Goal: Task Accomplishment & Management: Use online tool/utility

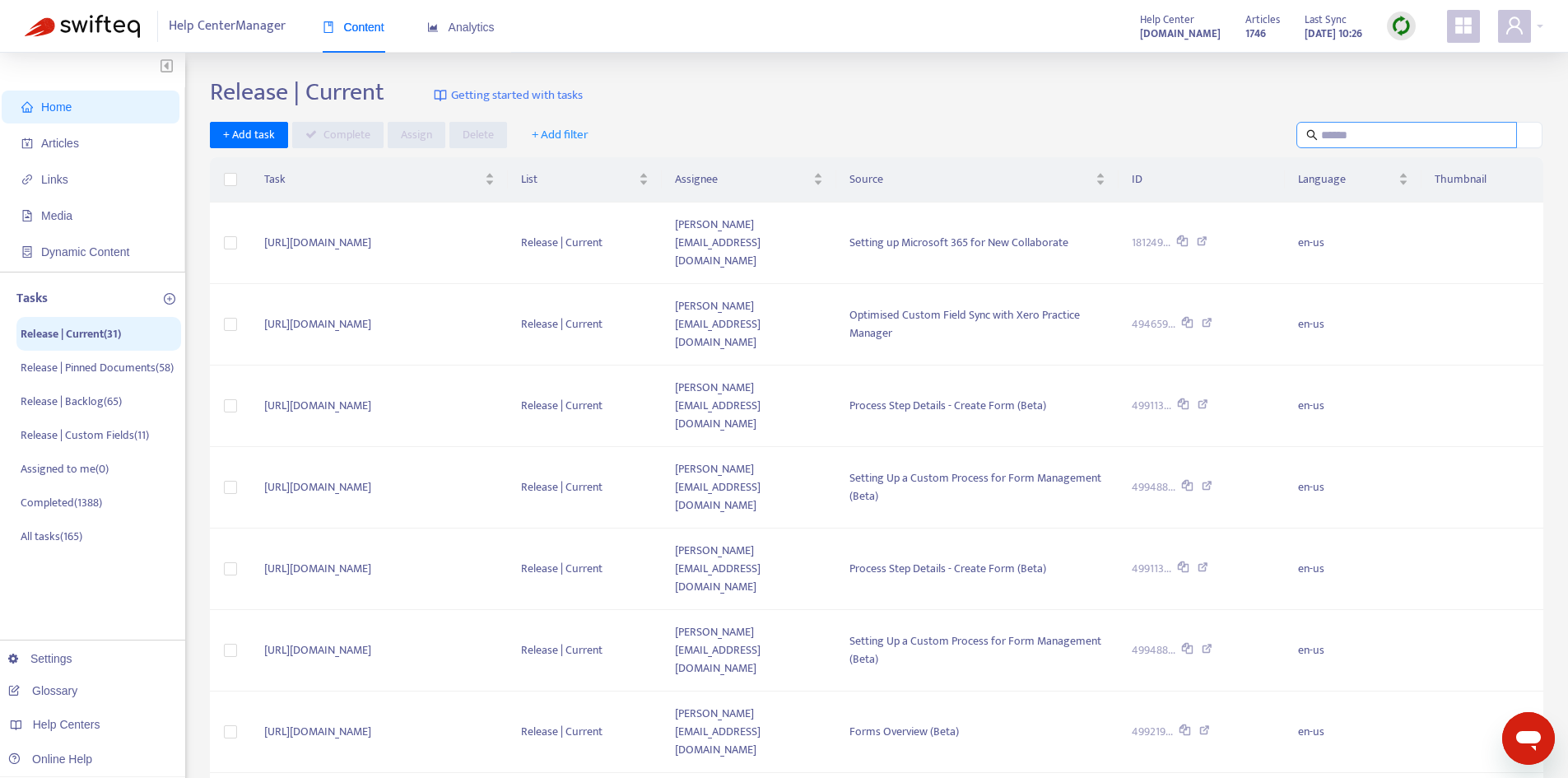
click at [1352, 131] on input "text" at bounding box center [1408, 134] width 173 height 18
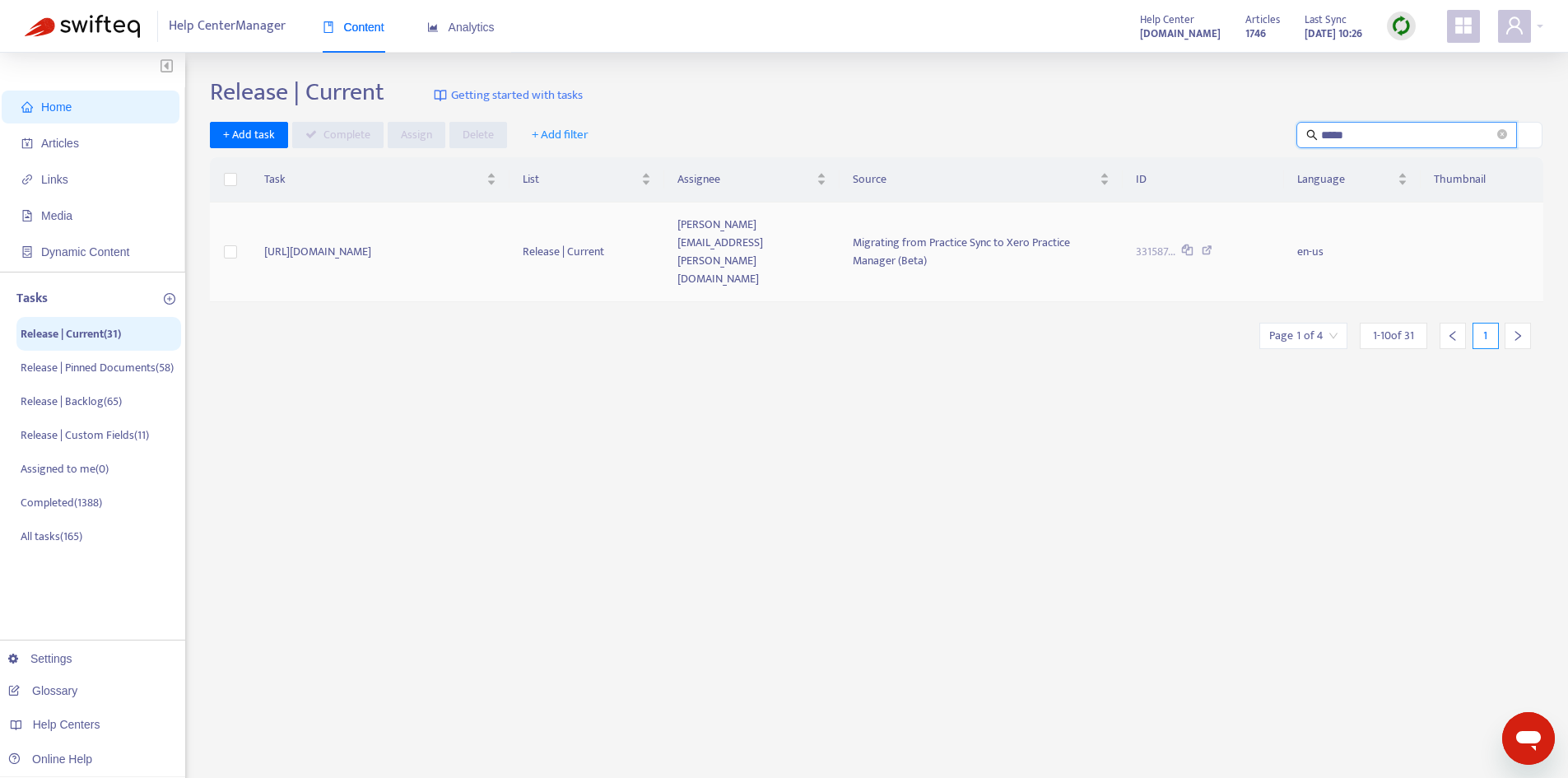
click at [485, 242] on td "[URL][DOMAIN_NAME]" at bounding box center [380, 252] width 258 height 100
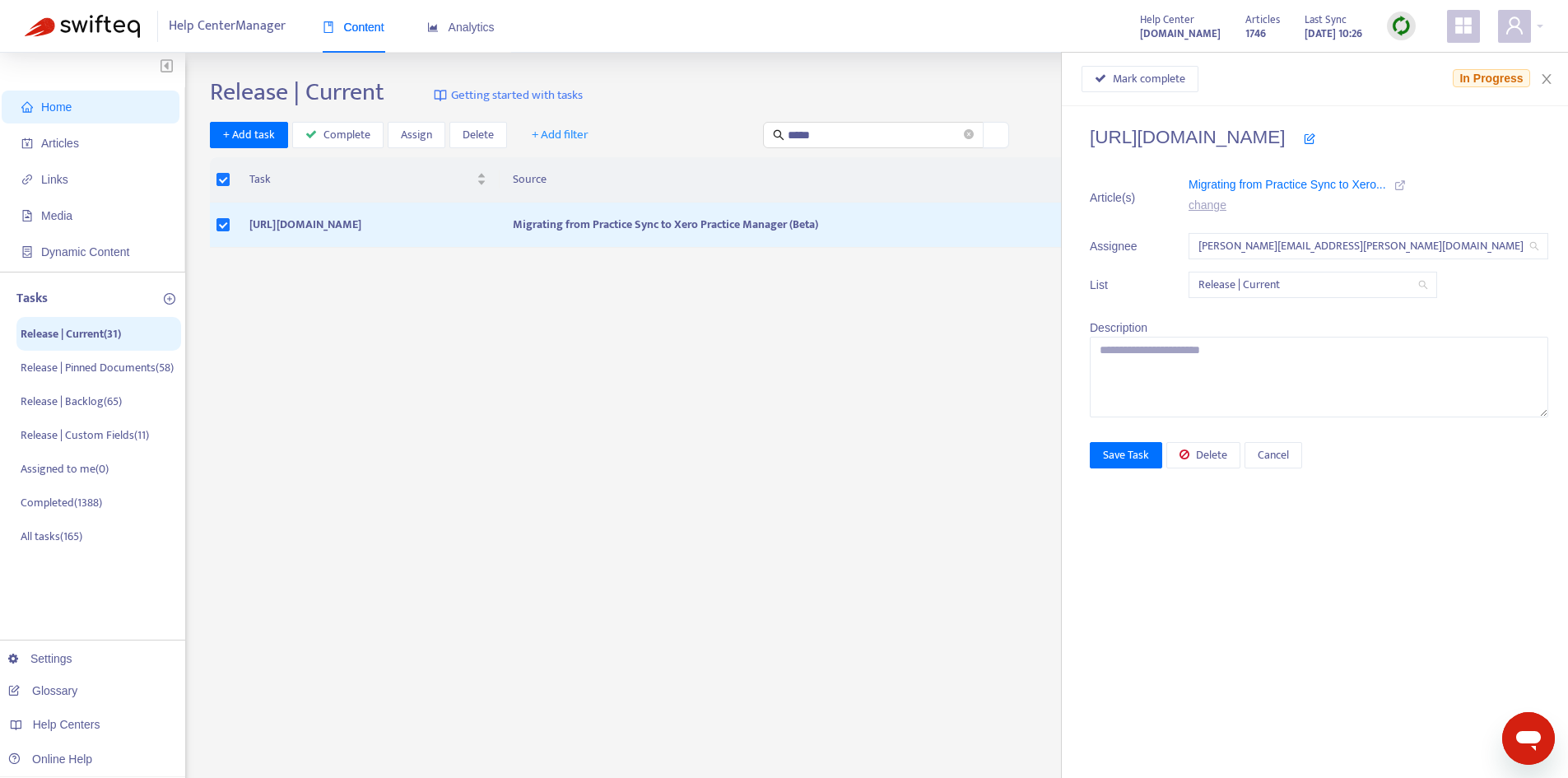
click at [1406, 183] on icon at bounding box center [1401, 185] width 11 height 11
click at [1186, 82] on span "Mark complete" at bounding box center [1149, 79] width 72 height 18
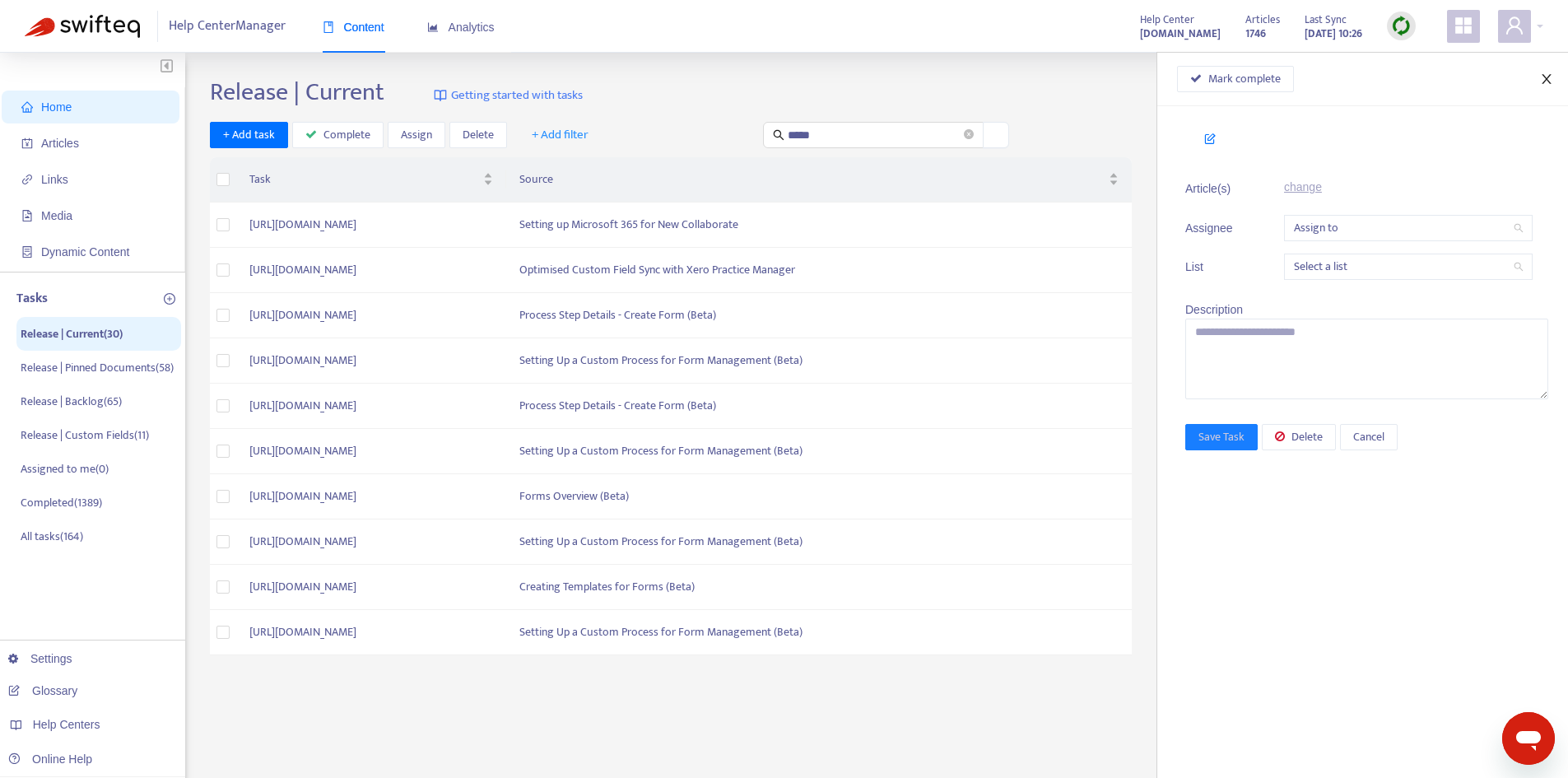
click at [1550, 75] on icon "close" at bounding box center [1546, 79] width 10 height 10
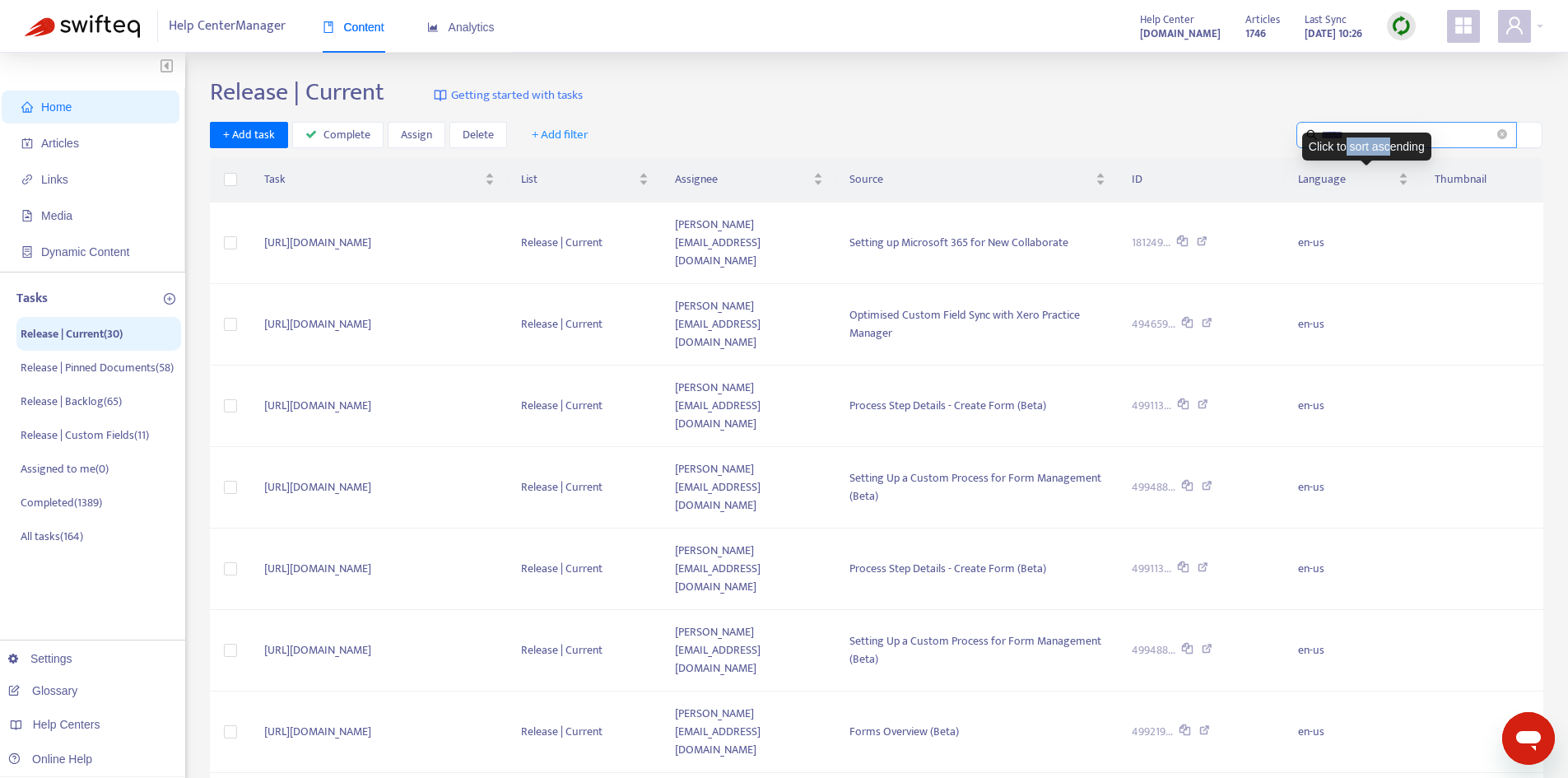
drag, startPoint x: 1389, startPoint y: 142, endPoint x: 1329, endPoint y: 130, distance: 61.2
click at [1343, 136] on div "Click to sort ascending" at bounding box center [1367, 146] width 129 height 28
drag, startPoint x: 1236, startPoint y: 110, endPoint x: 1258, endPoint y: 110, distance: 22.0
click at [1242, 110] on div "Release | Current Getting started with tasks" at bounding box center [877, 95] width 1334 height 36
drag, startPoint x: 1342, startPoint y: 130, endPoint x: 1234, endPoint y: 126, distance: 108.1
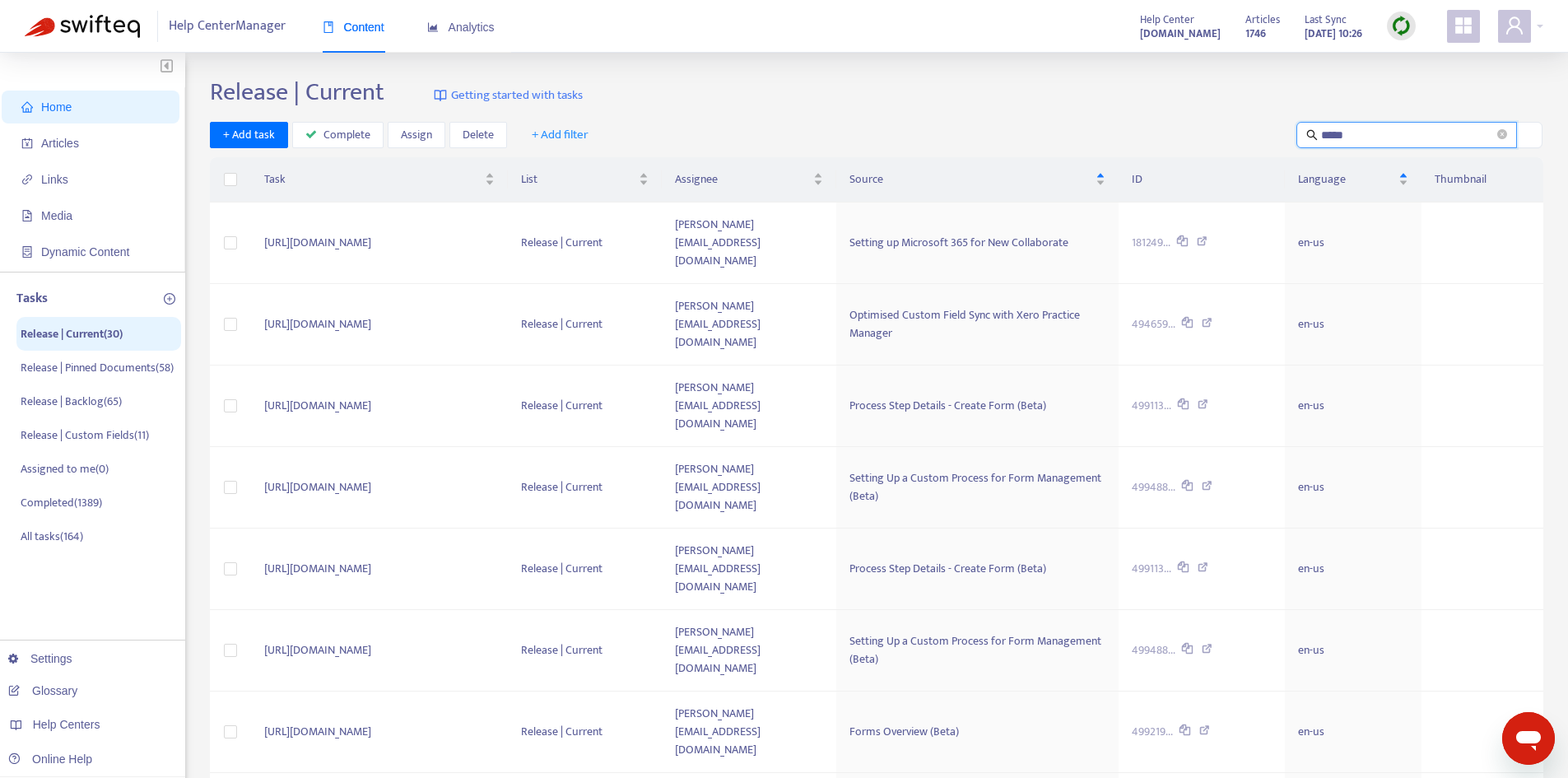
click at [1236, 127] on div "+ Add task Complete Assign Delete + Add filter *****" at bounding box center [877, 135] width 1334 height 28
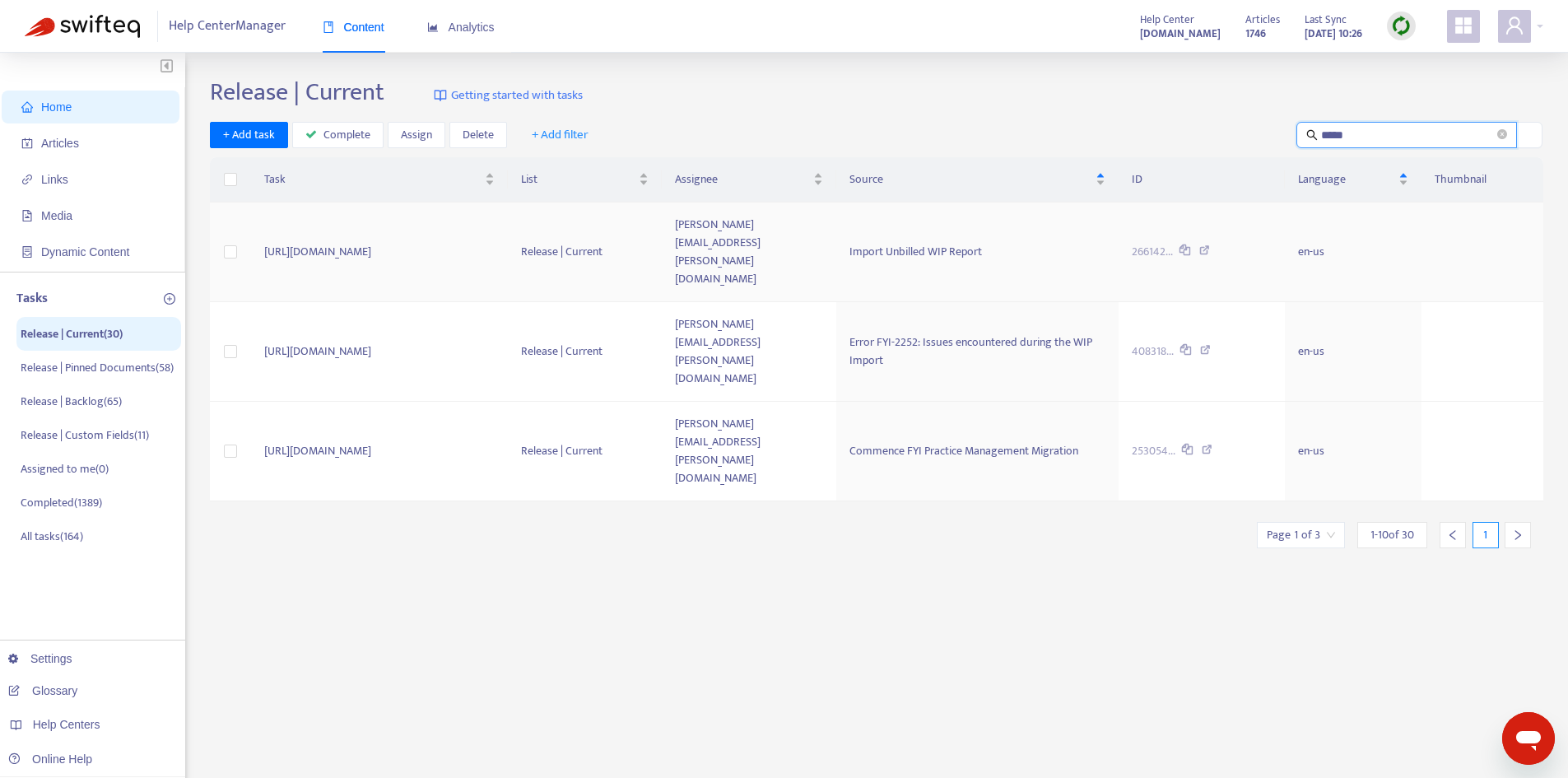
click at [508, 229] on td "[URL][DOMAIN_NAME]" at bounding box center [380, 252] width 257 height 100
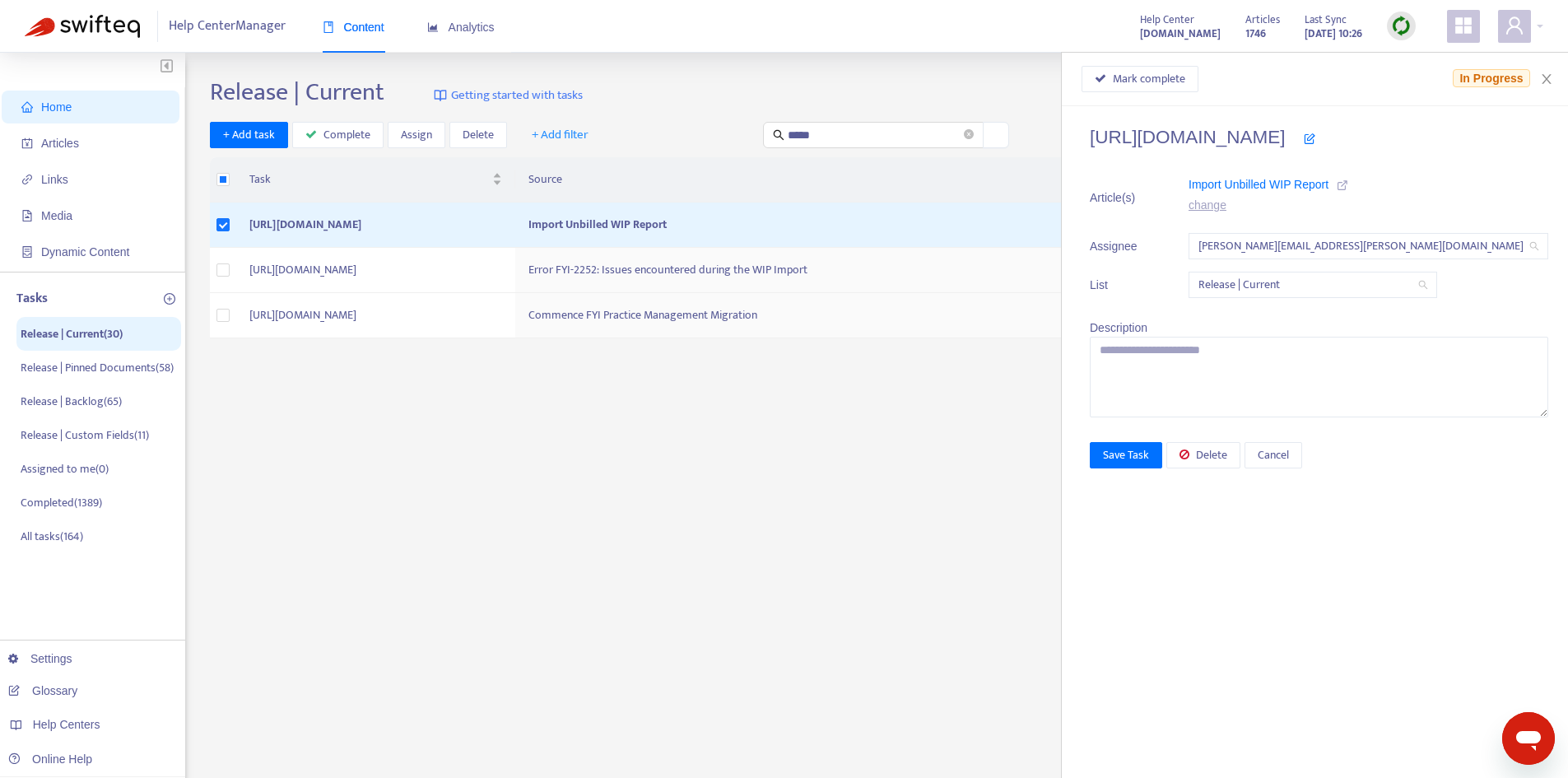
click at [1348, 187] on icon at bounding box center [1343, 185] width 11 height 11
click at [516, 268] on td "[URL][DOMAIN_NAME]" at bounding box center [375, 270] width 279 height 46
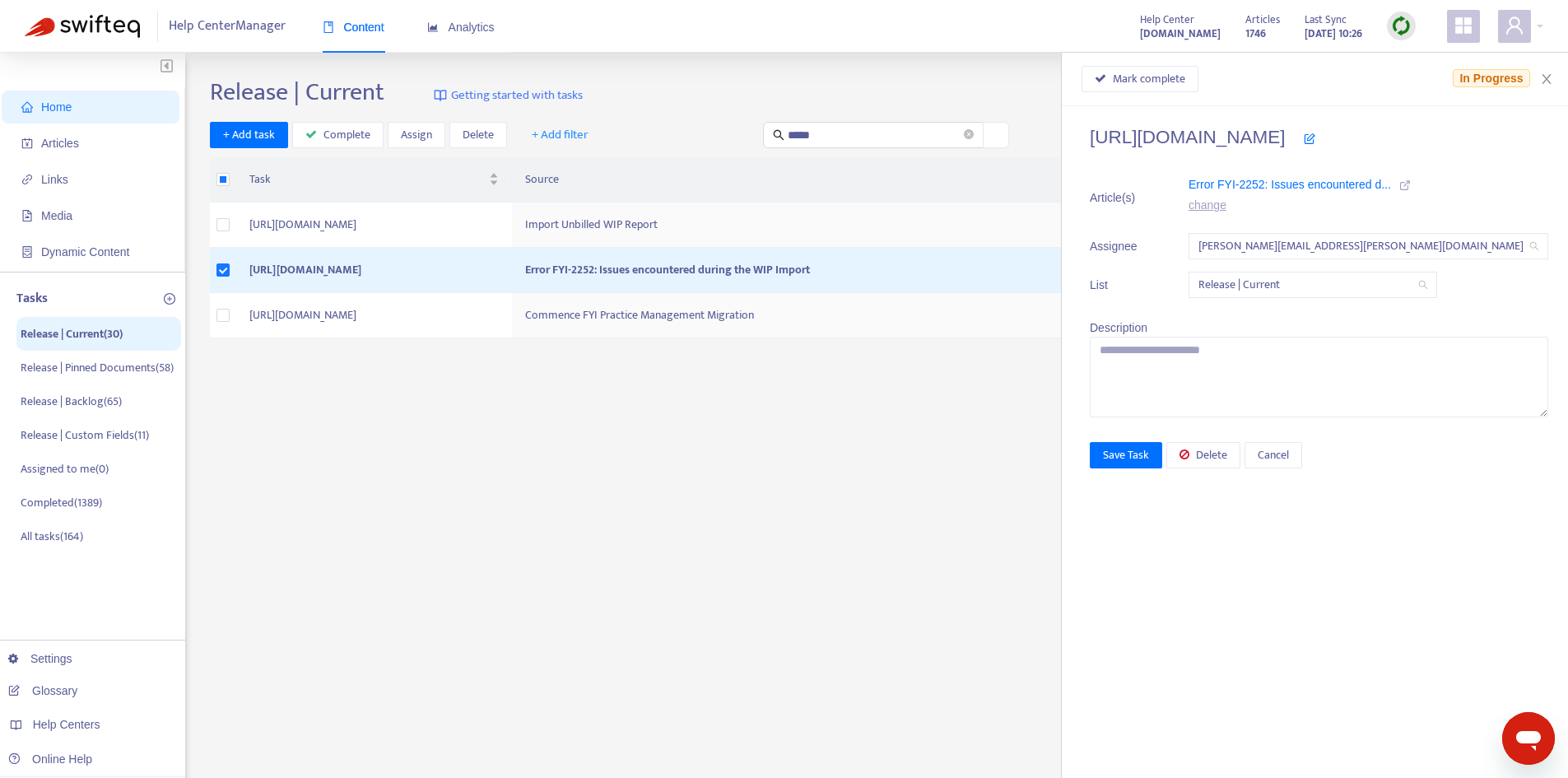
click at [1411, 185] on icon at bounding box center [1405, 185] width 11 height 11
click at [1169, 83] on span "Mark complete" at bounding box center [1149, 79] width 72 height 18
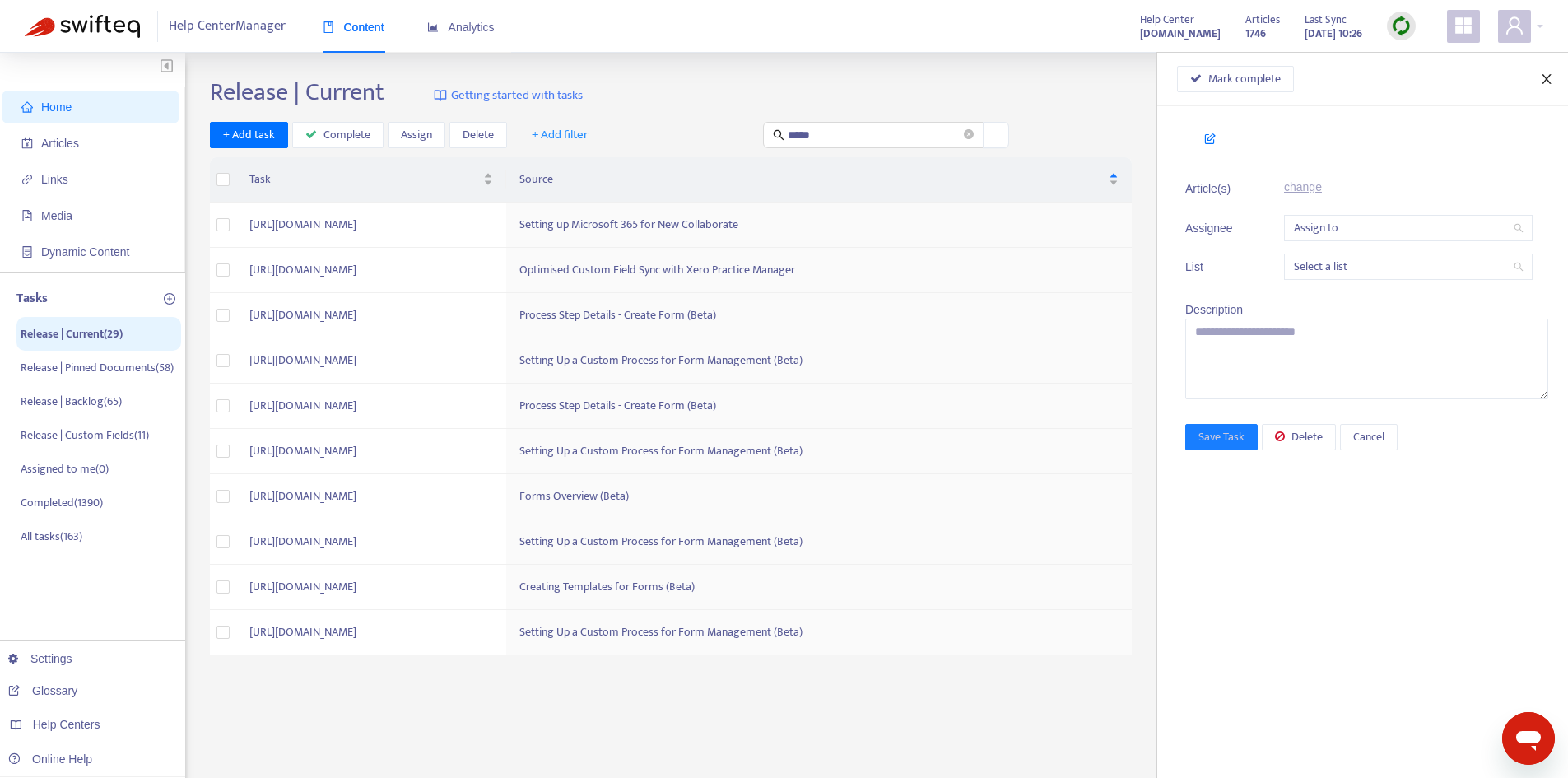
drag, startPoint x: 1548, startPoint y: 73, endPoint x: 1528, endPoint y: 80, distance: 21.2
click at [1548, 73] on icon "close" at bounding box center [1547, 79] width 13 height 13
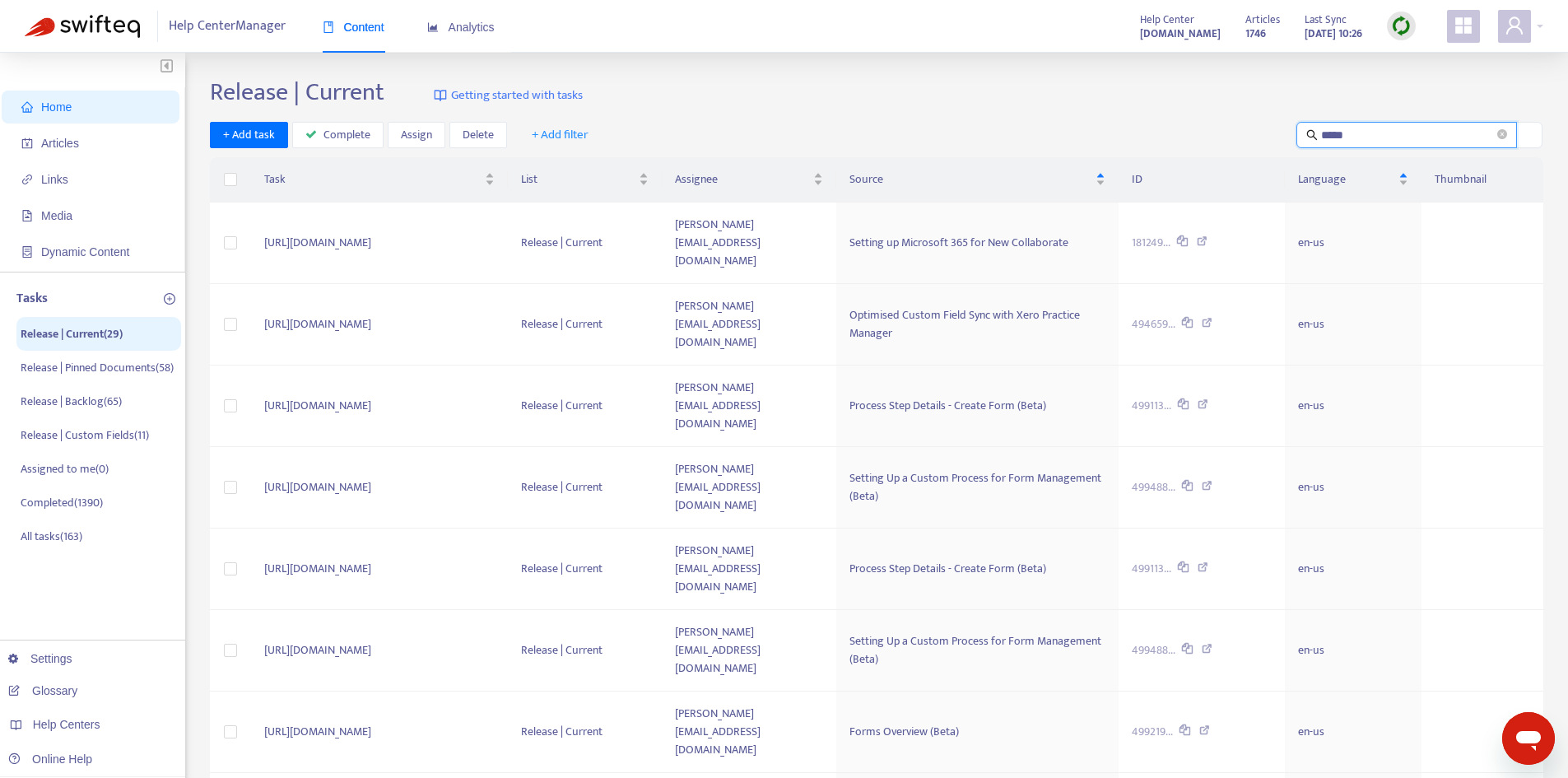
click at [1386, 132] on input "*****" at bounding box center [1408, 134] width 173 height 18
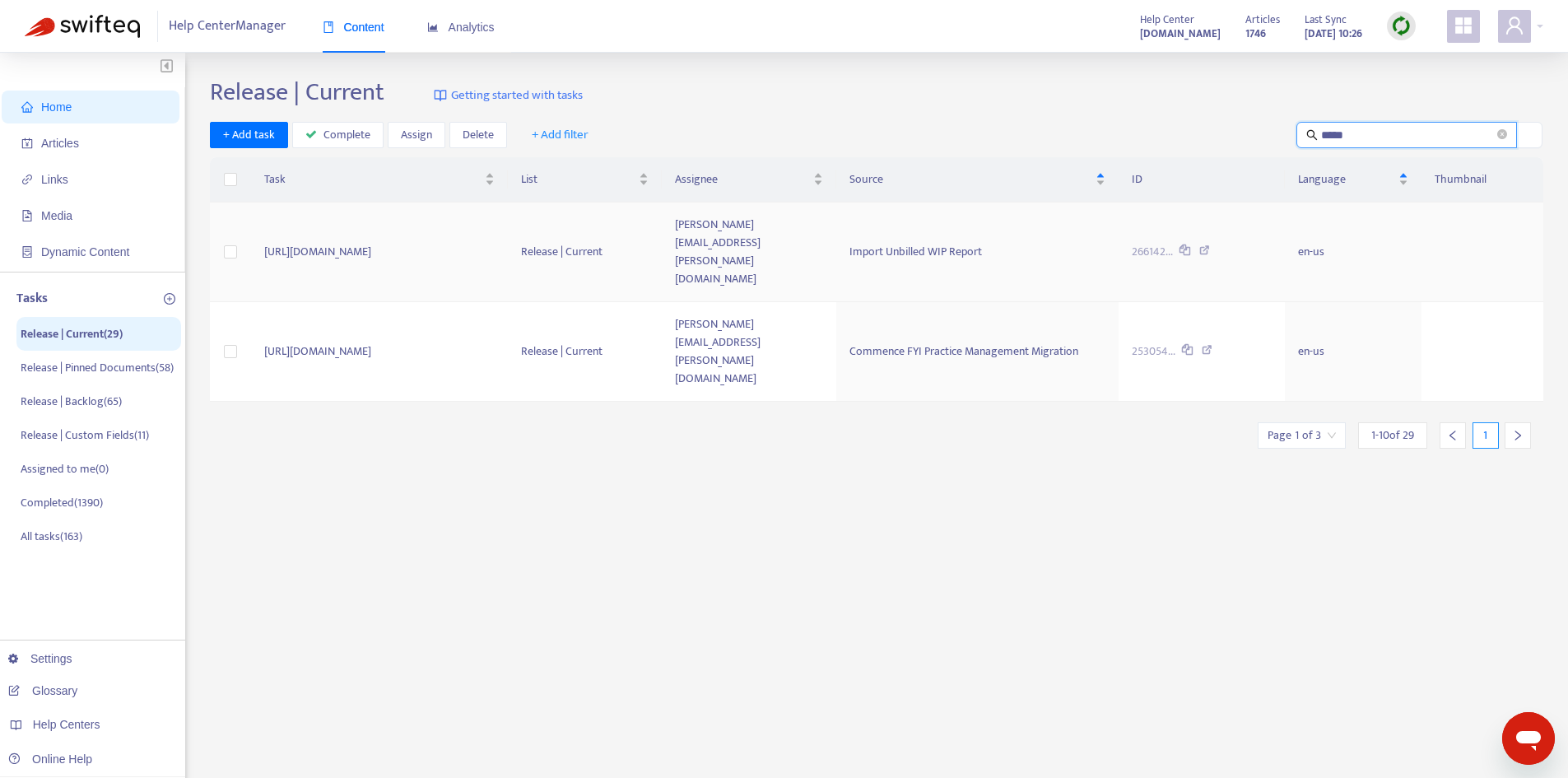
click at [836, 224] on td "[PERSON_NAME][EMAIL_ADDRESS][PERSON_NAME][DOMAIN_NAME]" at bounding box center [749, 252] width 174 height 100
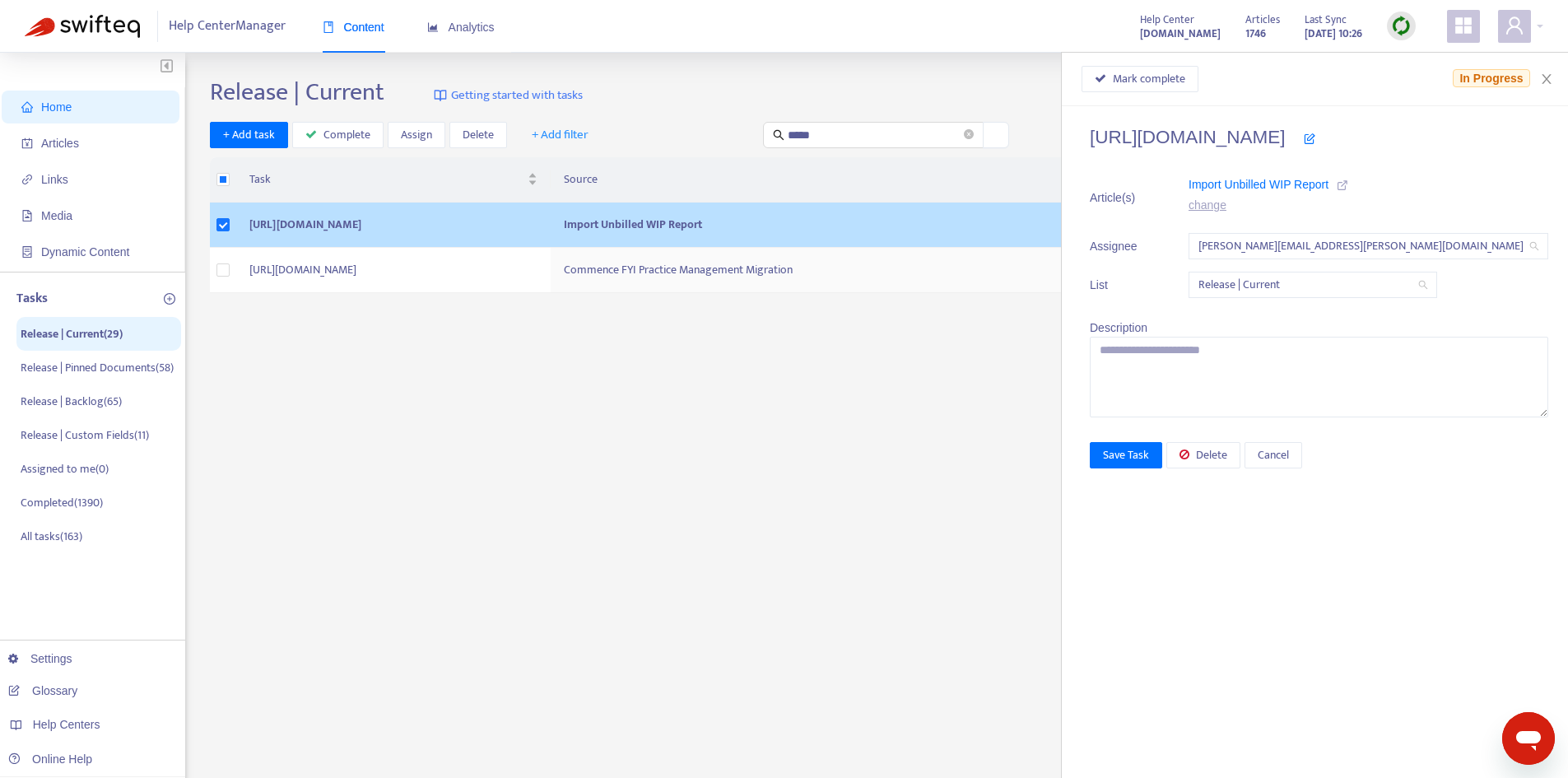
click at [1348, 181] on icon at bounding box center [1343, 185] width 11 height 11
click at [1166, 87] on span "Mark complete" at bounding box center [1149, 79] width 72 height 18
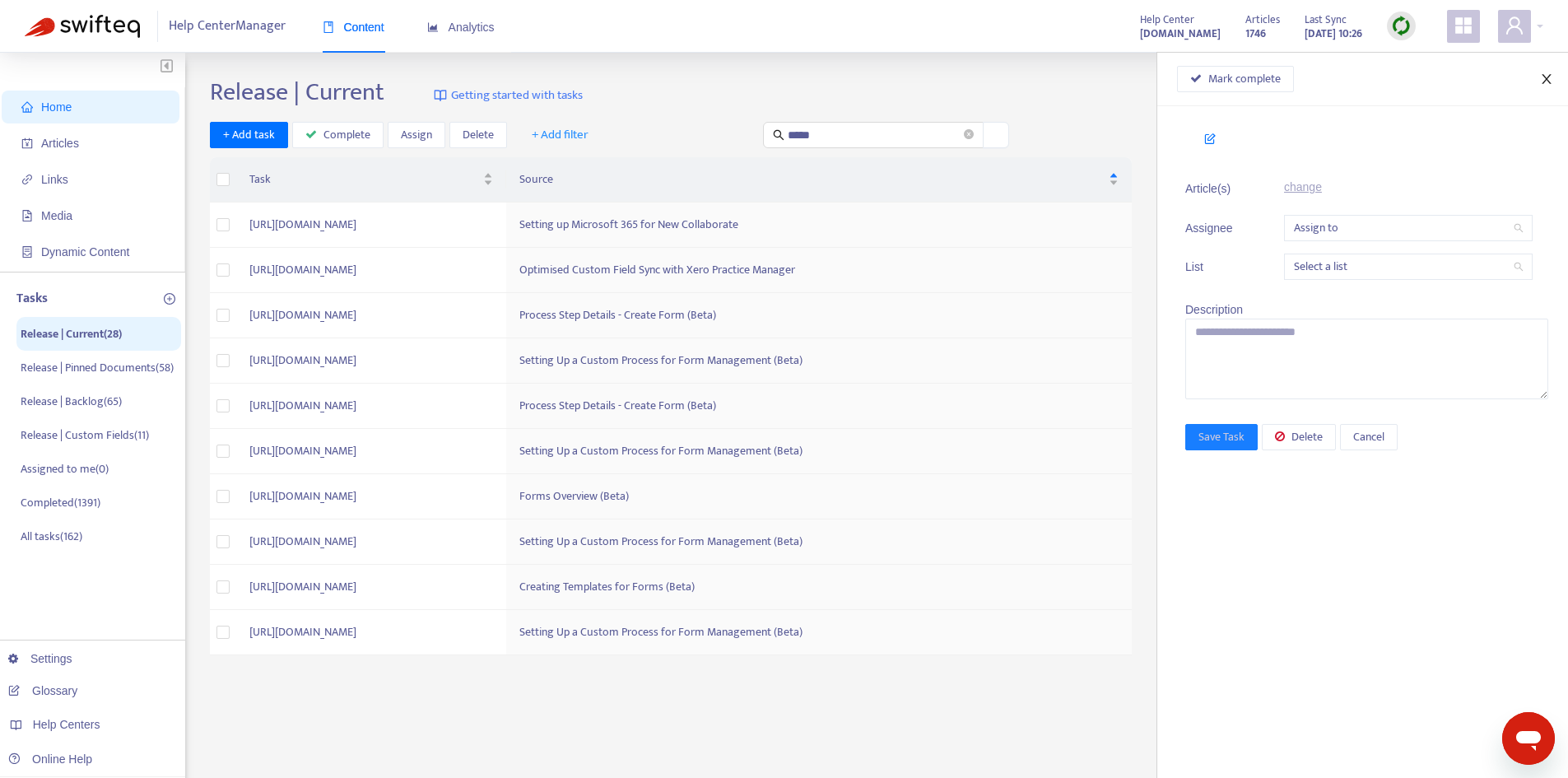
click at [1547, 76] on icon "close" at bounding box center [1547, 79] width 13 height 13
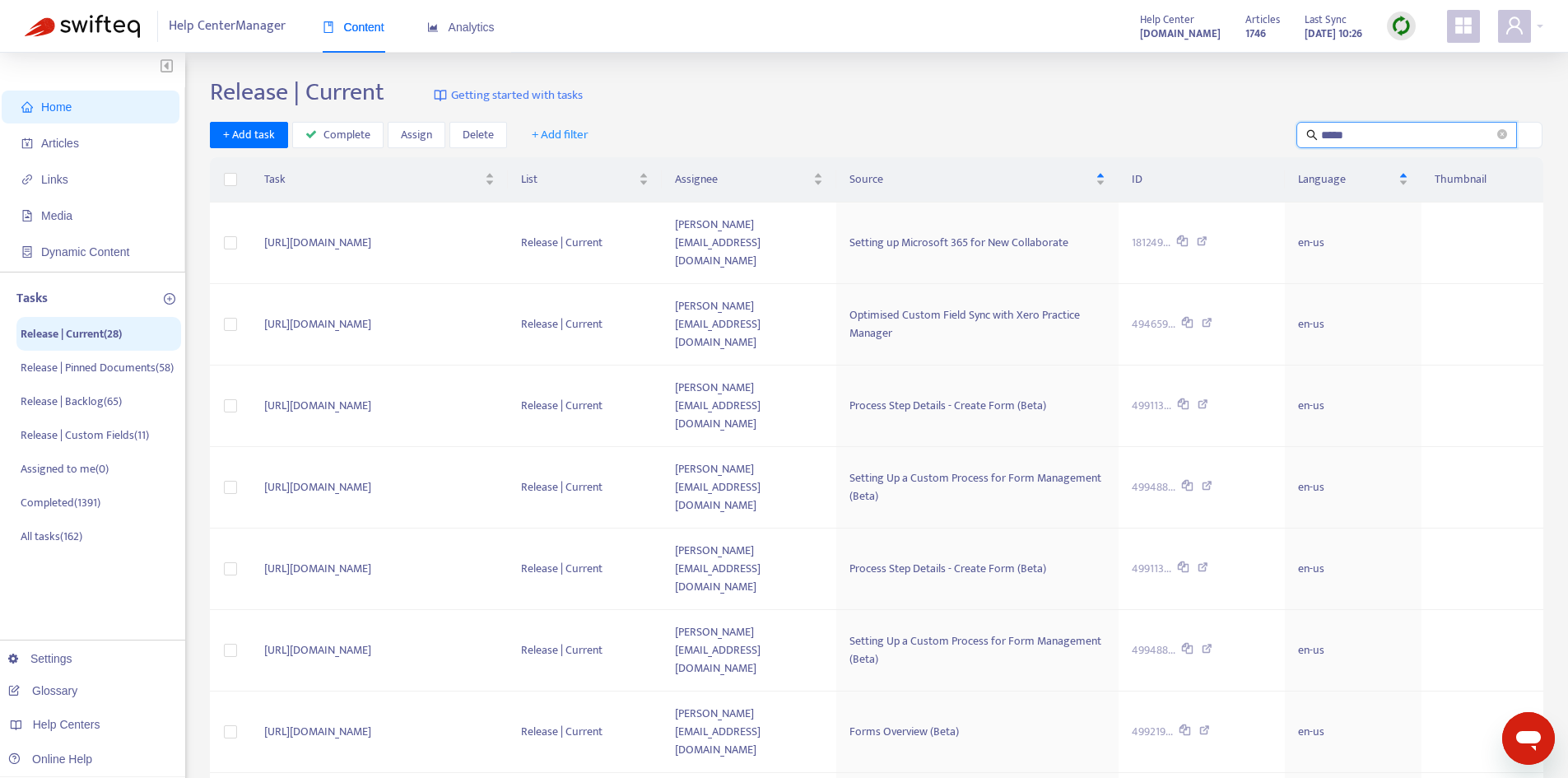
drag, startPoint x: 1371, startPoint y: 127, endPoint x: 1239, endPoint y: 127, distance: 132.0
click at [1239, 127] on div "+ Add task Complete Assign Delete + Add filter *****" at bounding box center [877, 135] width 1334 height 28
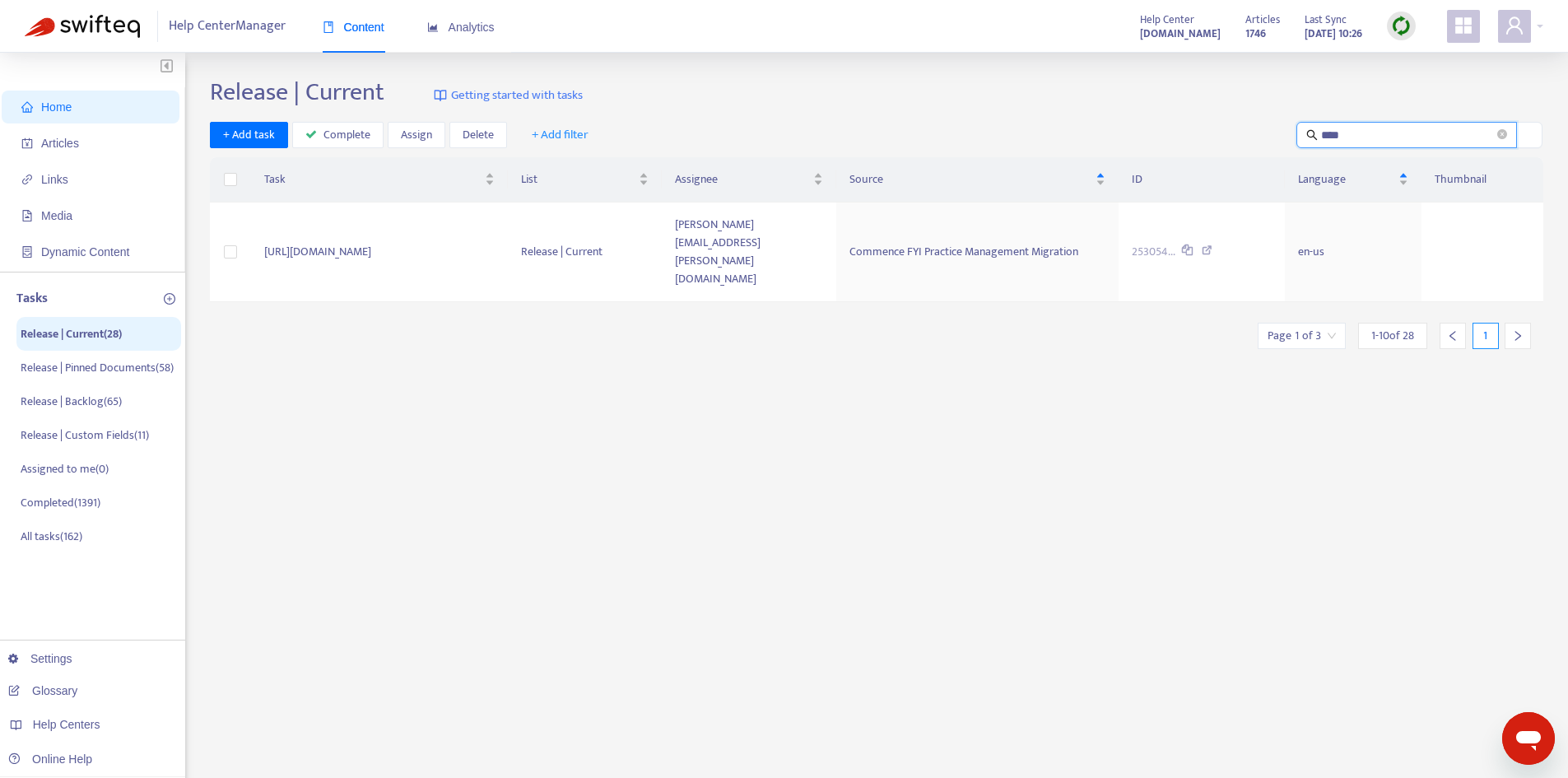
type input "*****"
click at [836, 224] on td "[PERSON_NAME][EMAIL_ADDRESS][PERSON_NAME][DOMAIN_NAME]" at bounding box center [749, 252] width 174 height 100
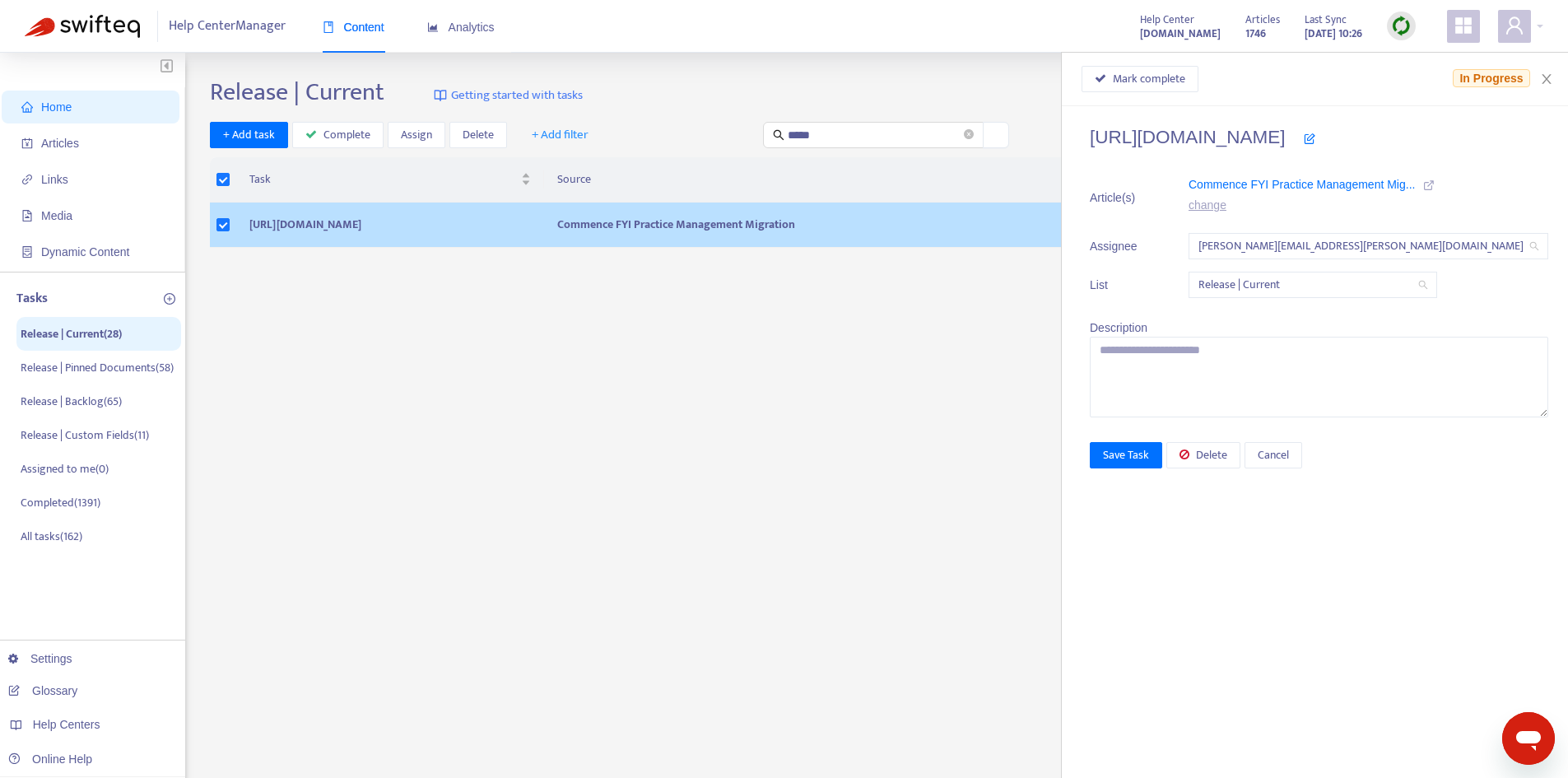
click at [1435, 183] on icon at bounding box center [1429, 185] width 11 height 11
click at [1227, 462] on span "Delete" at bounding box center [1211, 455] width 31 height 18
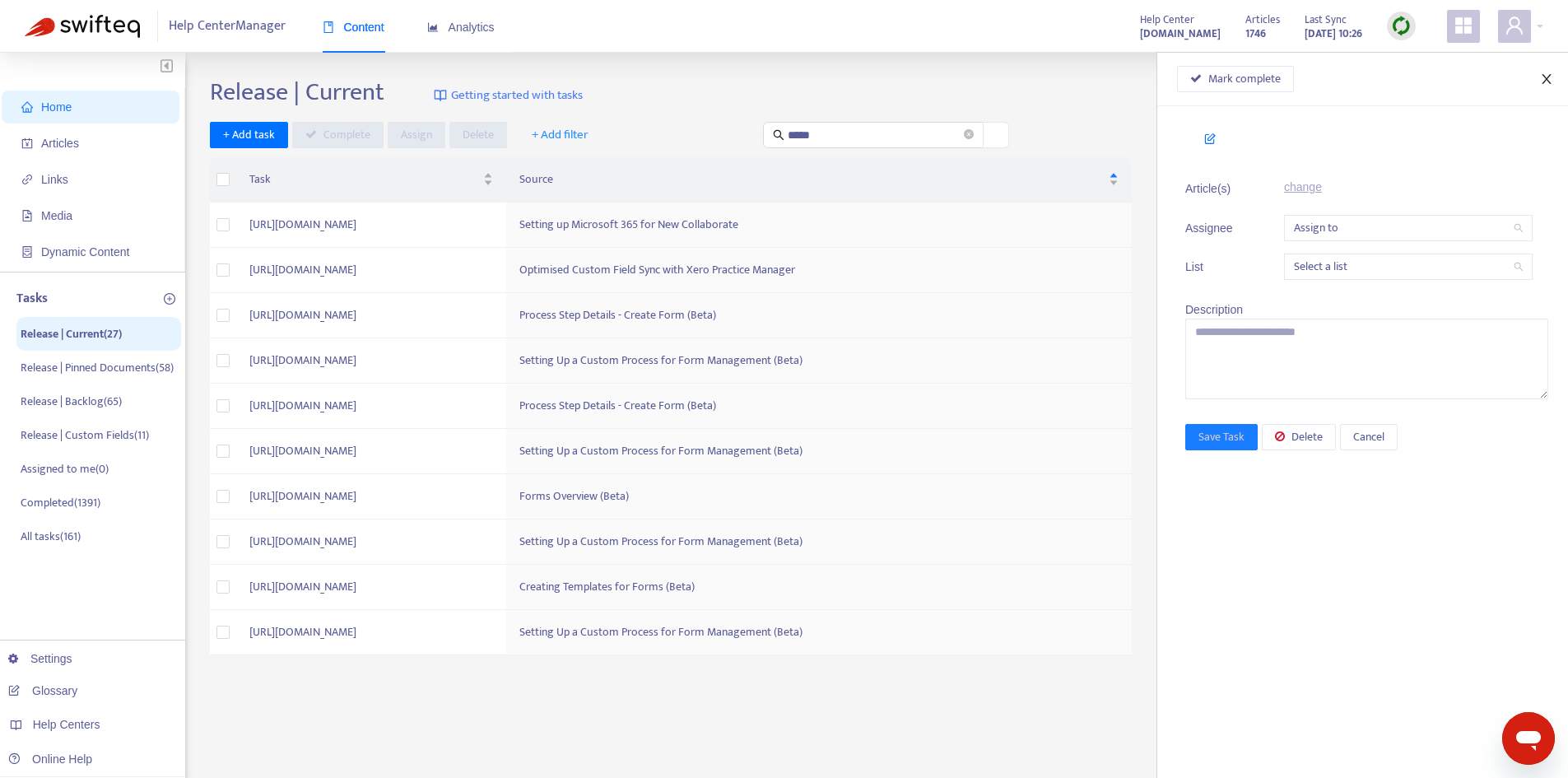
click at [1549, 75] on icon "close" at bounding box center [1547, 79] width 13 height 13
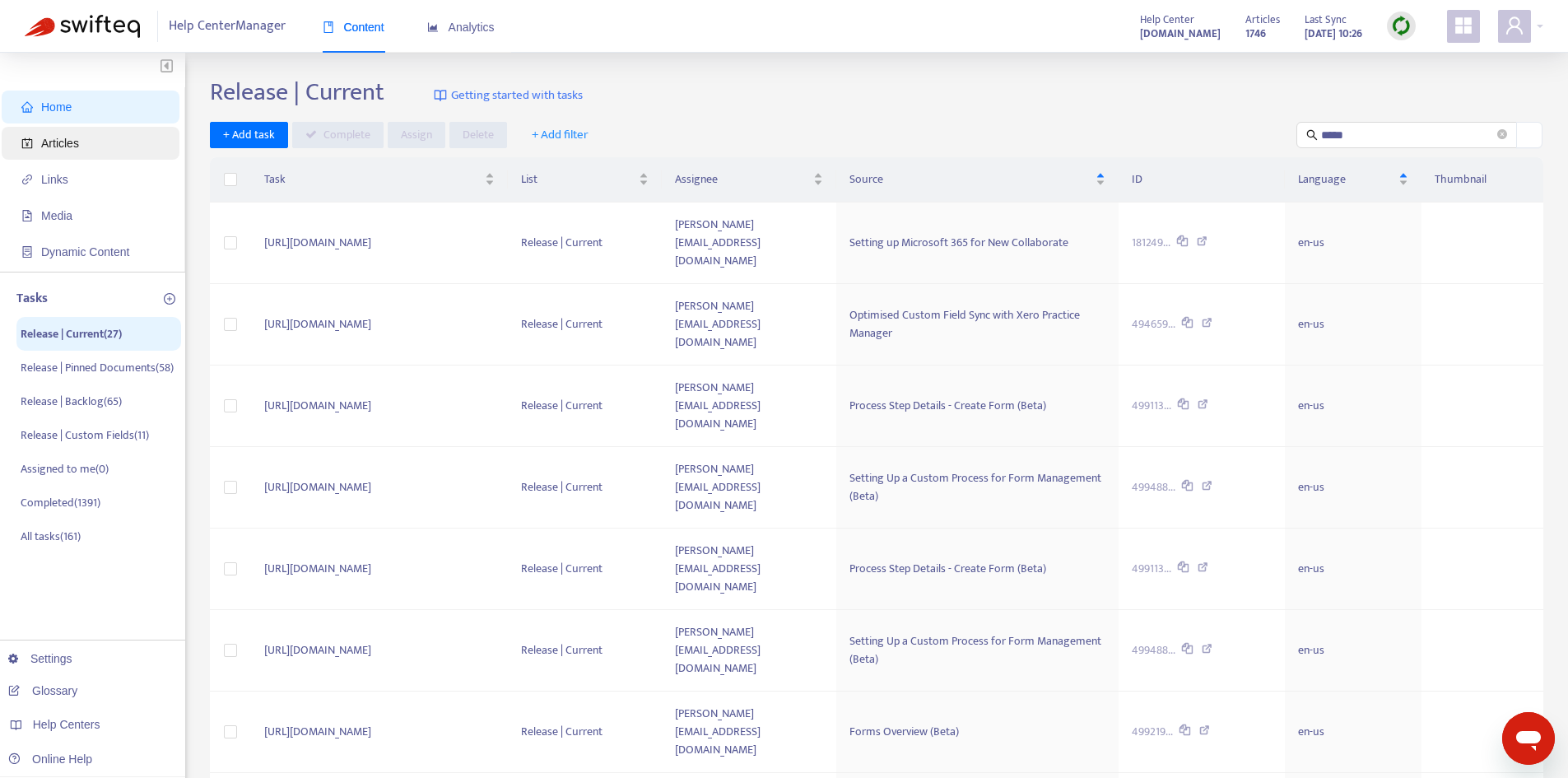
click at [74, 145] on span "Articles" at bounding box center [60, 144] width 38 height 13
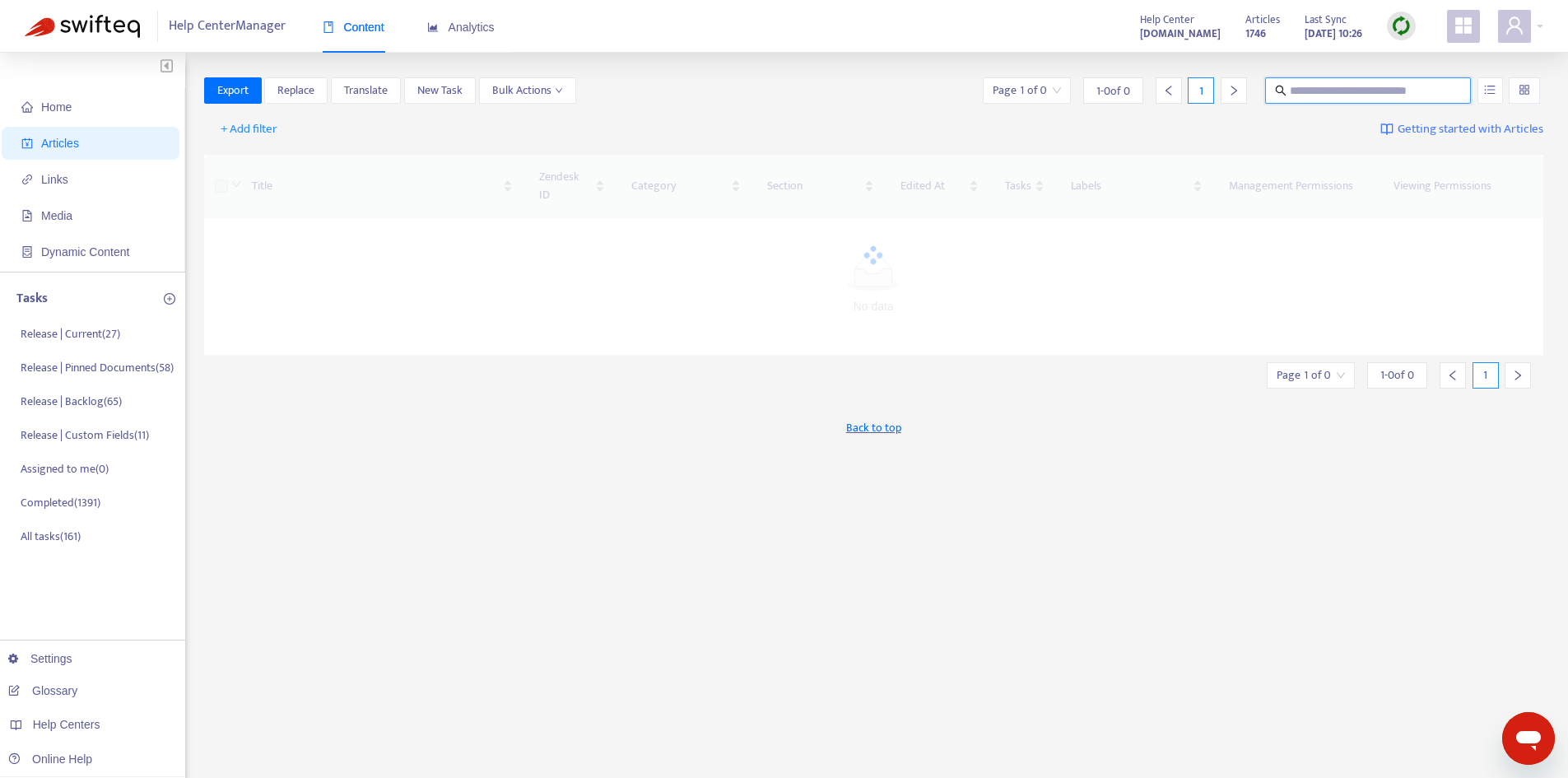
click at [1370, 88] on input "text" at bounding box center [1369, 90] width 158 height 18
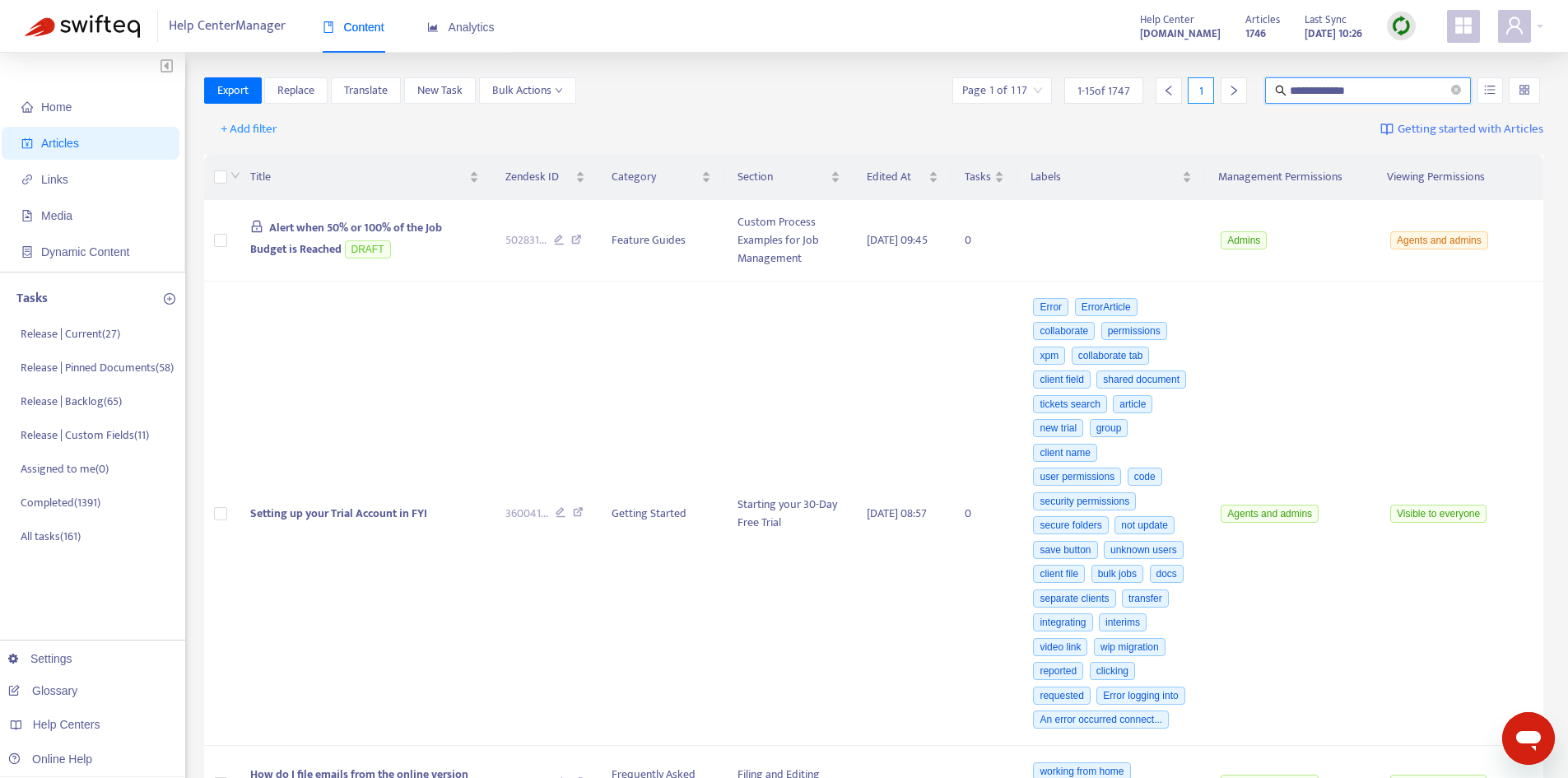
type input "**********"
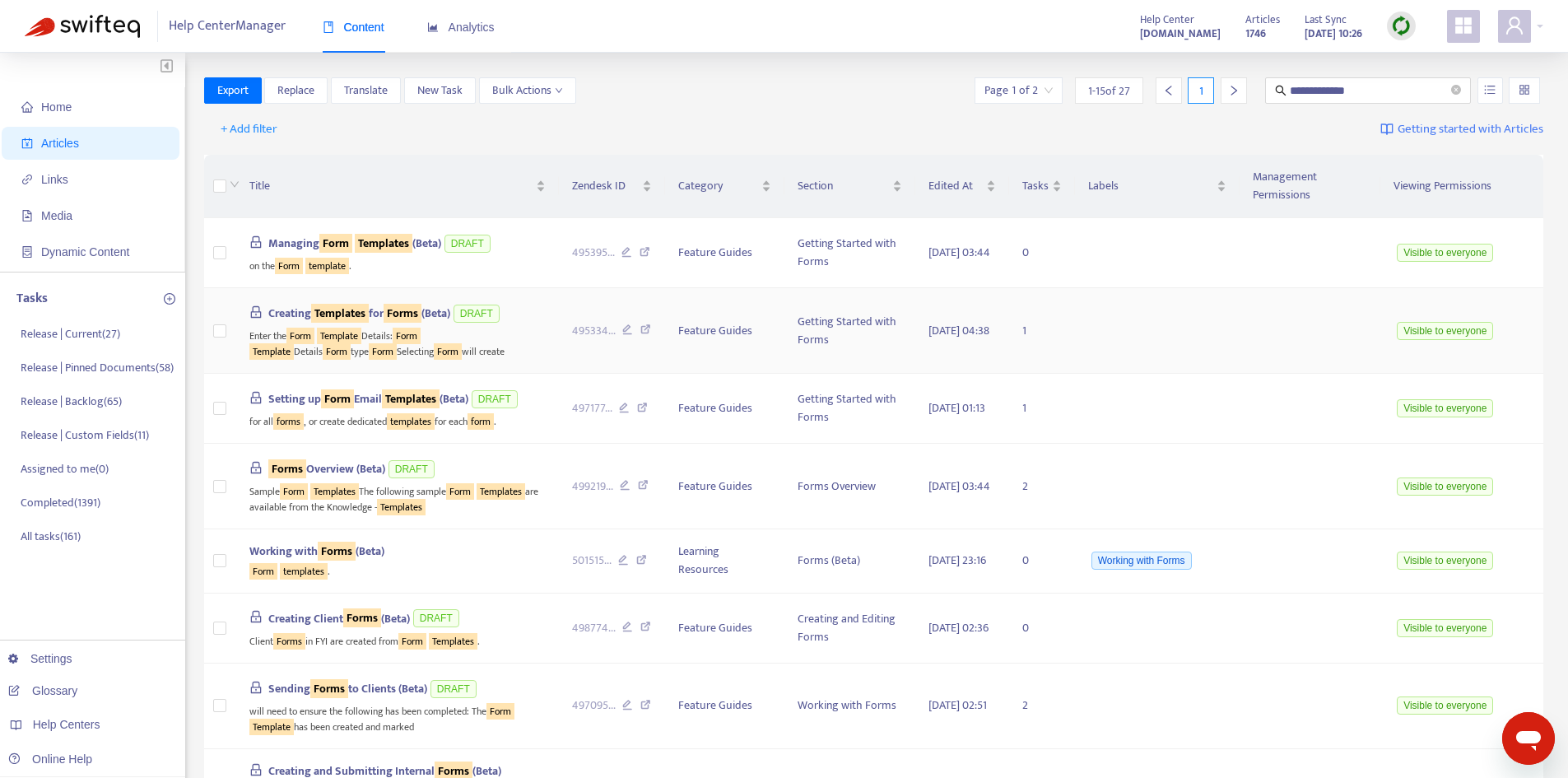
click at [379, 303] on span "Creating Templates for Forms (Beta)" at bounding box center [359, 313] width 182 height 19
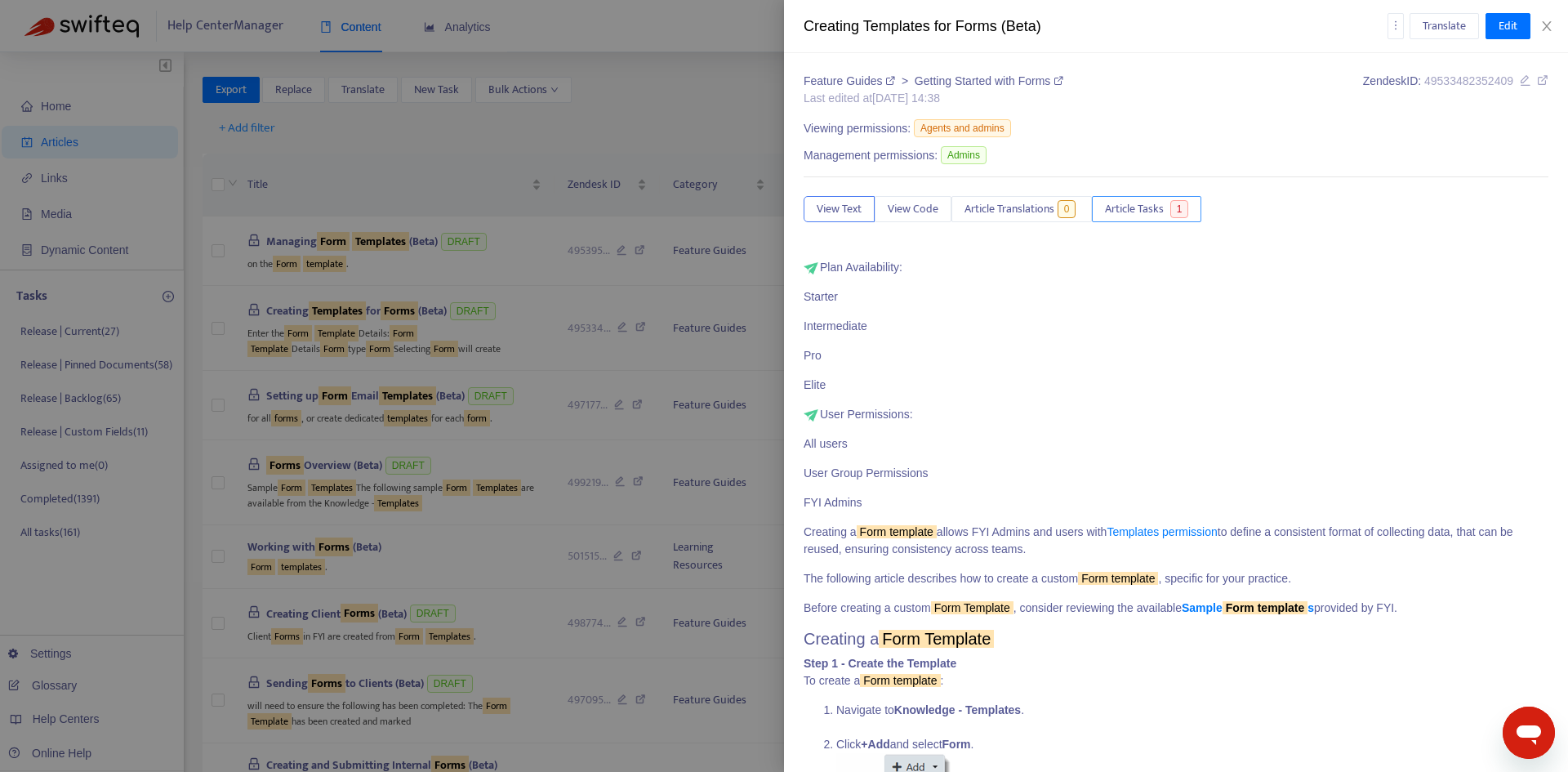
click at [1123, 203] on span "Article Tasks" at bounding box center [1135, 209] width 59 height 18
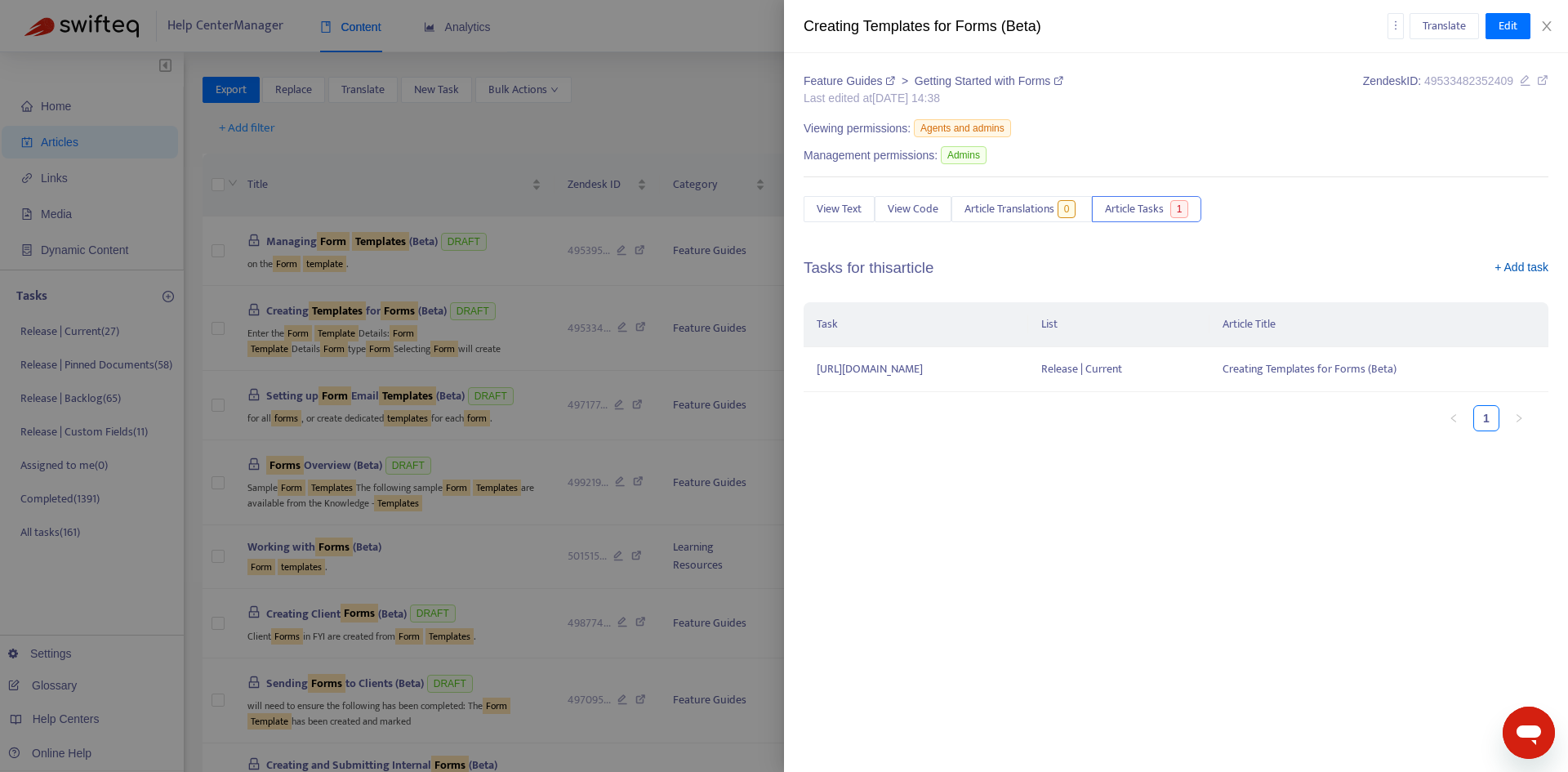
click at [1541, 263] on link "+ Add task" at bounding box center [1521, 271] width 54 height 25
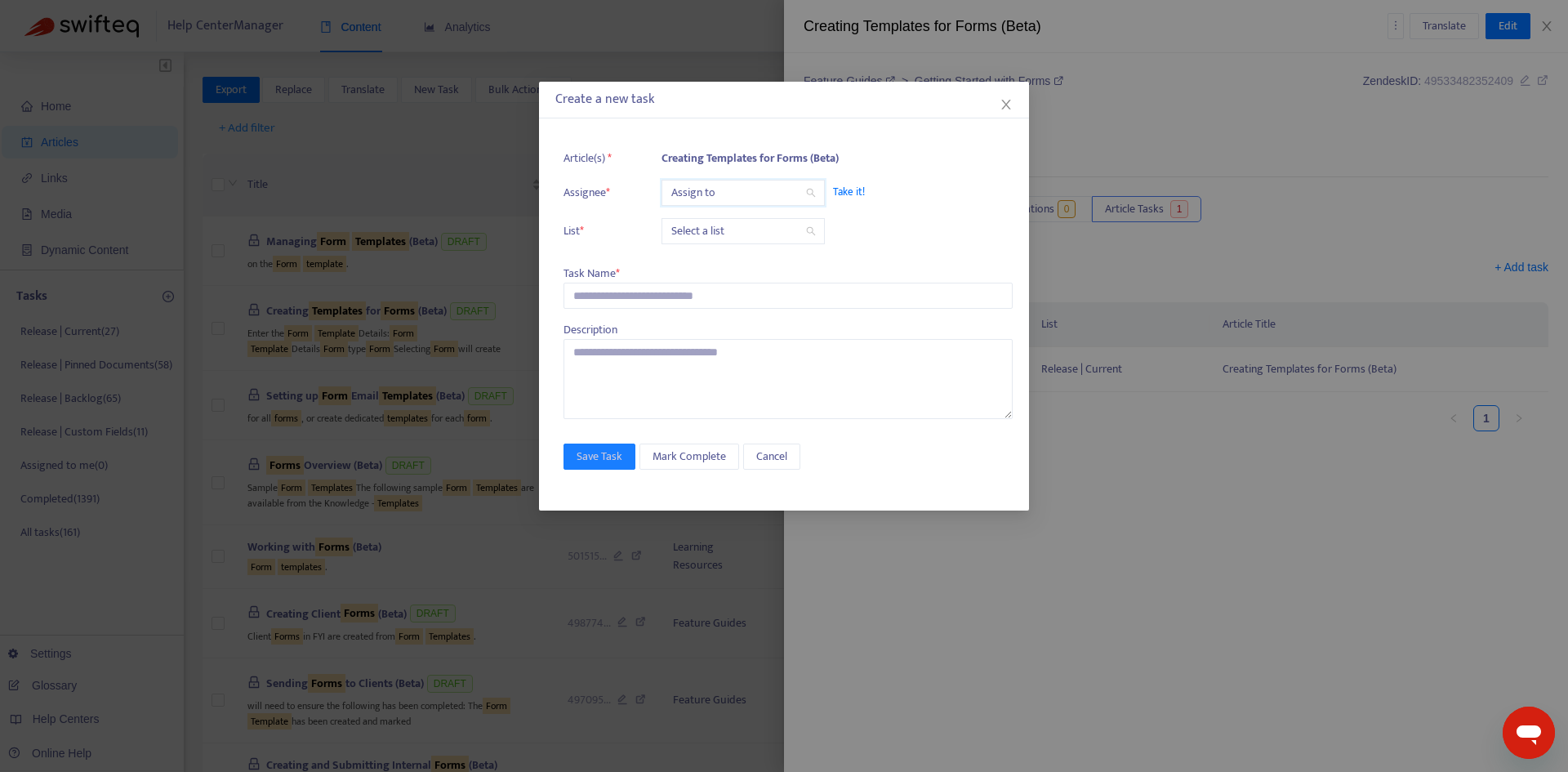
click at [700, 197] on input "search" at bounding box center [743, 193] width 143 height 25
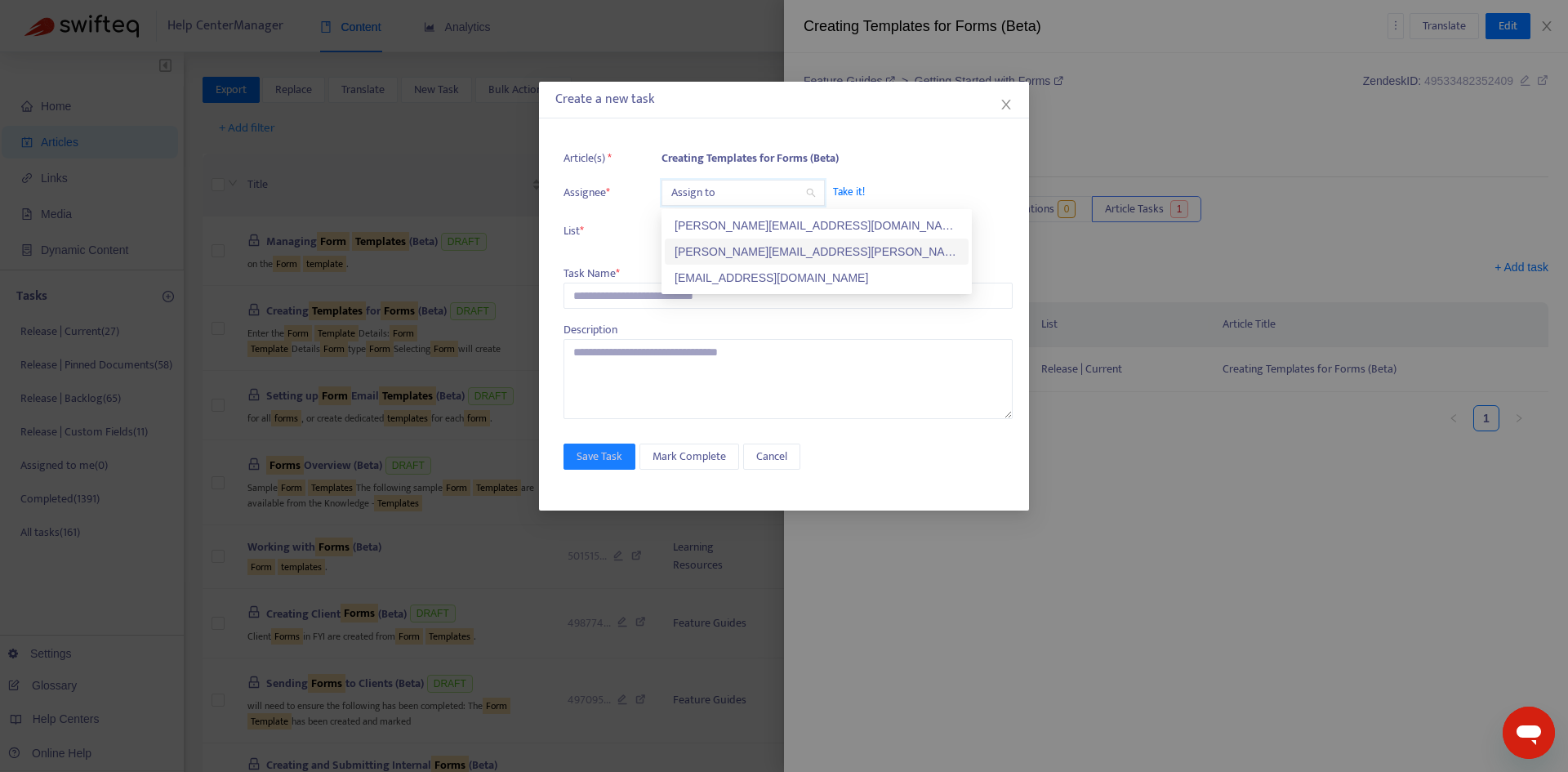
click at [720, 256] on div "[PERSON_NAME][EMAIL_ADDRESS][PERSON_NAME][DOMAIN_NAME]" at bounding box center [817, 251] width 284 height 18
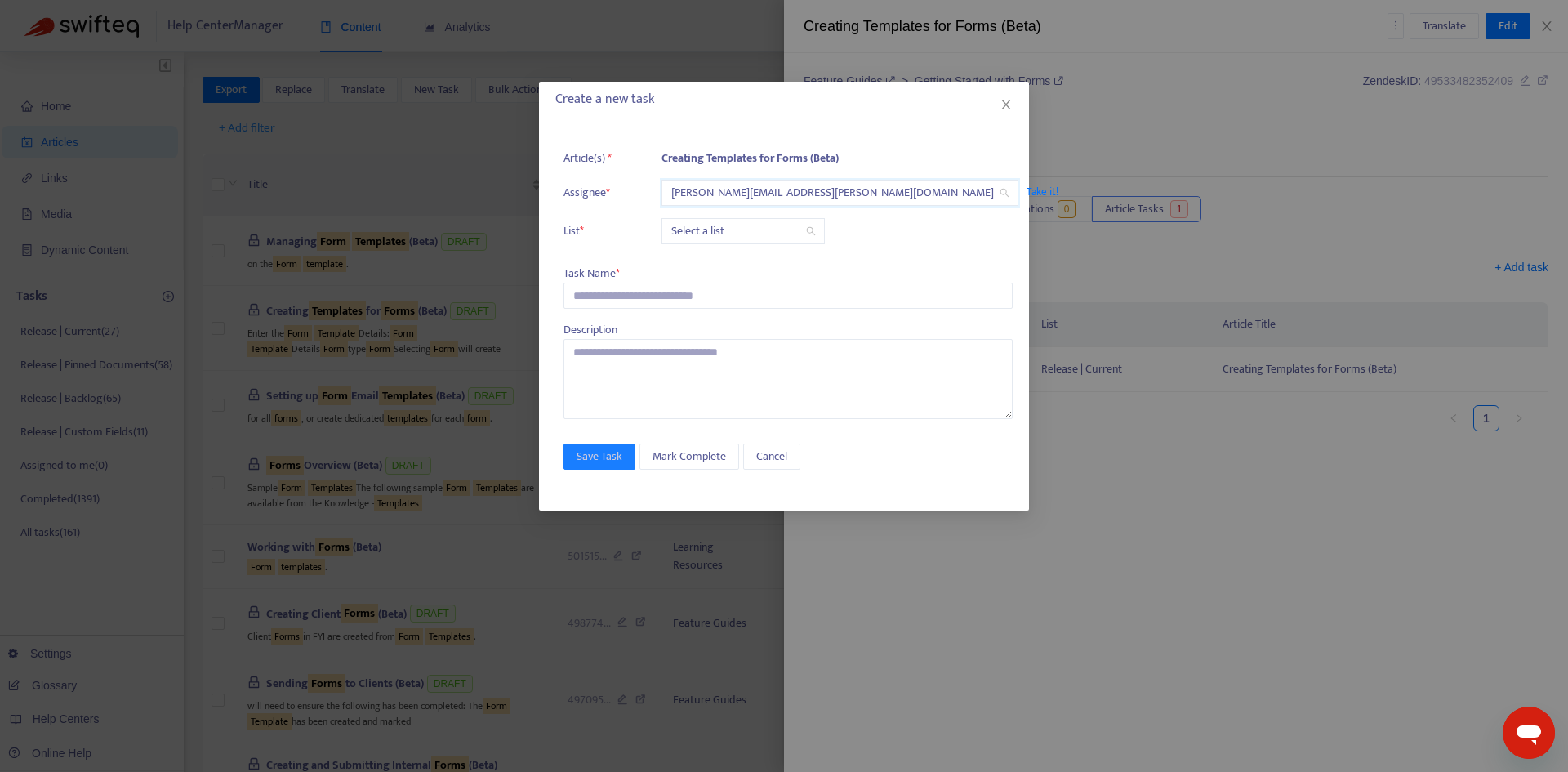
click at [700, 223] on input "search" at bounding box center [743, 231] width 143 height 25
click at [713, 259] on div "Release | Current" at bounding box center [817, 263] width 284 height 18
click at [604, 299] on input "text" at bounding box center [788, 295] width 449 height 26
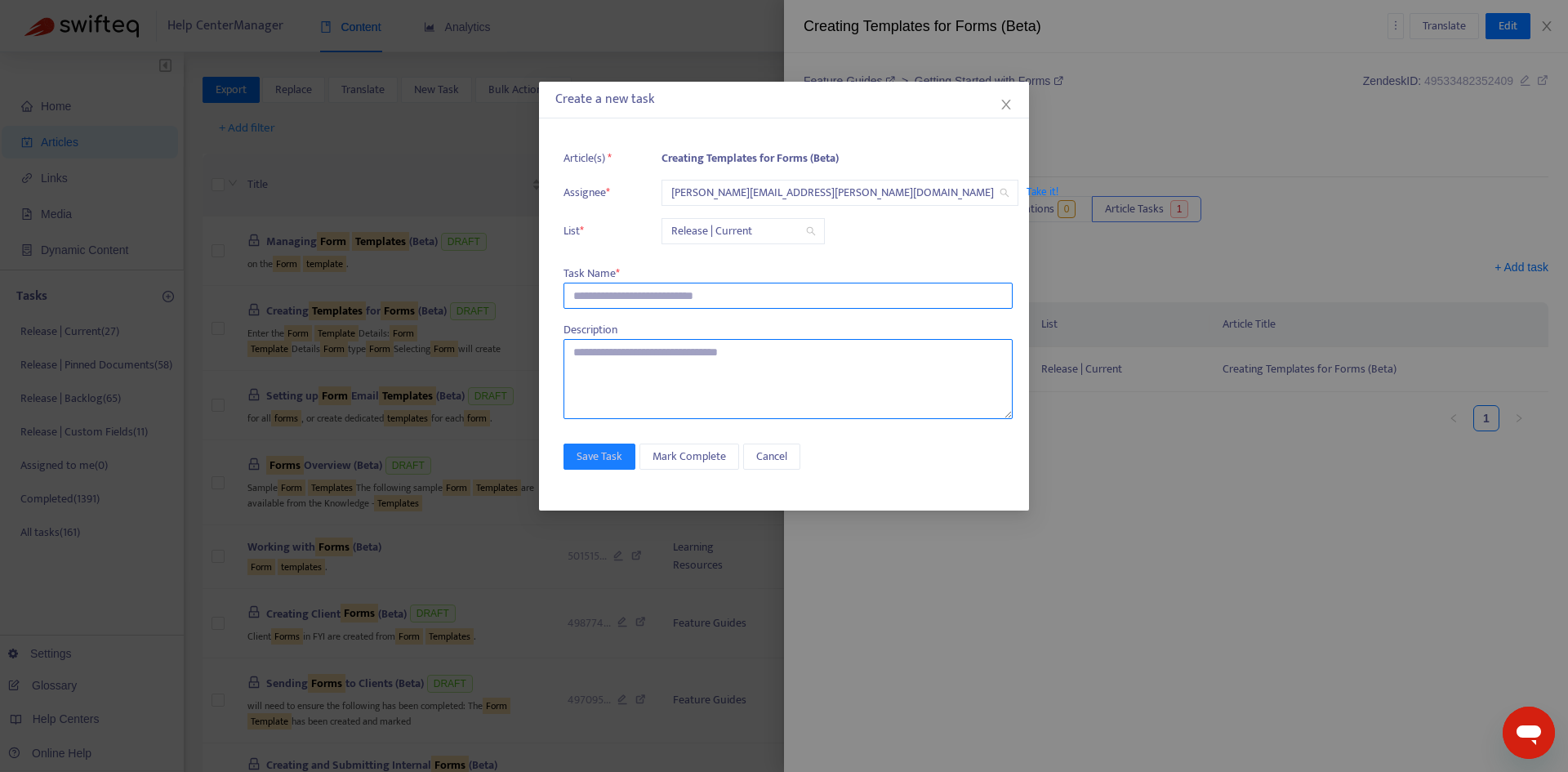
paste input "**********"
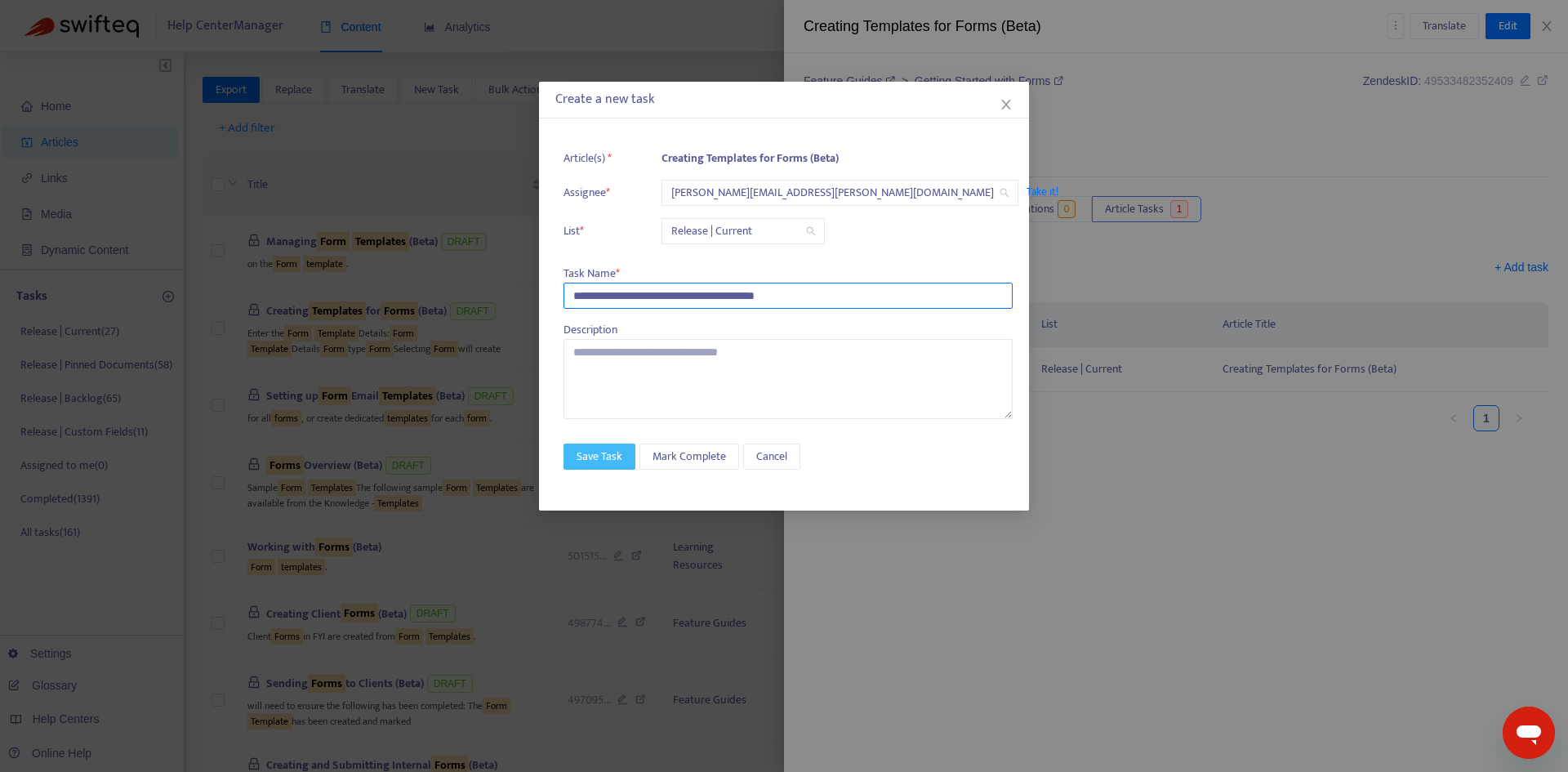
type input "**********"
click at [609, 449] on span "Save Task" at bounding box center [599, 456] width 45 height 18
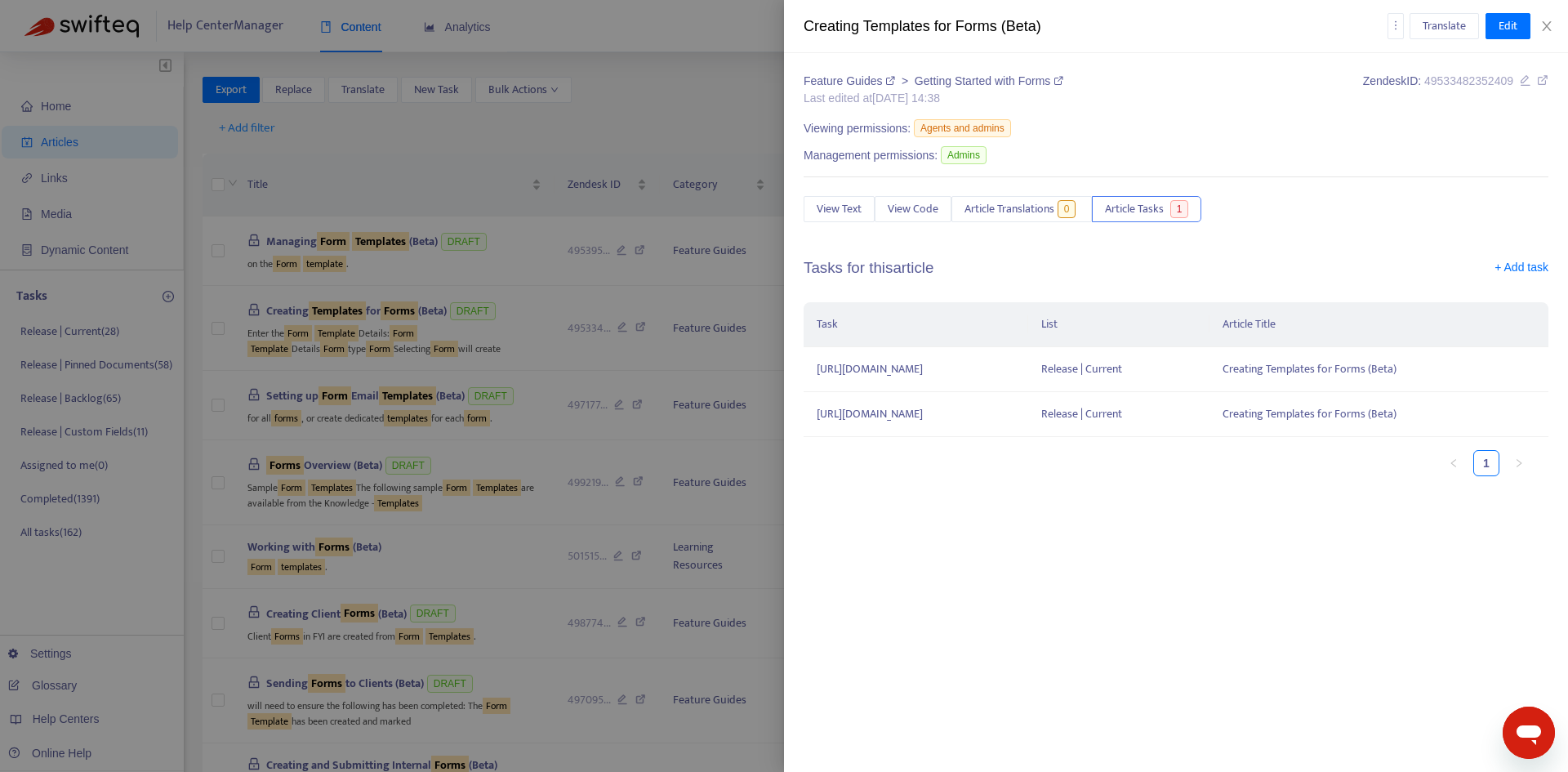
click at [1547, 81] on icon at bounding box center [1543, 80] width 11 height 11
click at [1141, 211] on span "Article Tasks" at bounding box center [1135, 209] width 59 height 18
click at [1517, 267] on link "+ Add task" at bounding box center [1521, 271] width 54 height 25
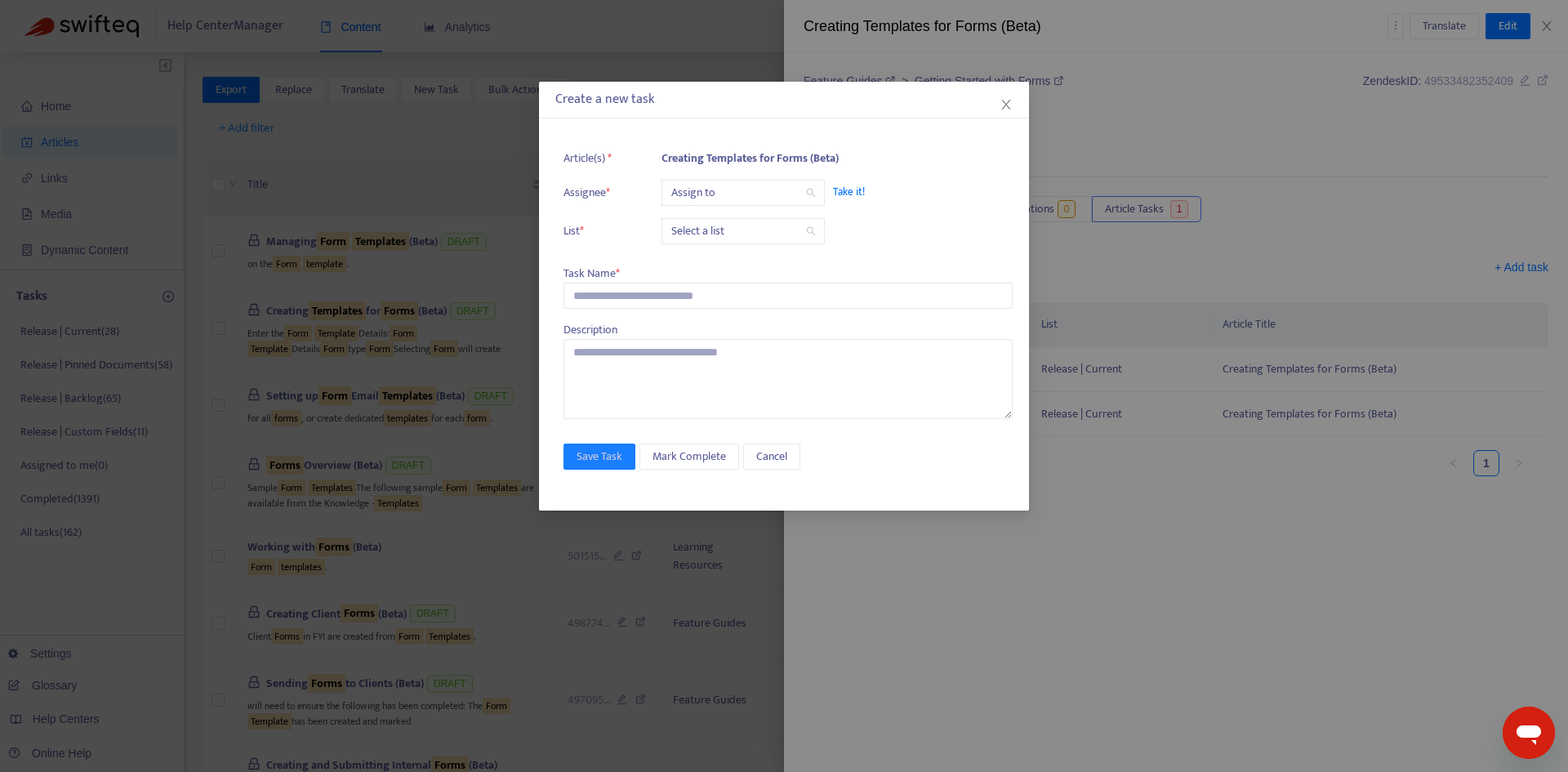
click at [696, 194] on input "search" at bounding box center [743, 193] width 143 height 25
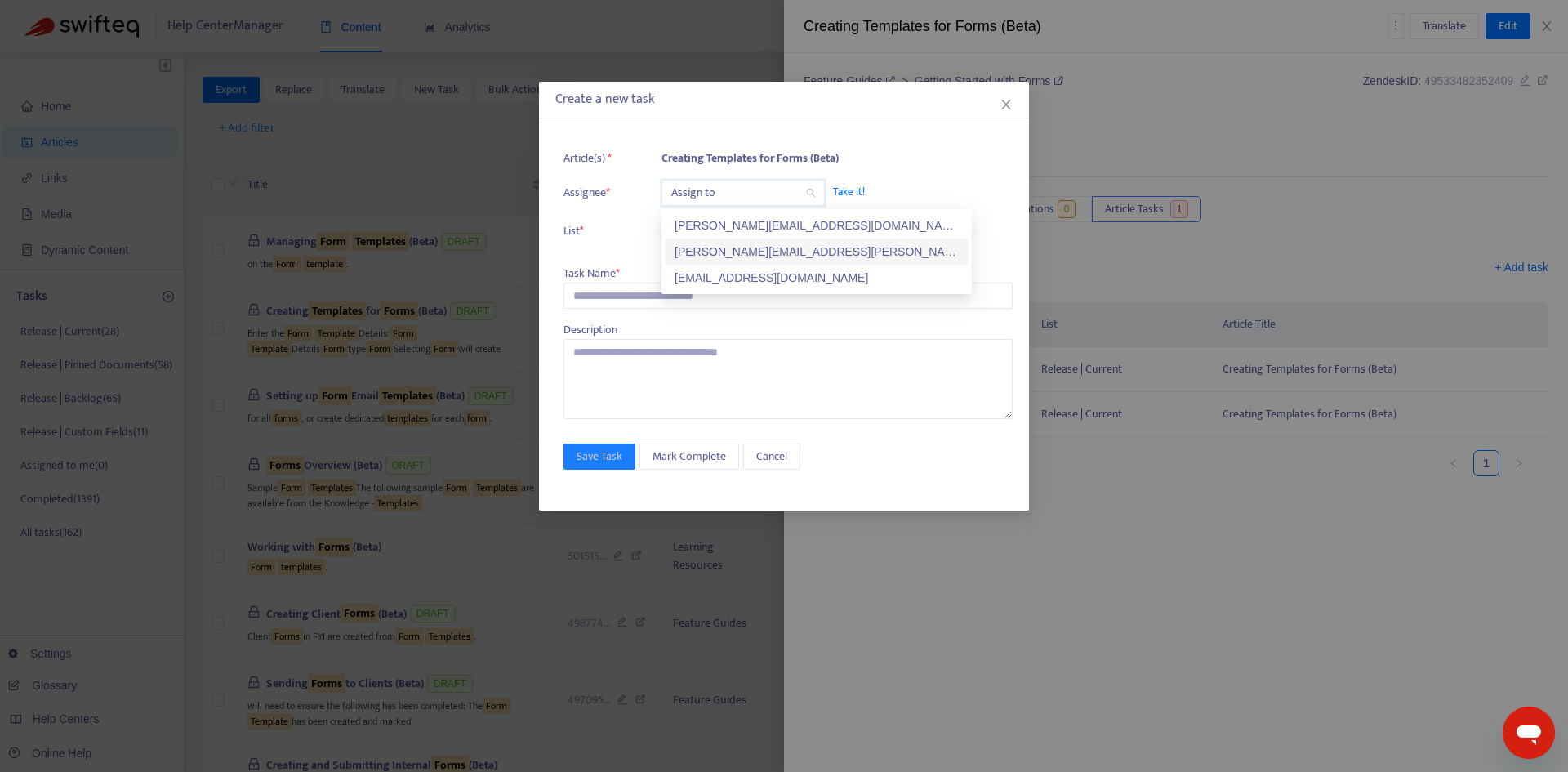
click at [730, 252] on div "[PERSON_NAME][EMAIL_ADDRESS][PERSON_NAME][DOMAIN_NAME]" at bounding box center [817, 251] width 284 height 18
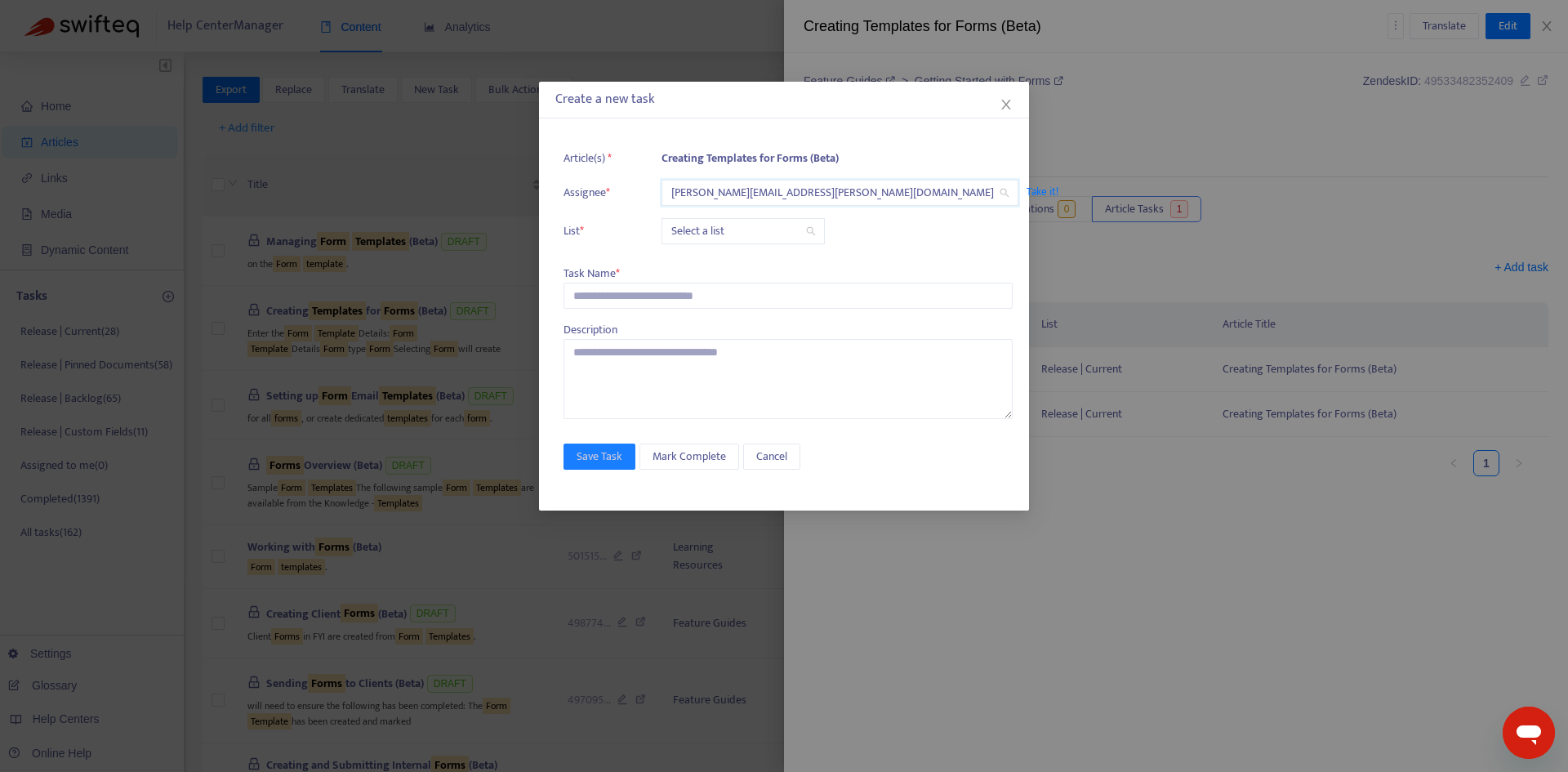
click at [708, 231] on input "search" at bounding box center [743, 231] width 143 height 25
click at [705, 258] on div "Release | Current" at bounding box center [817, 263] width 284 height 18
click at [602, 294] on input "text" at bounding box center [788, 295] width 449 height 26
paste input "**********"
type input "**********"
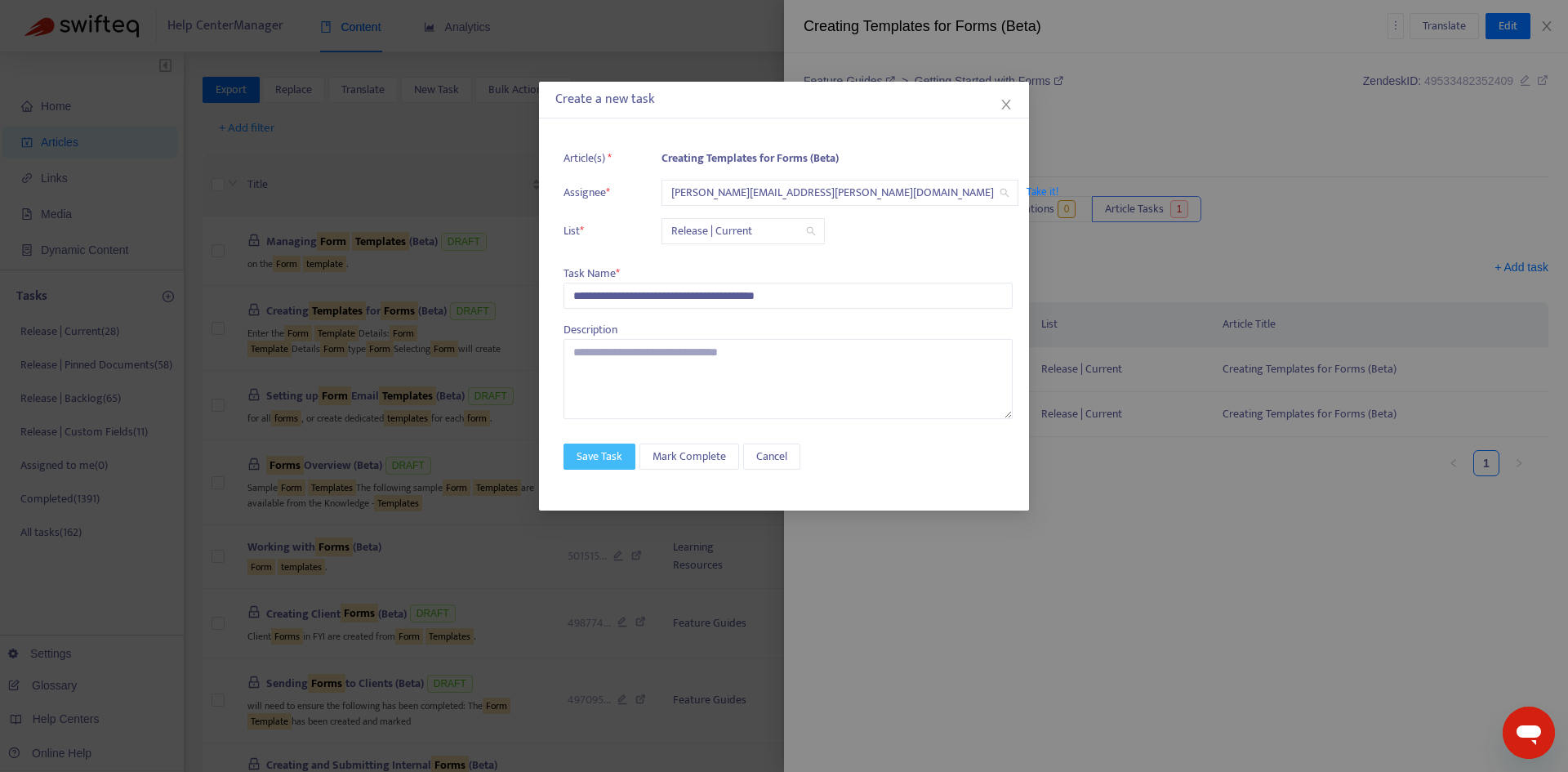
click at [608, 465] on button "Save Task" at bounding box center [599, 457] width 72 height 26
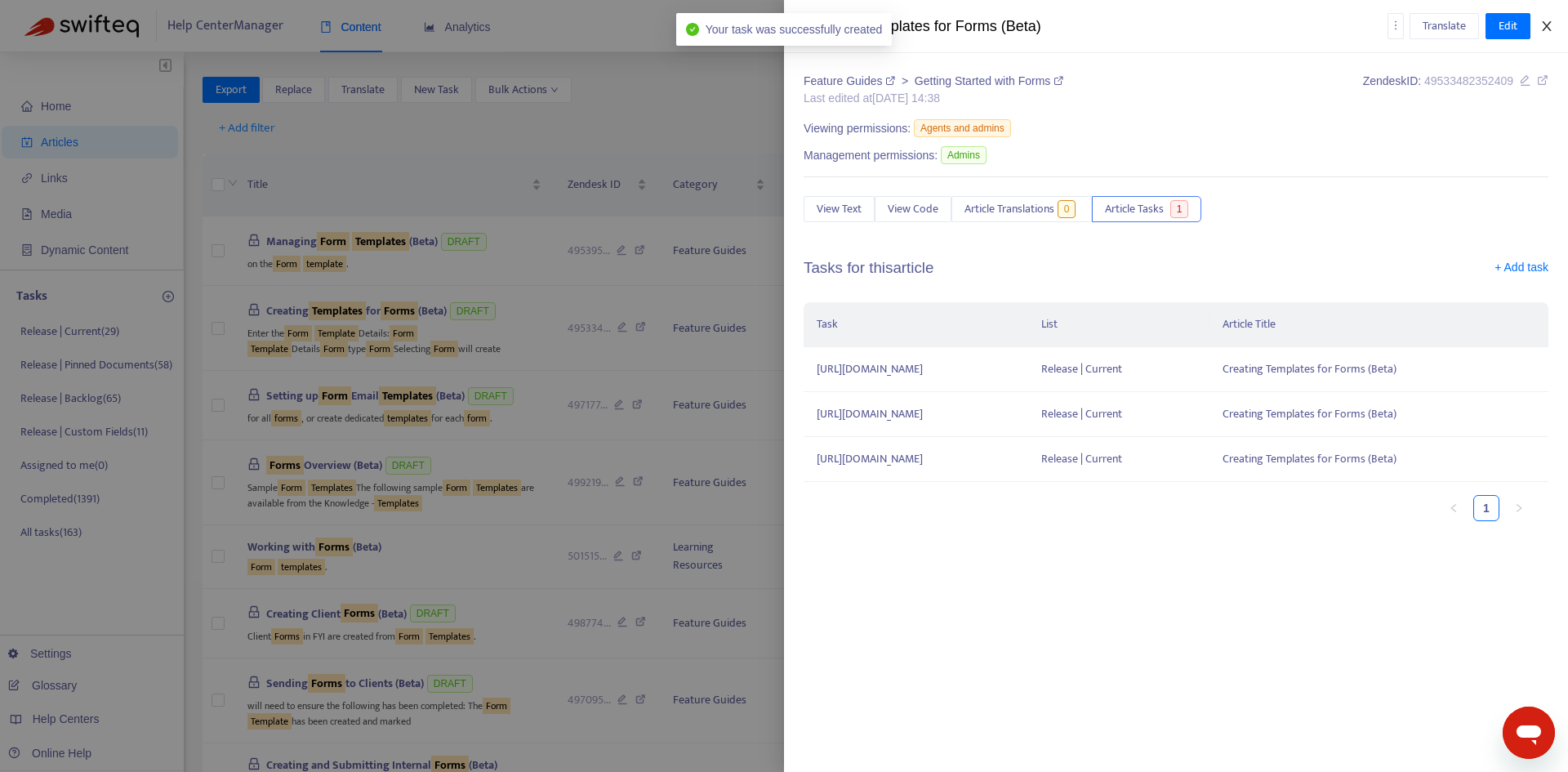
click at [1543, 28] on icon "close" at bounding box center [1547, 26] width 13 height 13
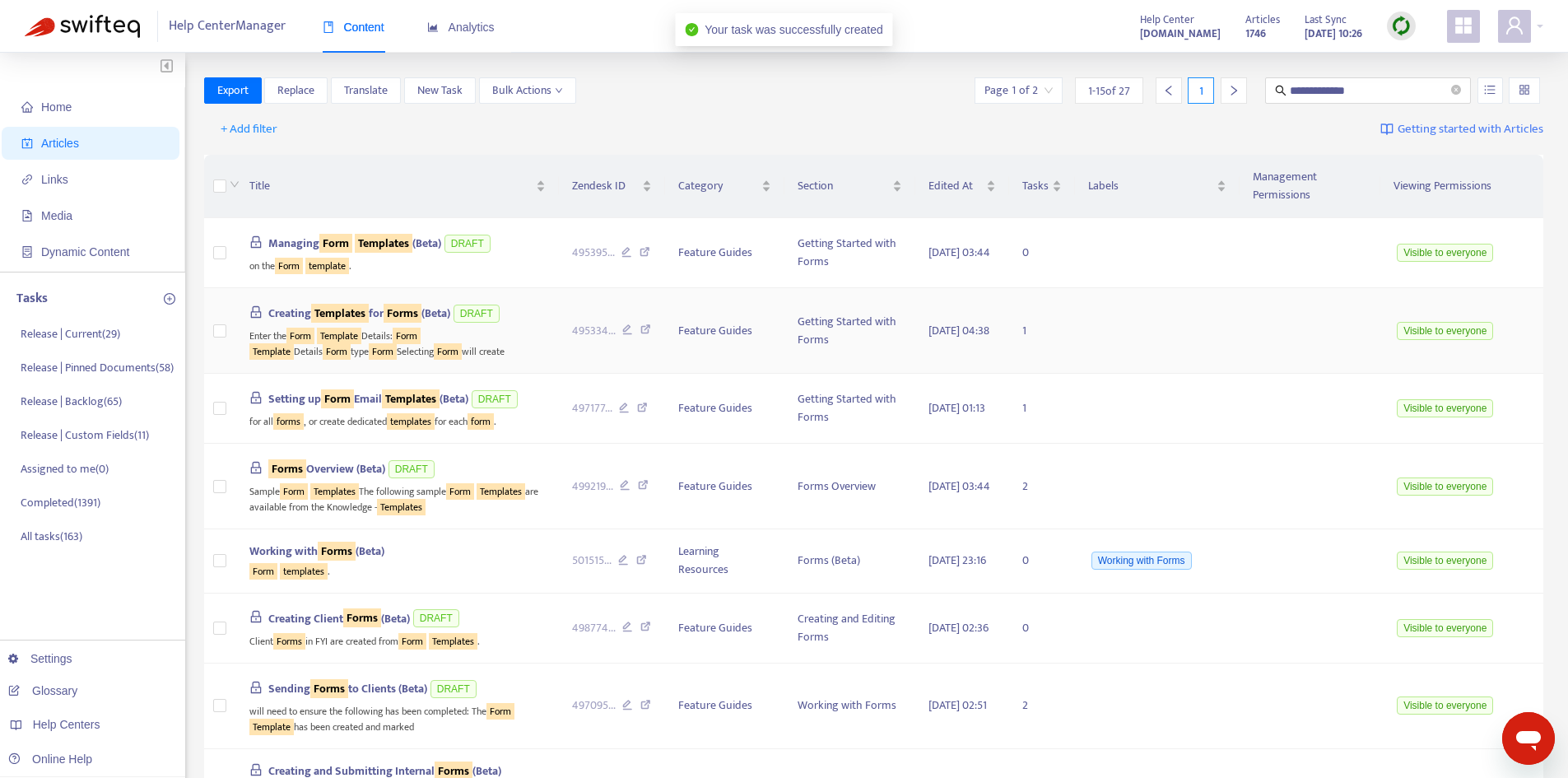
click at [369, 303] on sqkw "Templates" at bounding box center [340, 313] width 58 height 19
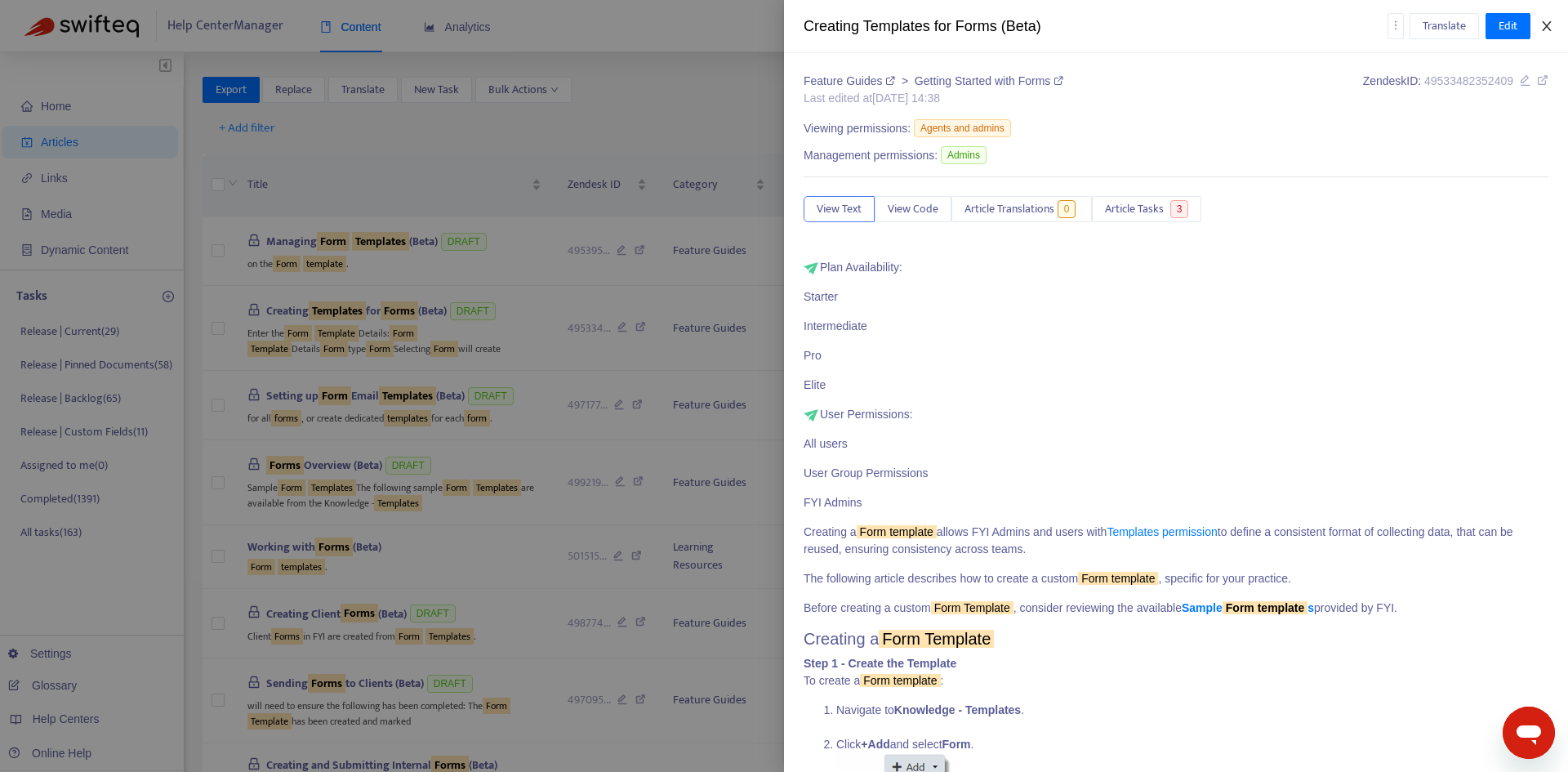
click at [1547, 19] on button "Close" at bounding box center [1546, 26] width 23 height 15
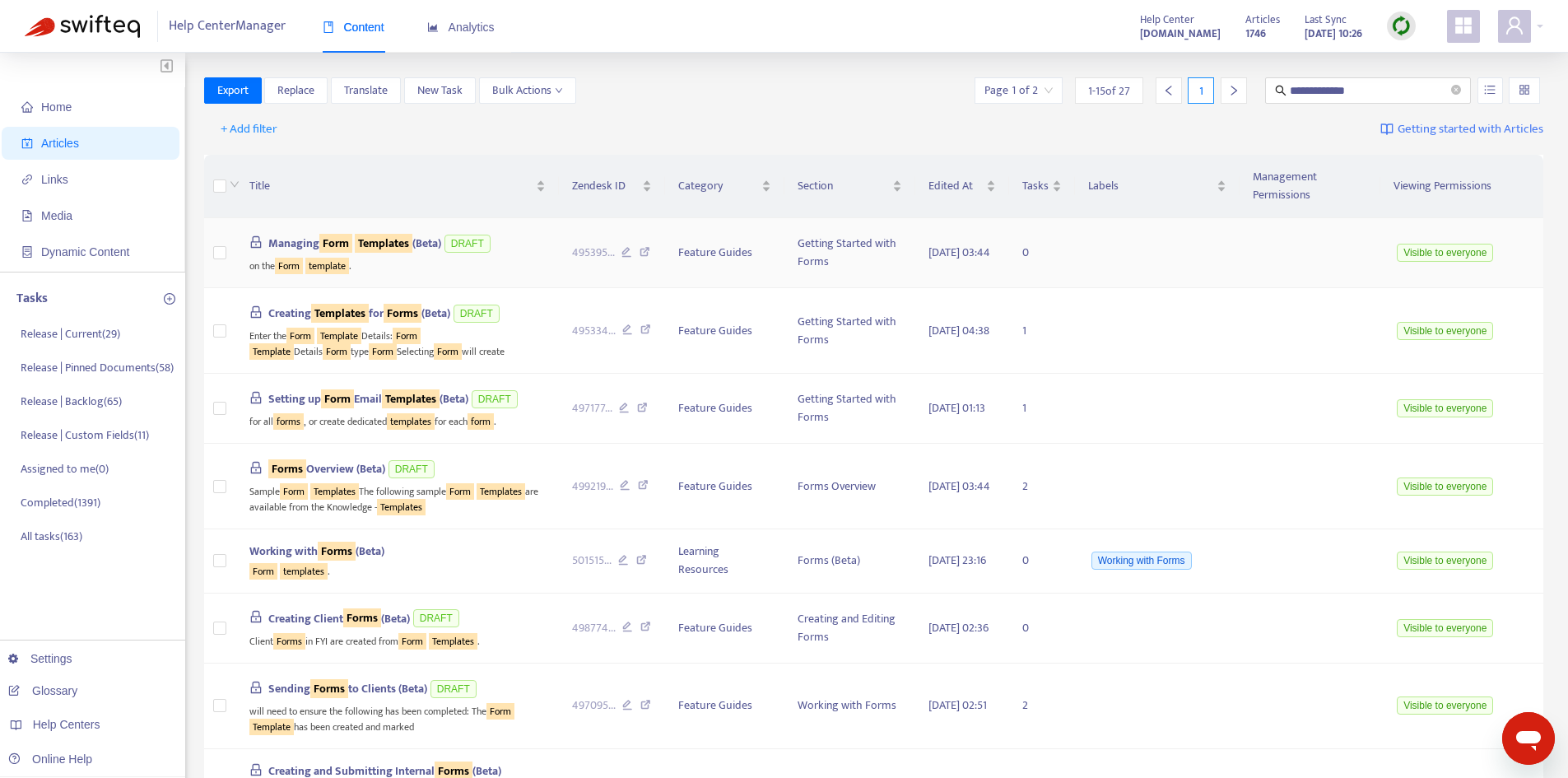
click at [374, 234] on sqkw "Templates" at bounding box center [383, 243] width 58 height 19
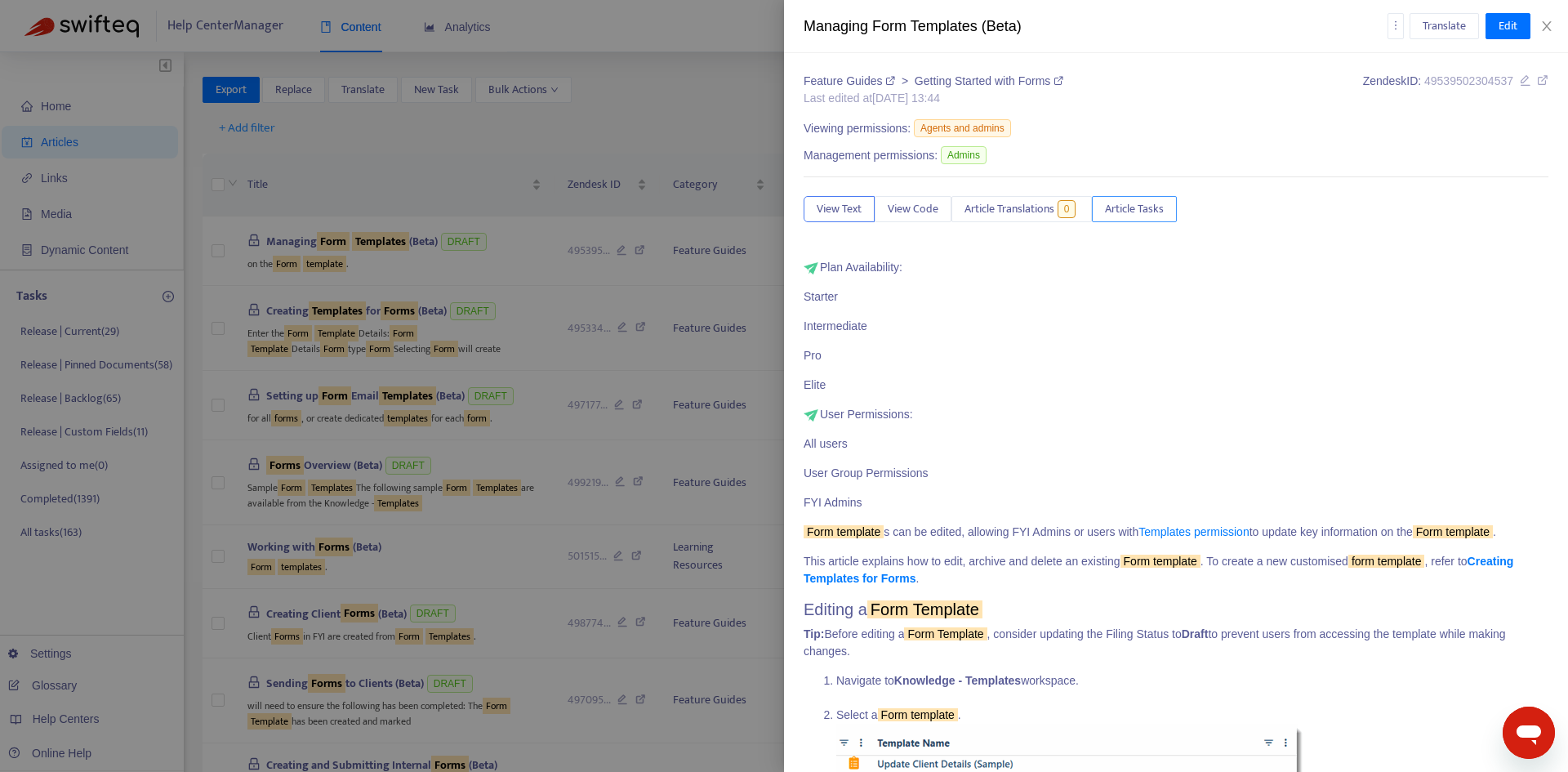
click at [1127, 203] on span "Article Tasks" at bounding box center [1135, 209] width 59 height 18
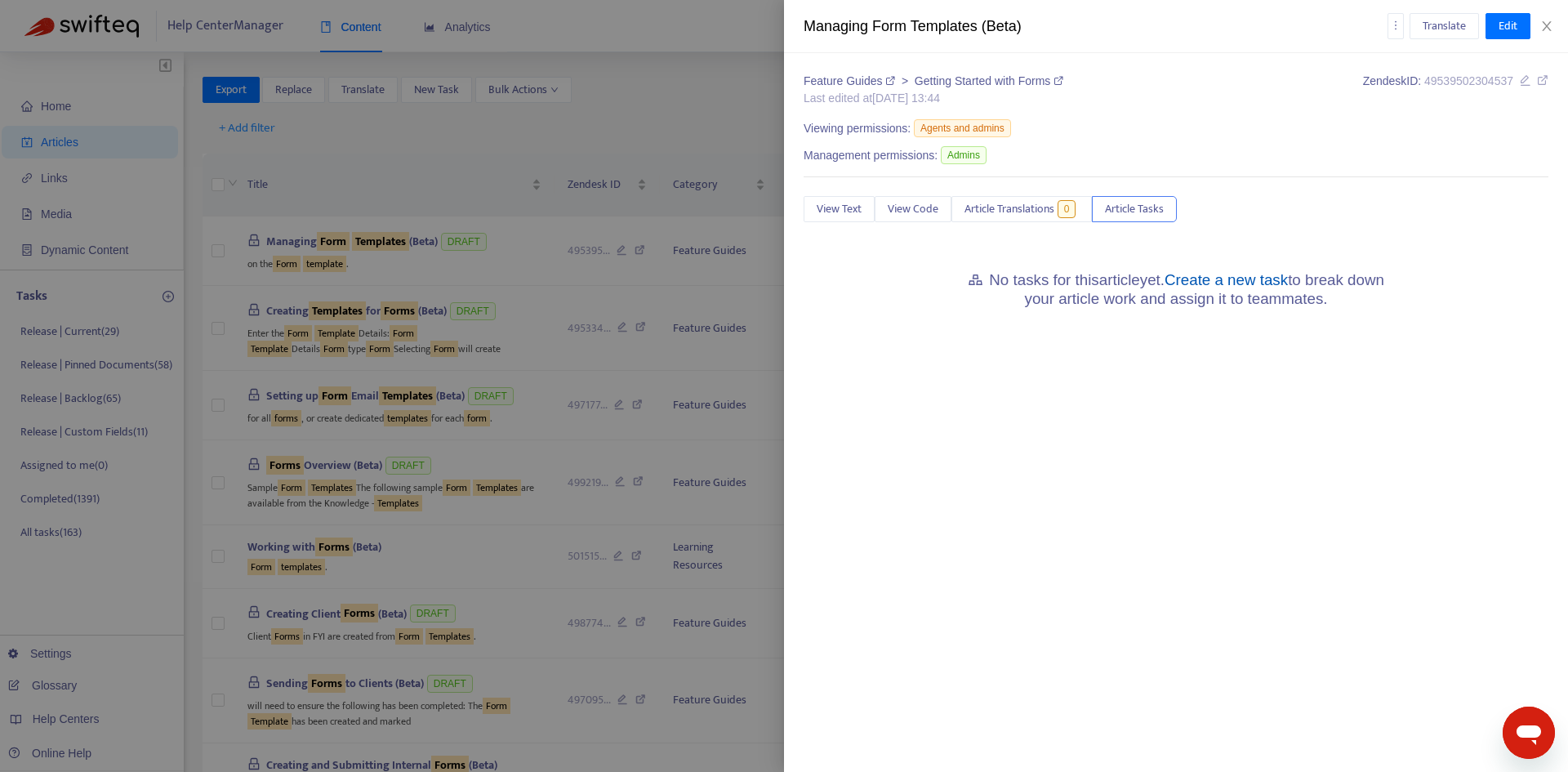
click at [1204, 285] on link "Create a new task" at bounding box center [1226, 279] width 124 height 17
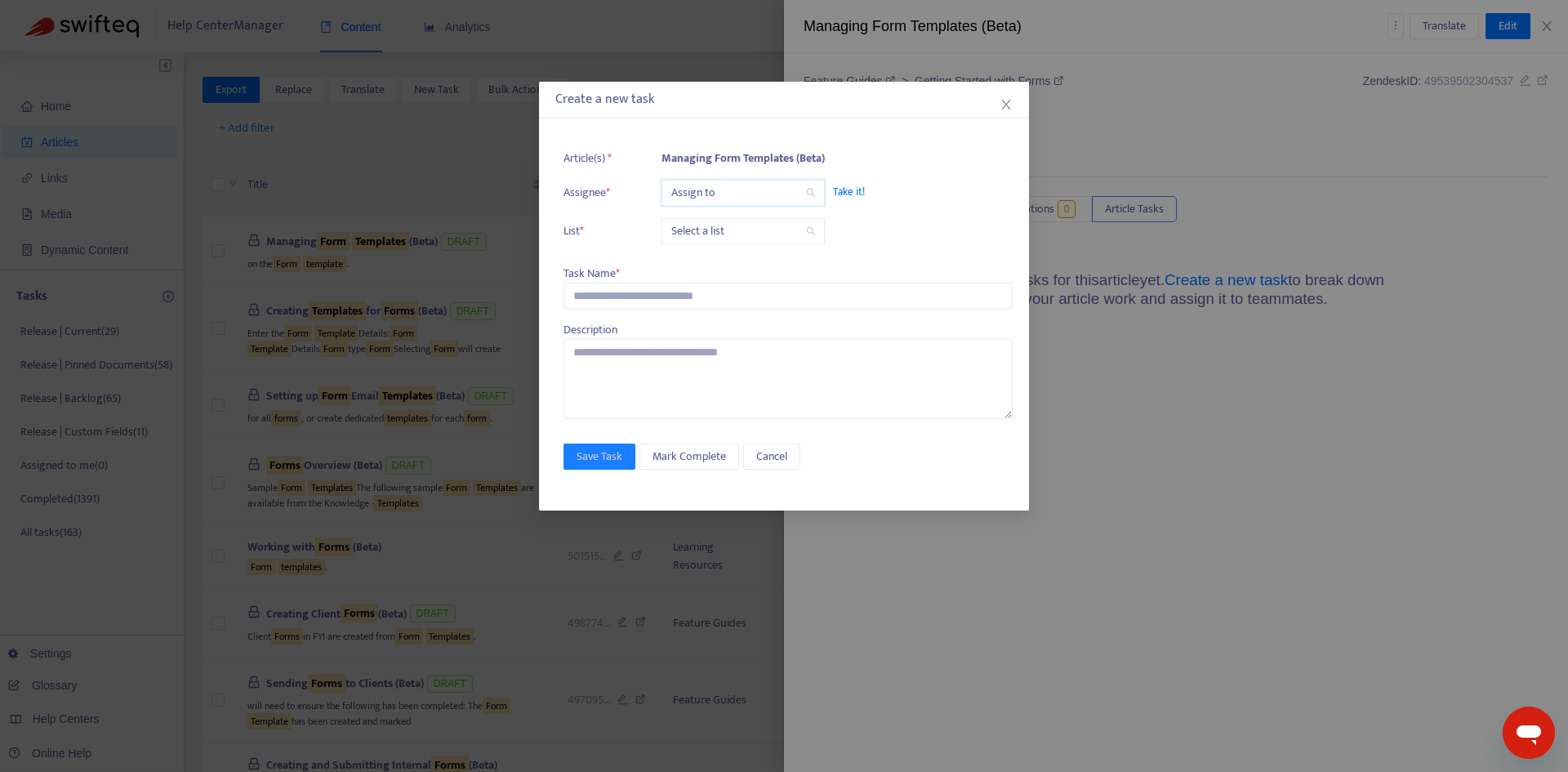
click at [708, 185] on input "search" at bounding box center [743, 193] width 143 height 25
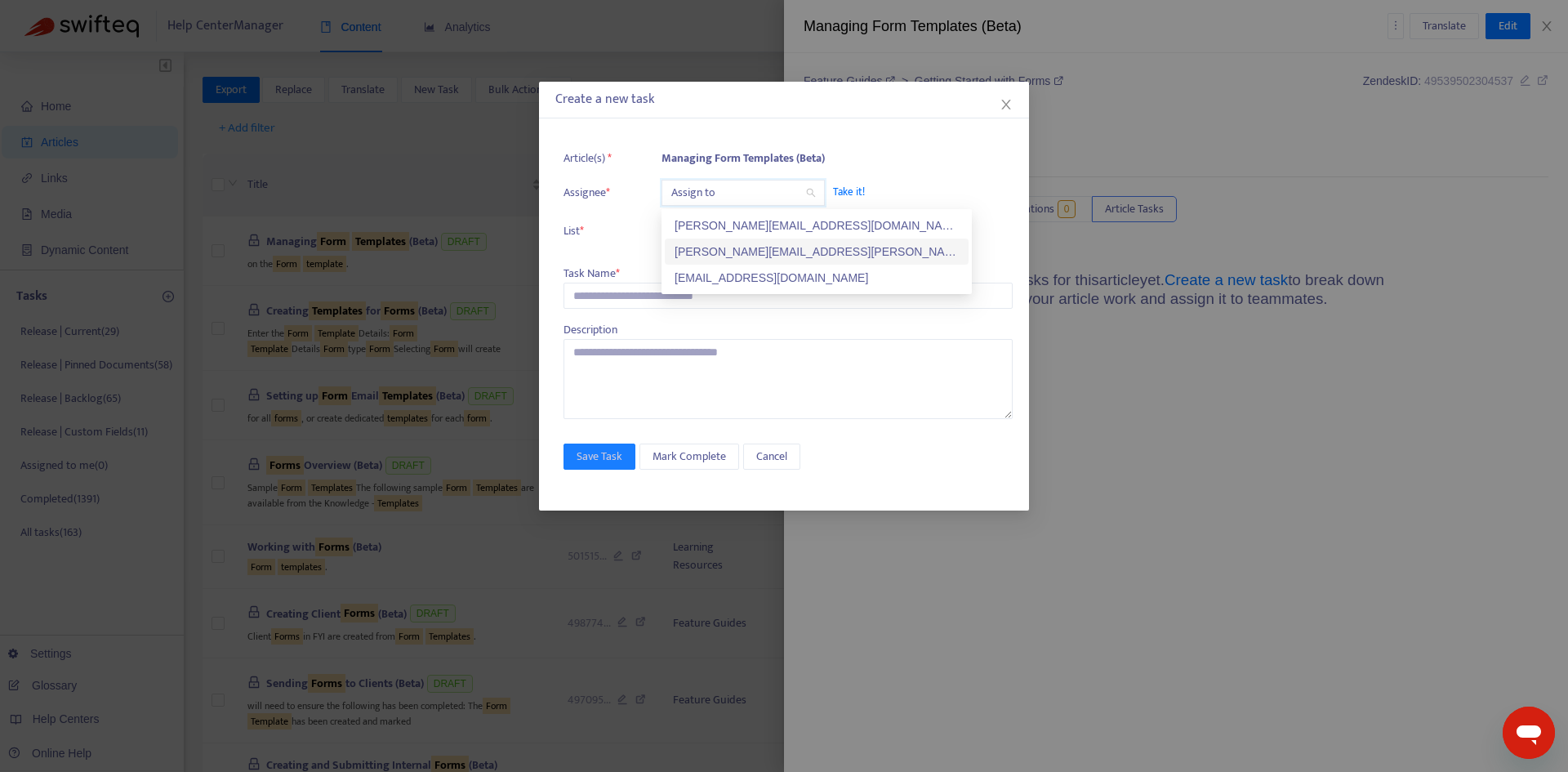
click at [705, 240] on div "[PERSON_NAME][EMAIL_ADDRESS][PERSON_NAME][DOMAIN_NAME]" at bounding box center [817, 252] width 304 height 26
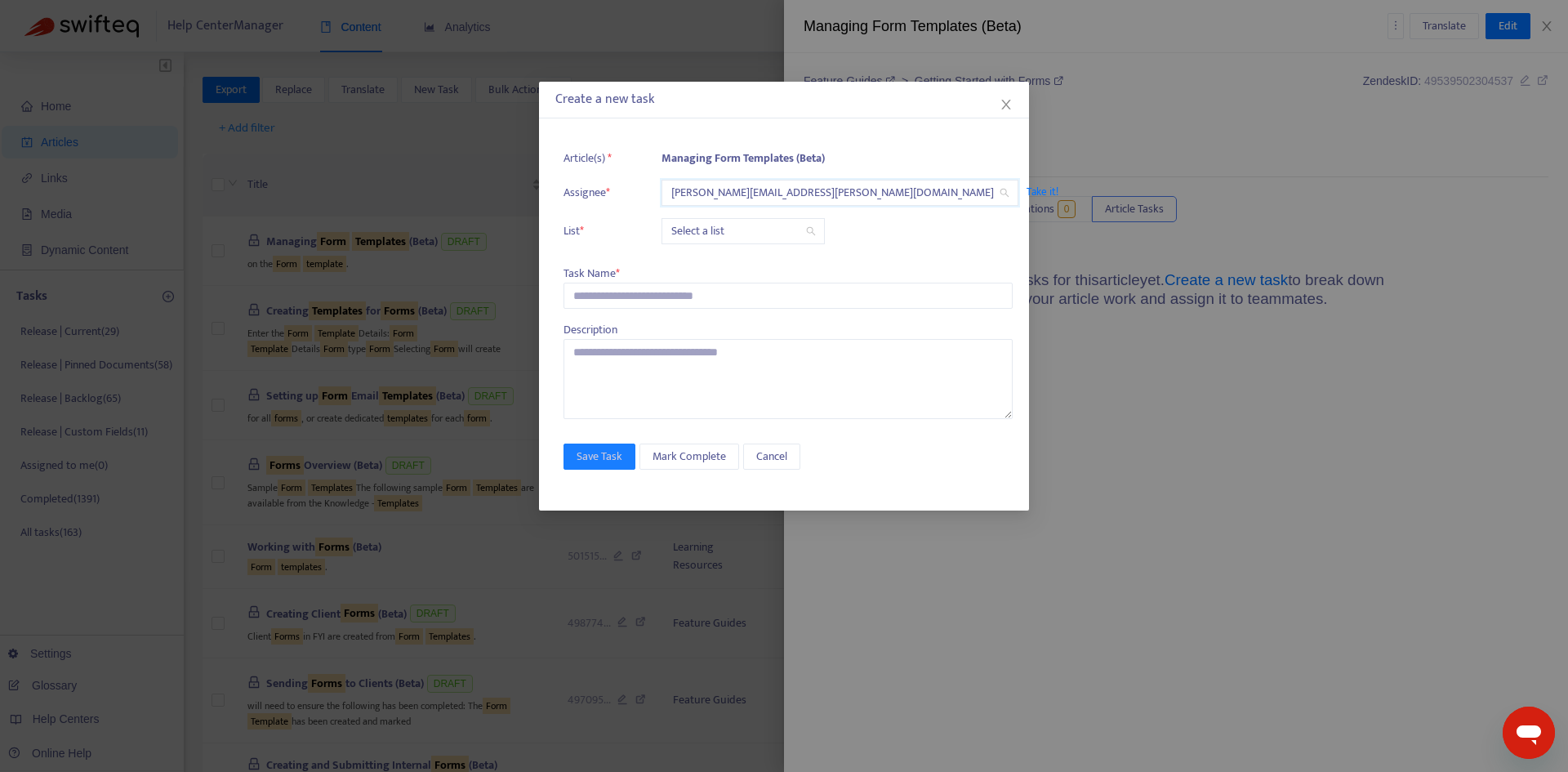
click at [707, 221] on input "search" at bounding box center [743, 231] width 143 height 25
click at [708, 267] on div "Release | Current" at bounding box center [817, 263] width 284 height 18
click at [644, 292] on input "text" at bounding box center [788, 295] width 449 height 26
paste input "**********"
type input "**********"
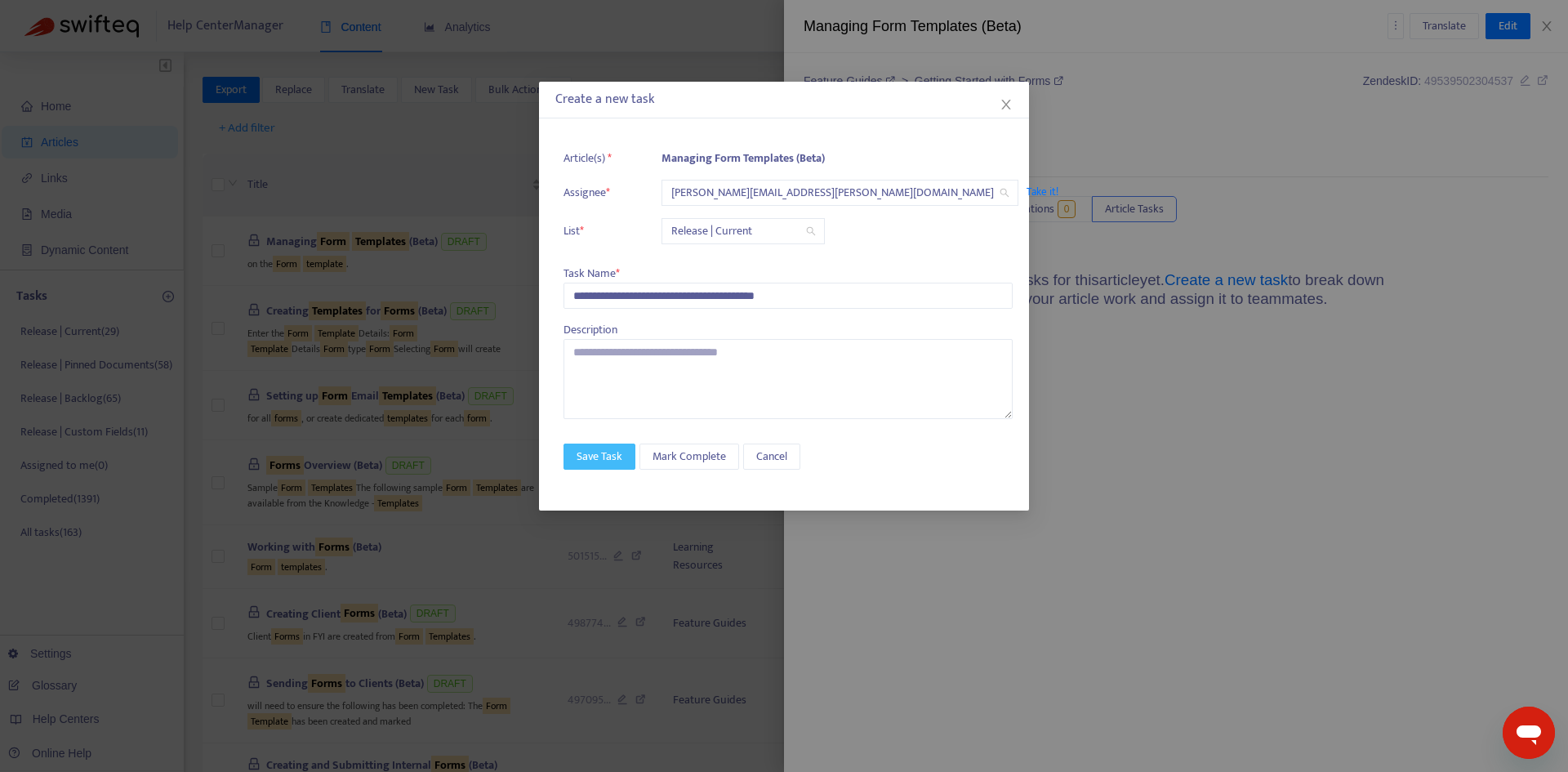
click at [597, 461] on span "Save Task" at bounding box center [599, 456] width 45 height 18
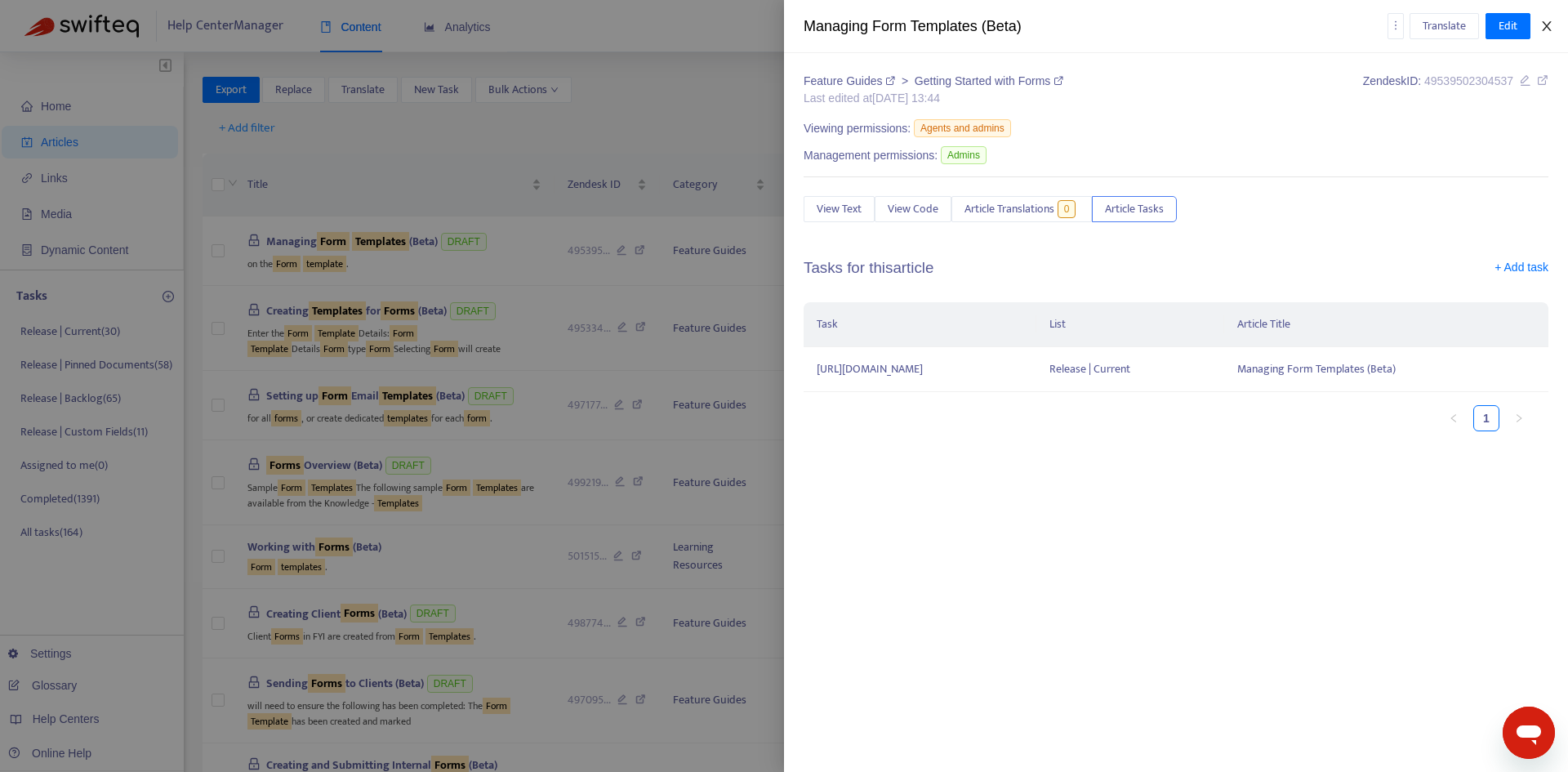
click at [1543, 31] on icon "close" at bounding box center [1547, 26] width 13 height 13
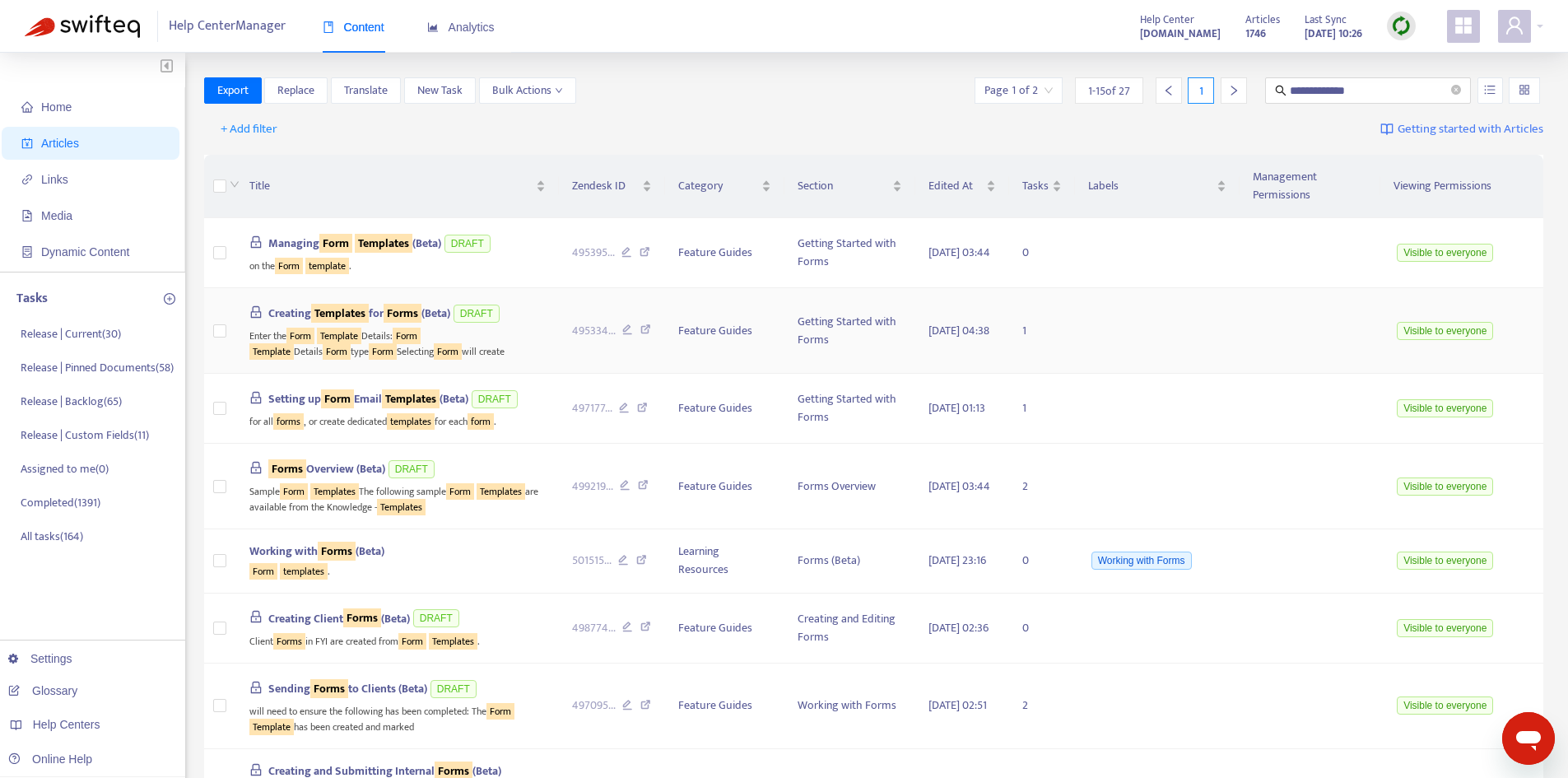
click at [395, 309] on div "Creating Templates for Forms (Beta) DRAFT" at bounding box center [397, 314] width 296 height 25
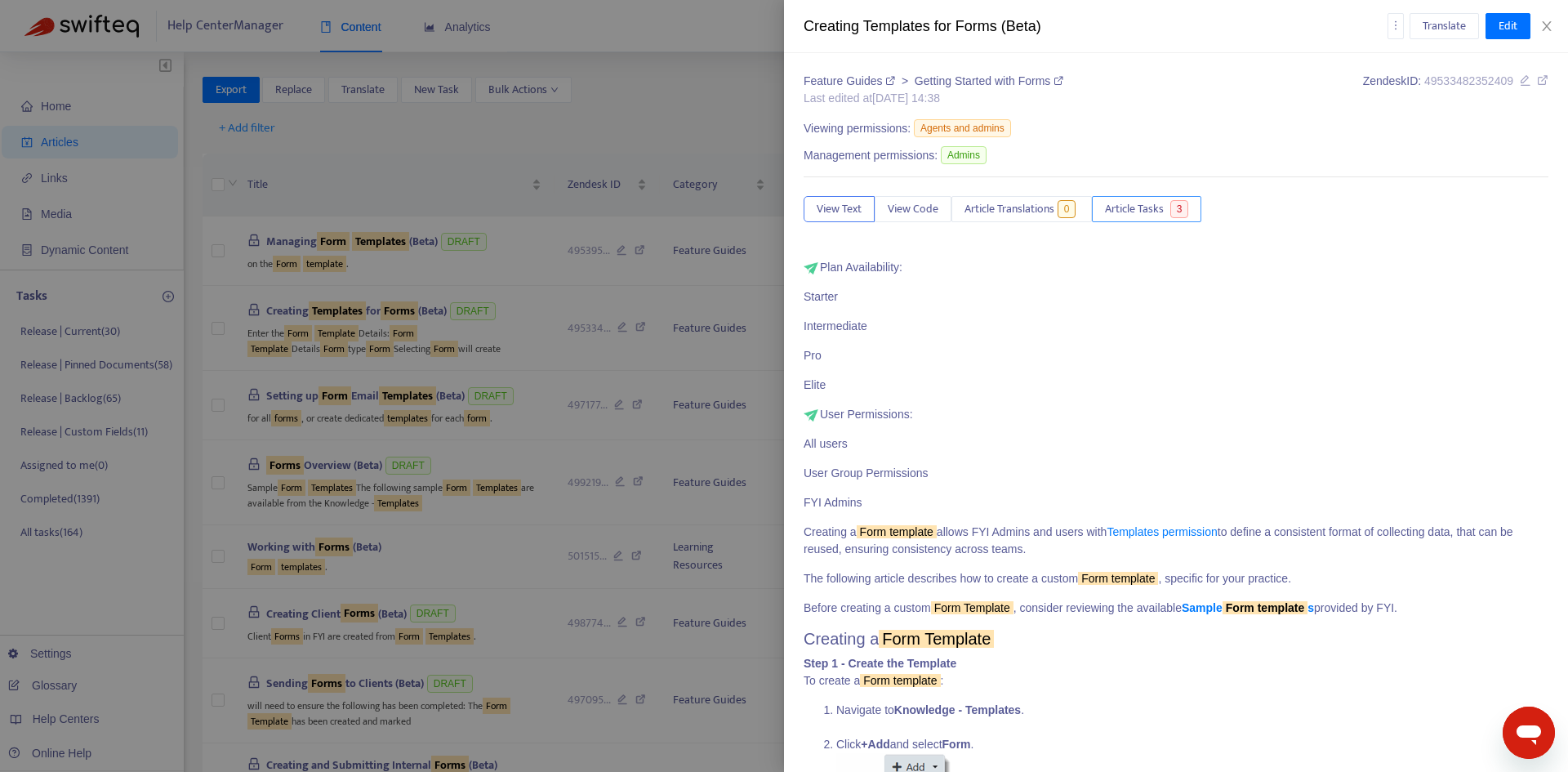
click at [1130, 218] on span "Article Tasks" at bounding box center [1135, 209] width 59 height 18
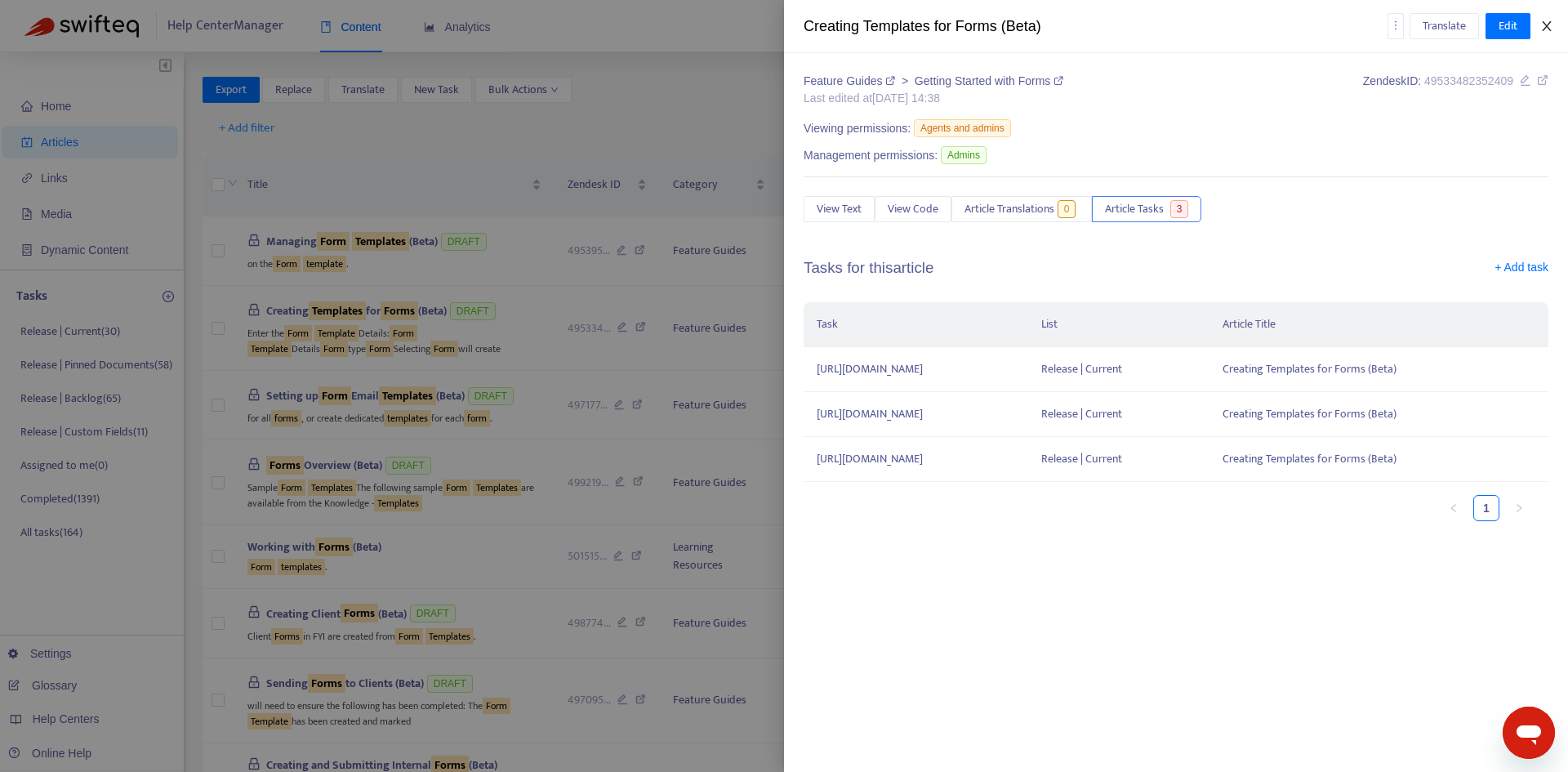
click at [1555, 27] on button "Close" at bounding box center [1546, 26] width 23 height 15
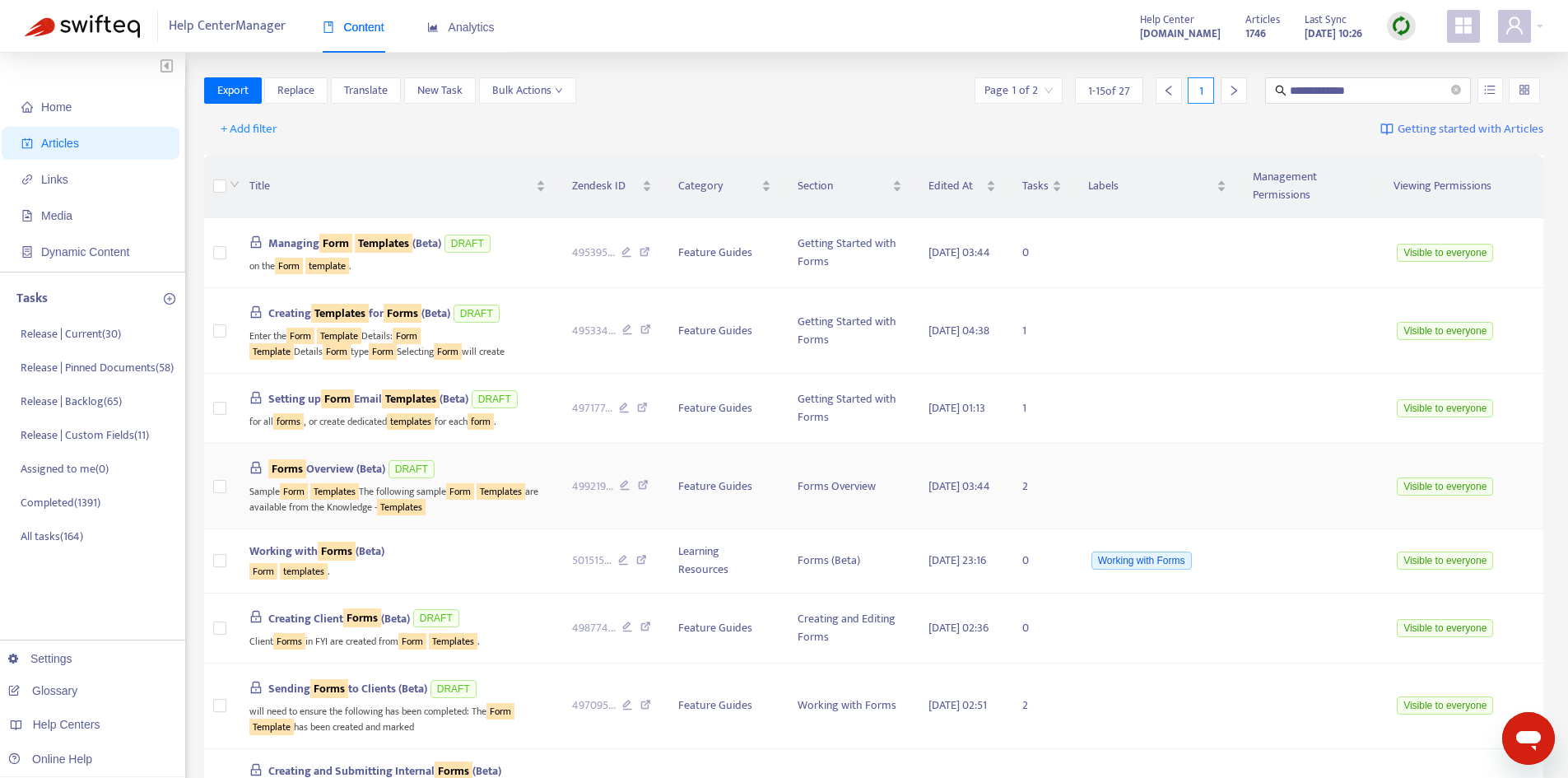
click at [349, 478] on span "Forms Overview (Beta)" at bounding box center [326, 469] width 117 height 19
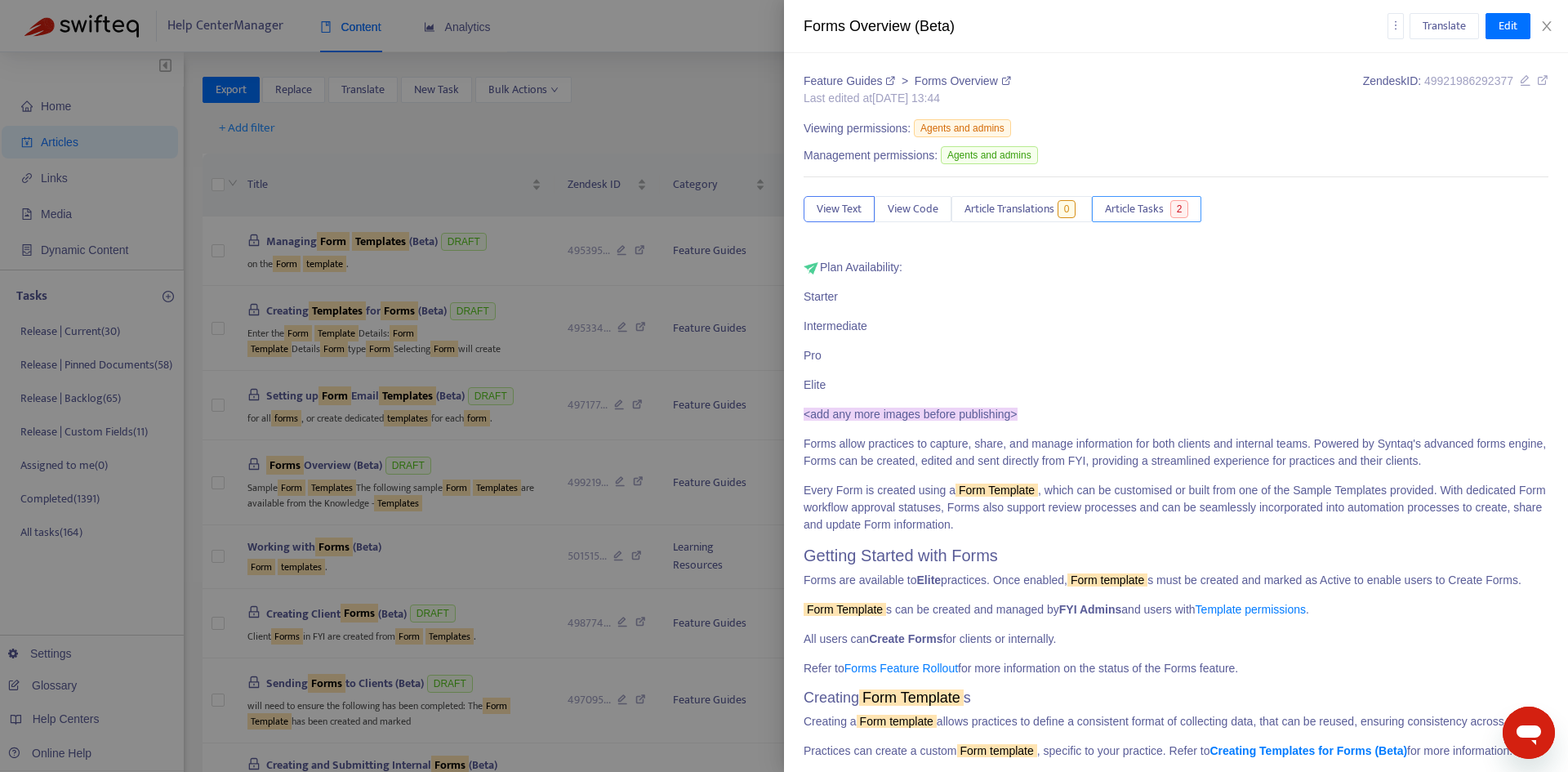
click at [1160, 208] on span "Article Tasks" at bounding box center [1135, 209] width 59 height 18
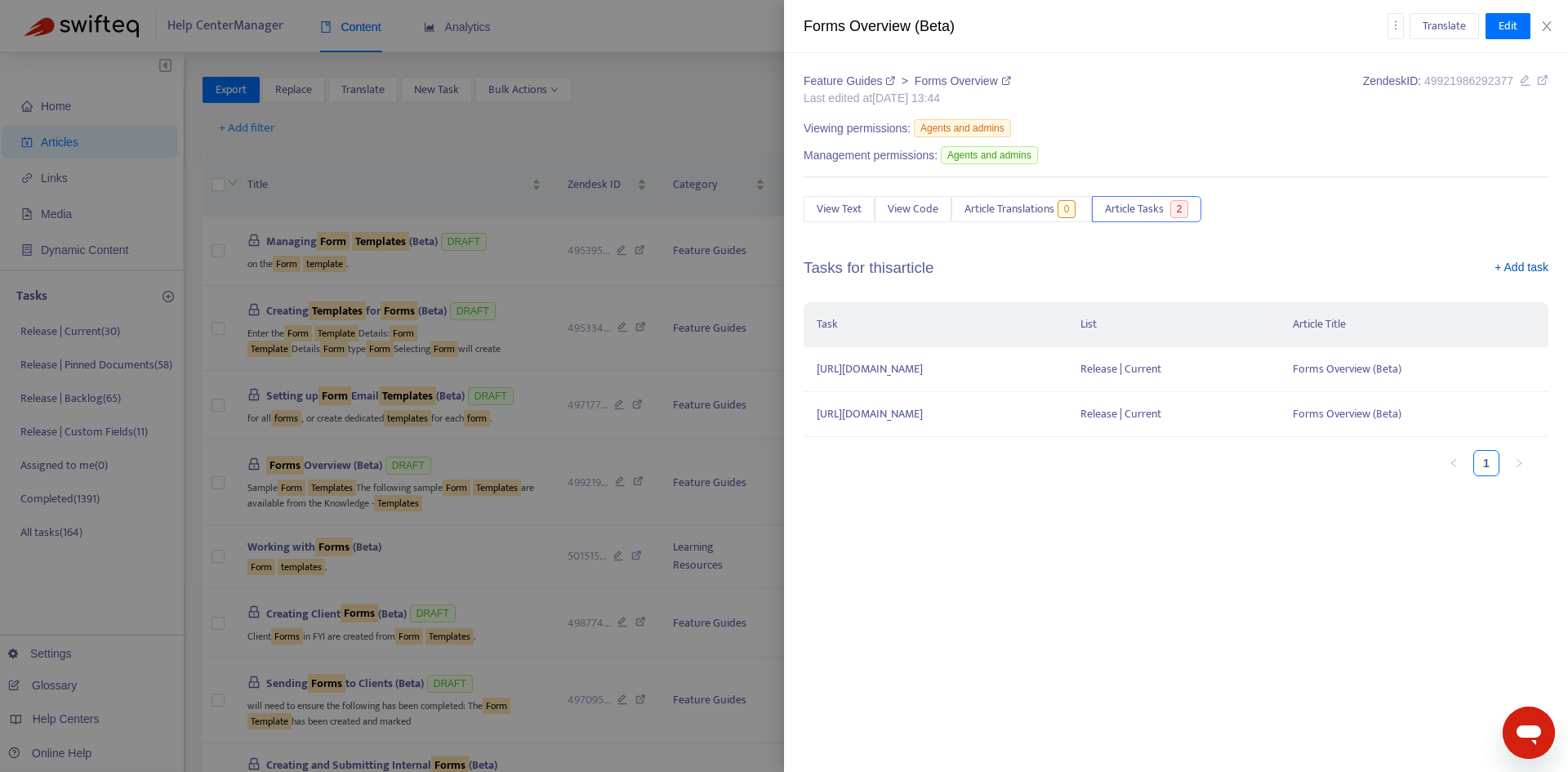
click at [1507, 271] on link "+ Add task" at bounding box center [1521, 271] width 54 height 25
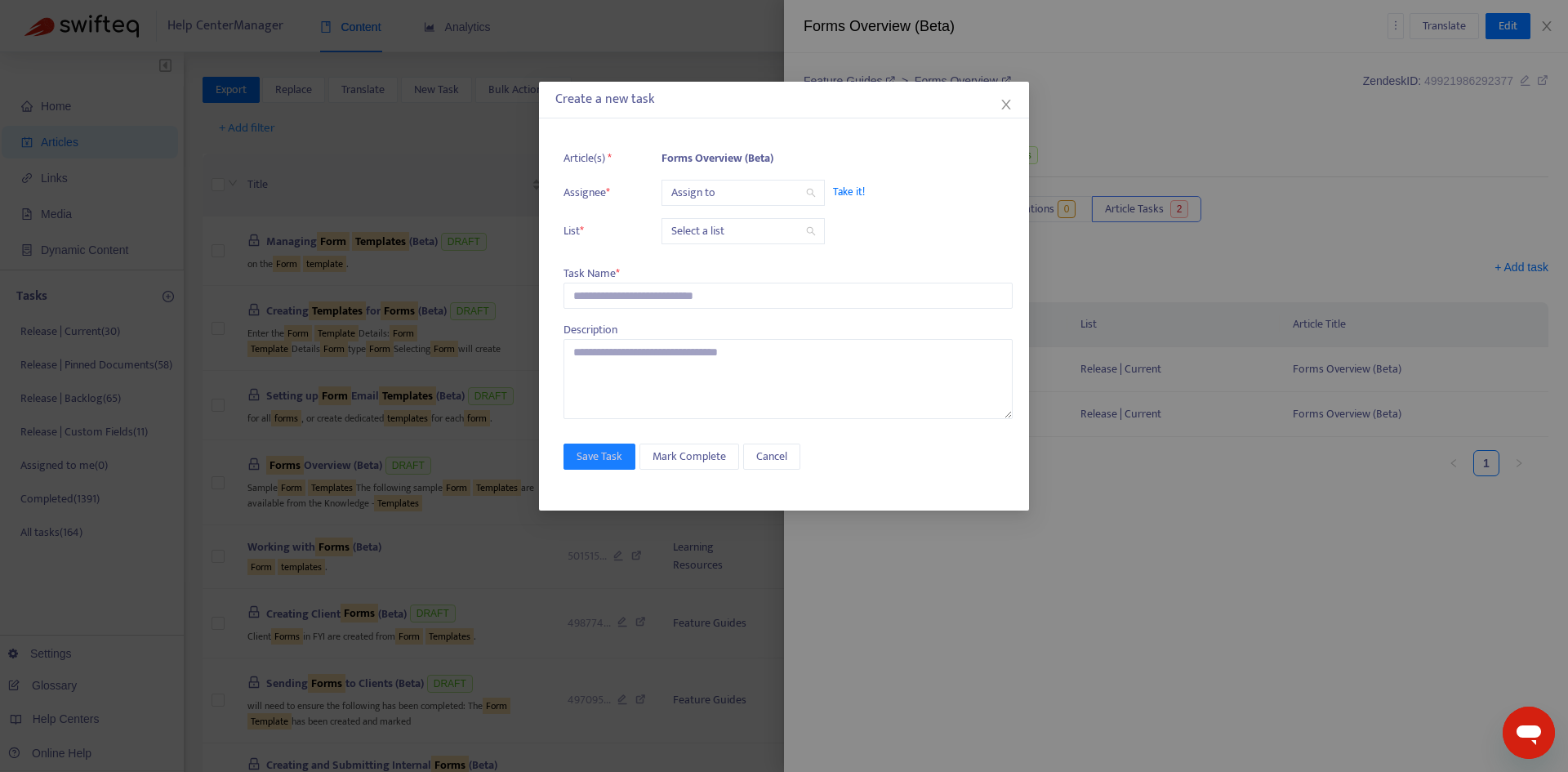
click at [718, 197] on input "search" at bounding box center [743, 193] width 143 height 25
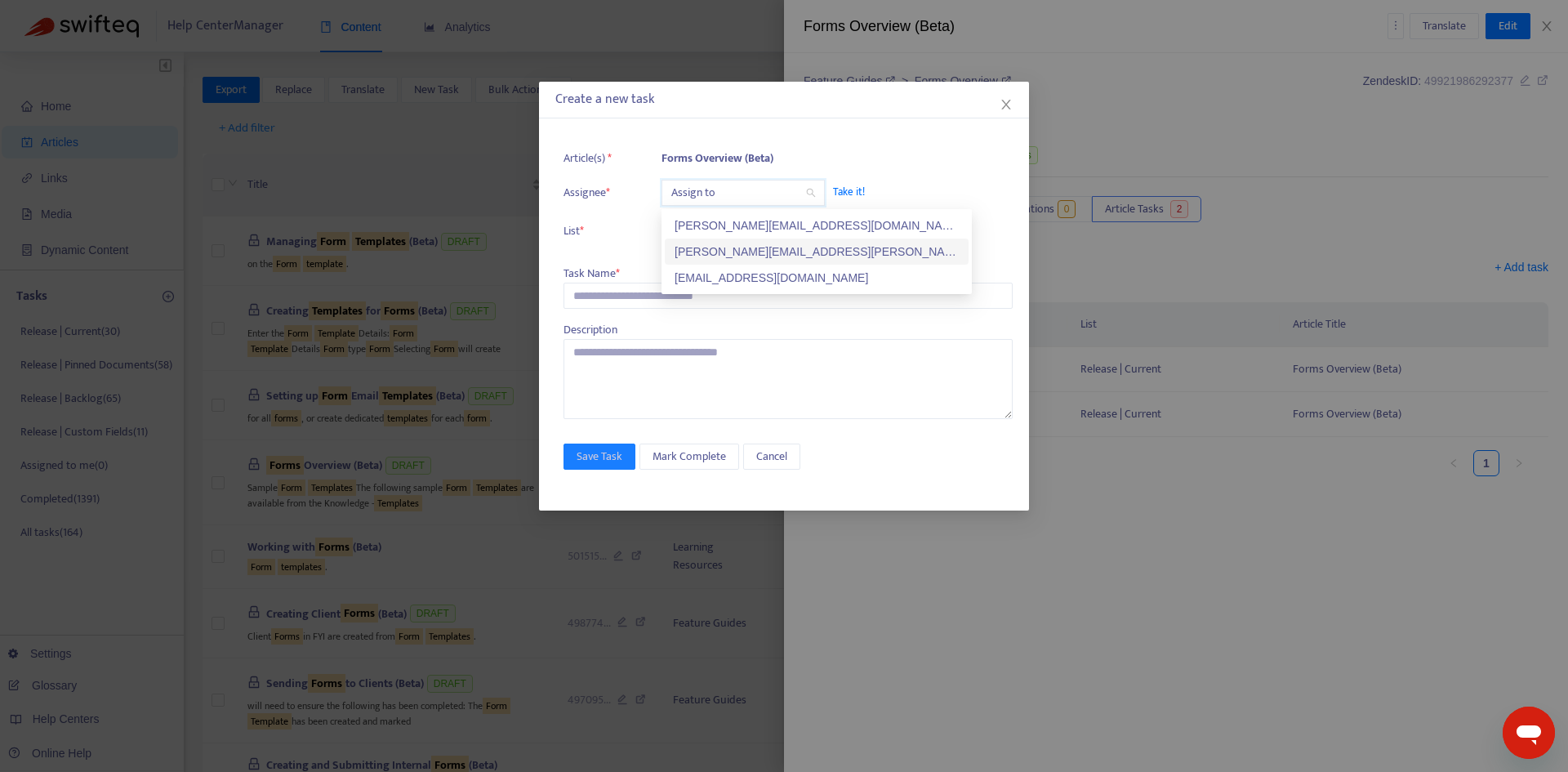
click at [733, 249] on div "[PERSON_NAME][EMAIL_ADDRESS][PERSON_NAME][DOMAIN_NAME]" at bounding box center [817, 251] width 284 height 18
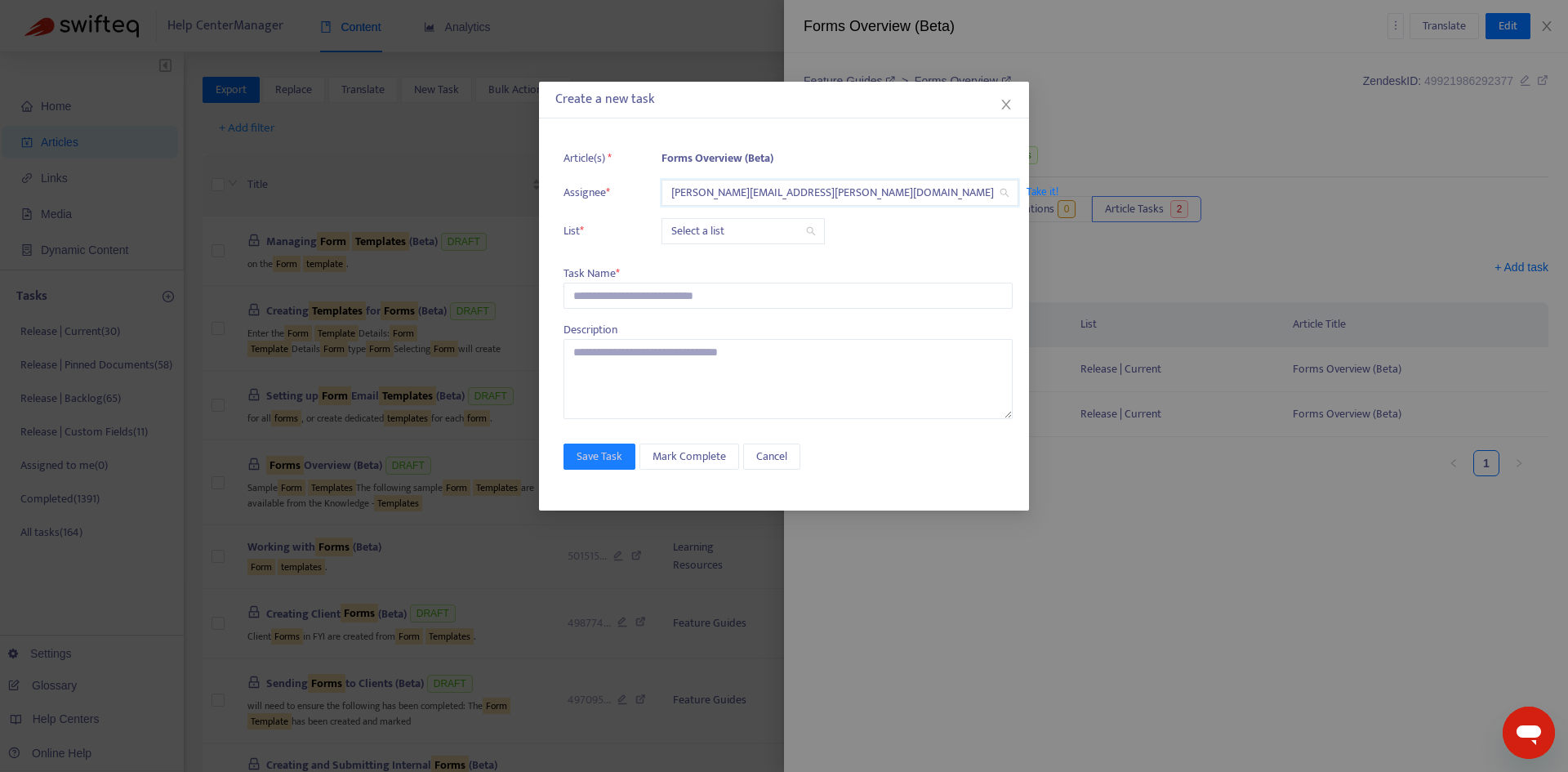
click at [723, 237] on input "search" at bounding box center [743, 231] width 143 height 25
click at [727, 269] on div "Release | Current" at bounding box center [817, 263] width 284 height 18
drag, startPoint x: 638, startPoint y: 298, endPoint x: 624, endPoint y: 318, distance: 24.4
click at [639, 298] on input "text" at bounding box center [788, 295] width 449 height 26
paste input "**********"
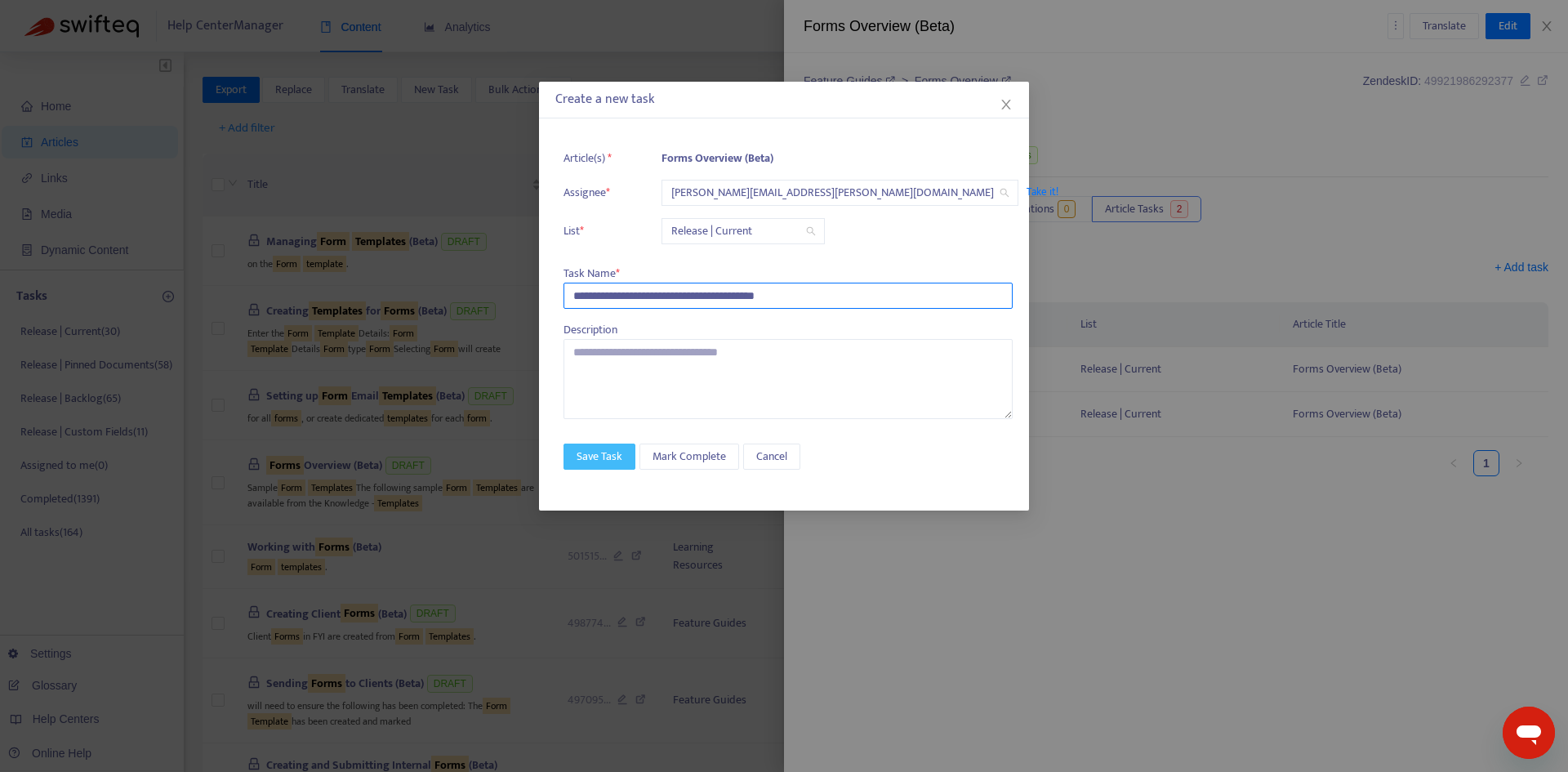
type input "**********"
click at [606, 445] on button "Save Task" at bounding box center [599, 457] width 72 height 26
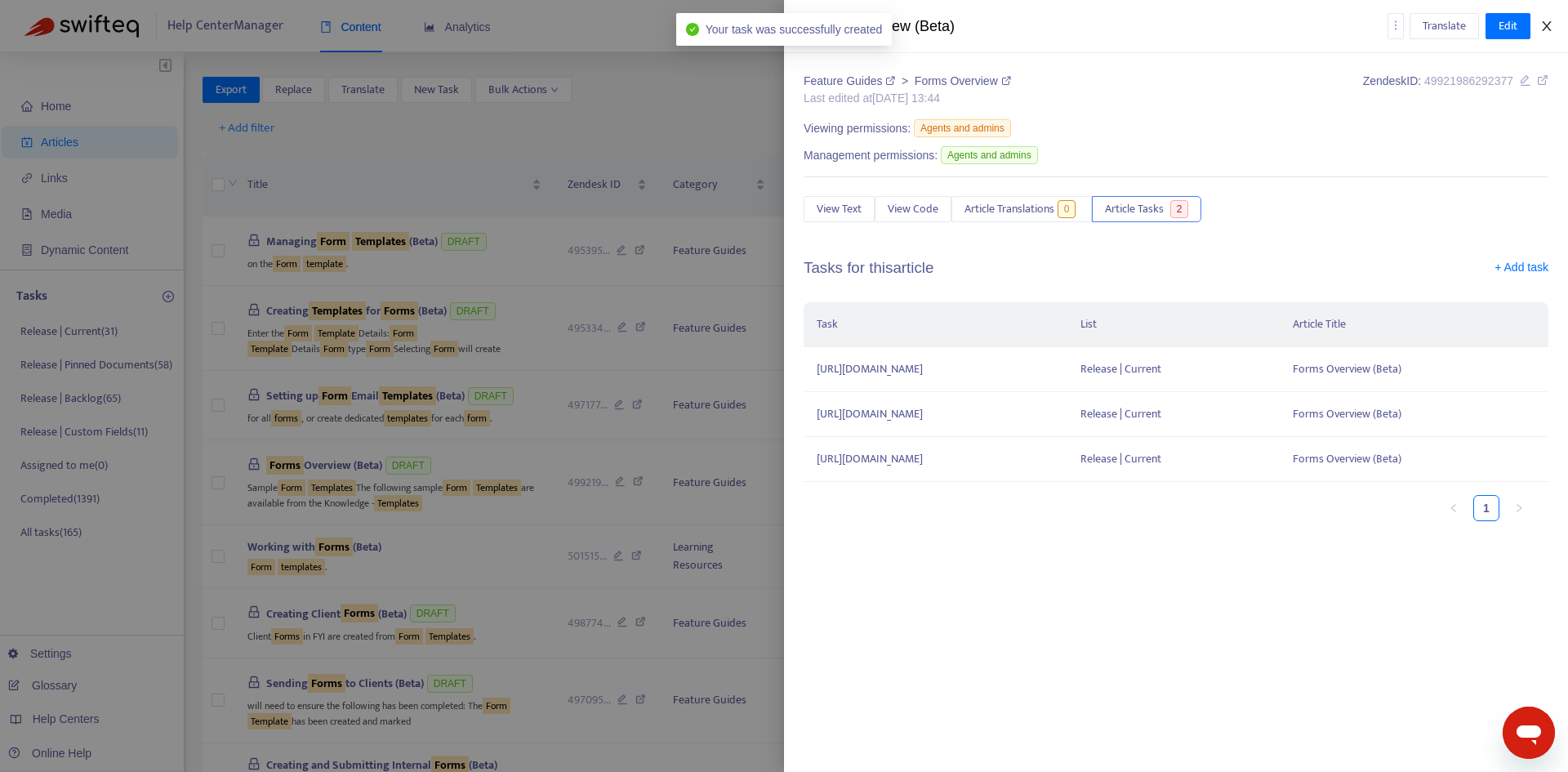
click at [1542, 28] on icon "close" at bounding box center [1547, 26] width 13 height 13
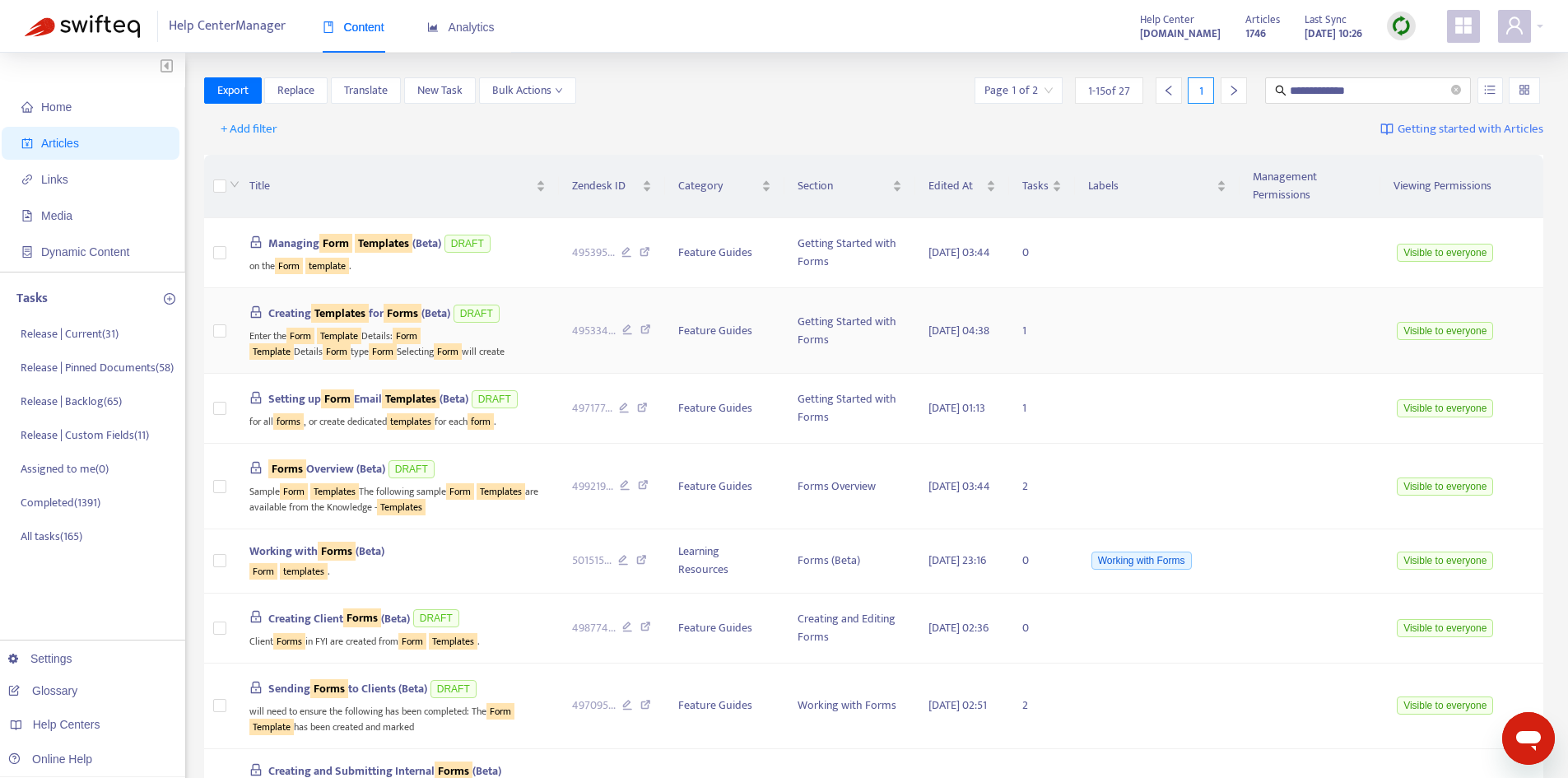
click at [360, 303] on sqkw "Templates" at bounding box center [340, 313] width 58 height 19
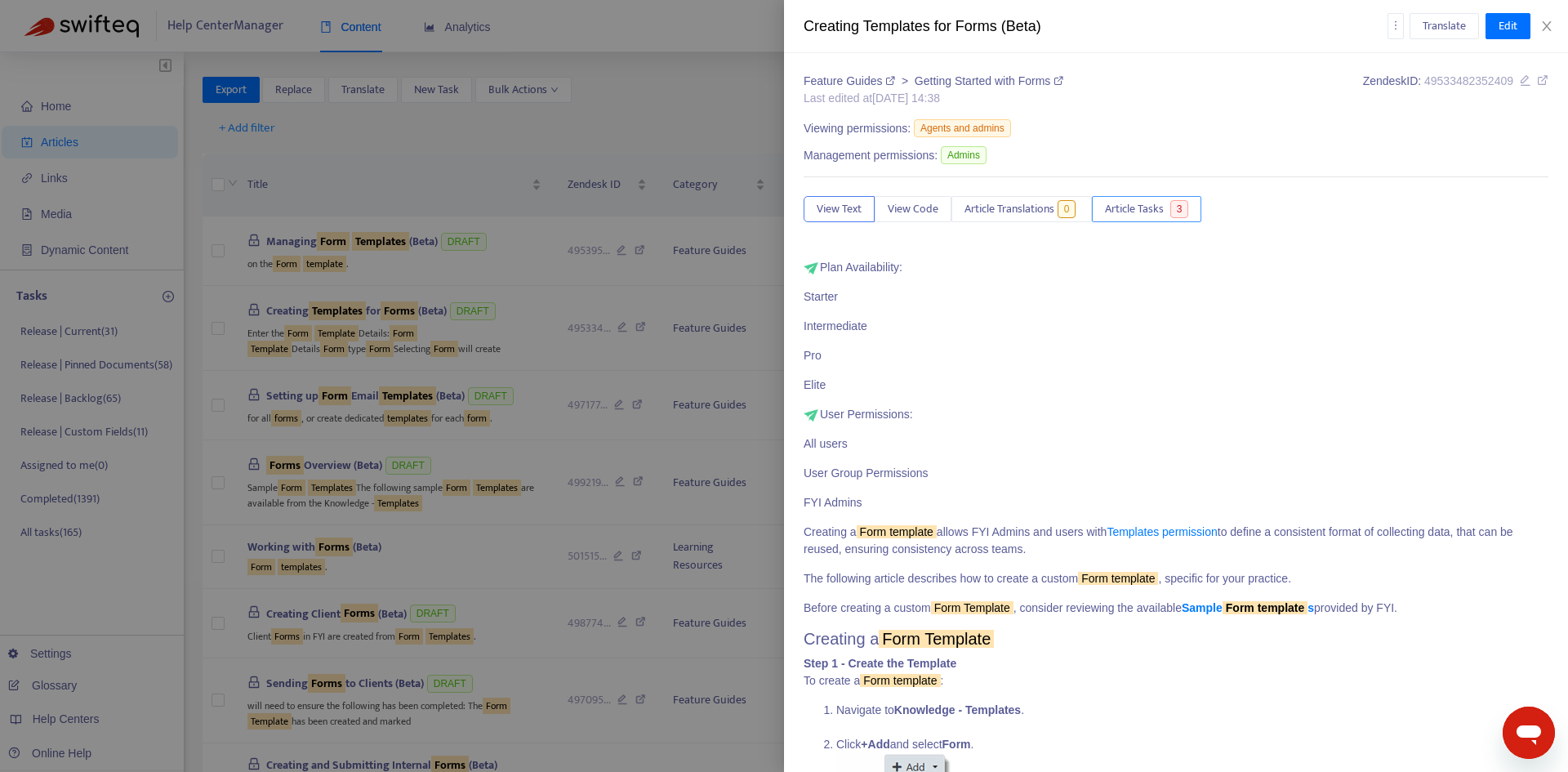
click at [1164, 210] on span "Article Tasks" at bounding box center [1135, 209] width 59 height 18
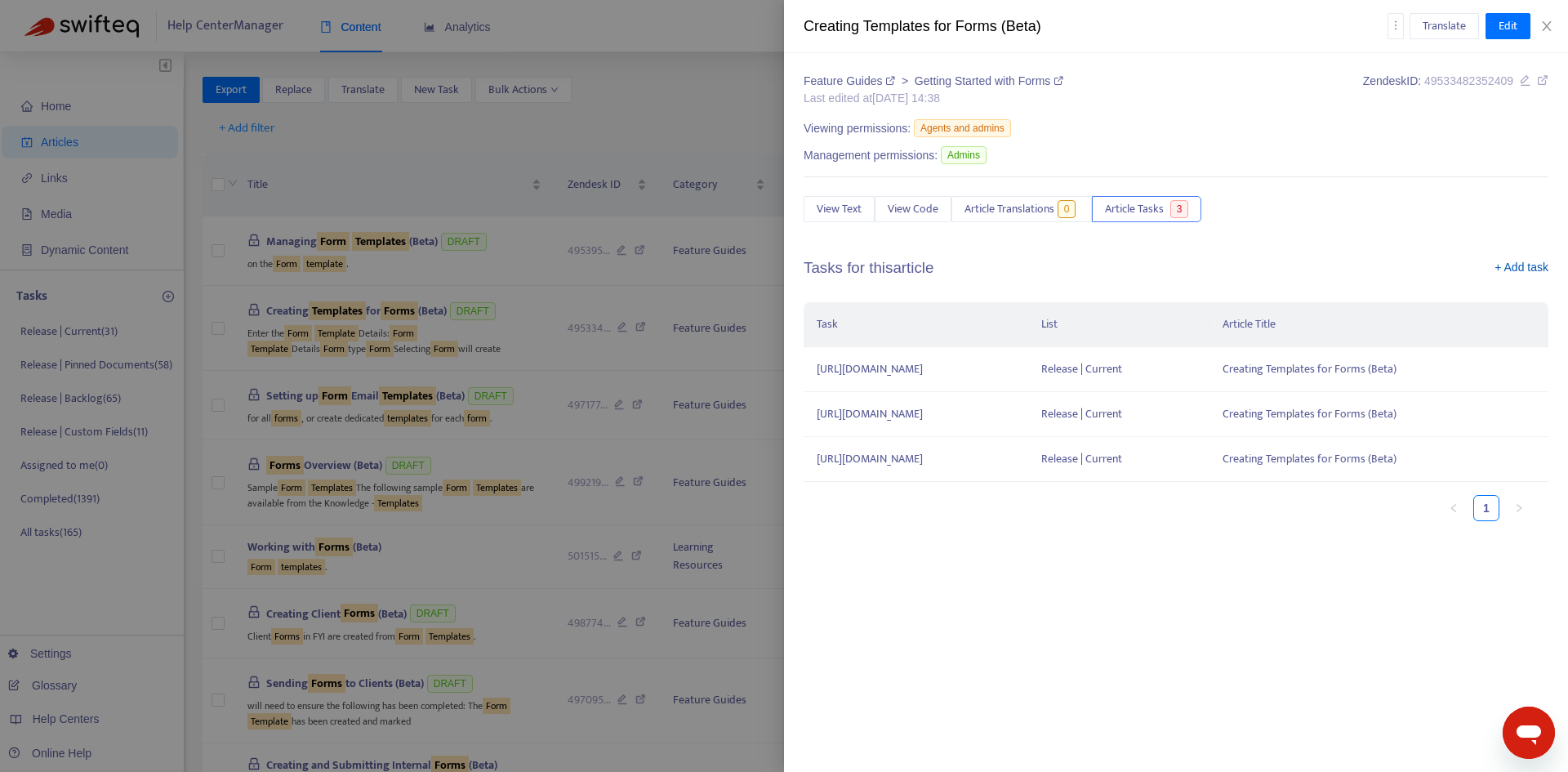
click at [1532, 265] on link "+ Add task" at bounding box center [1521, 271] width 54 height 25
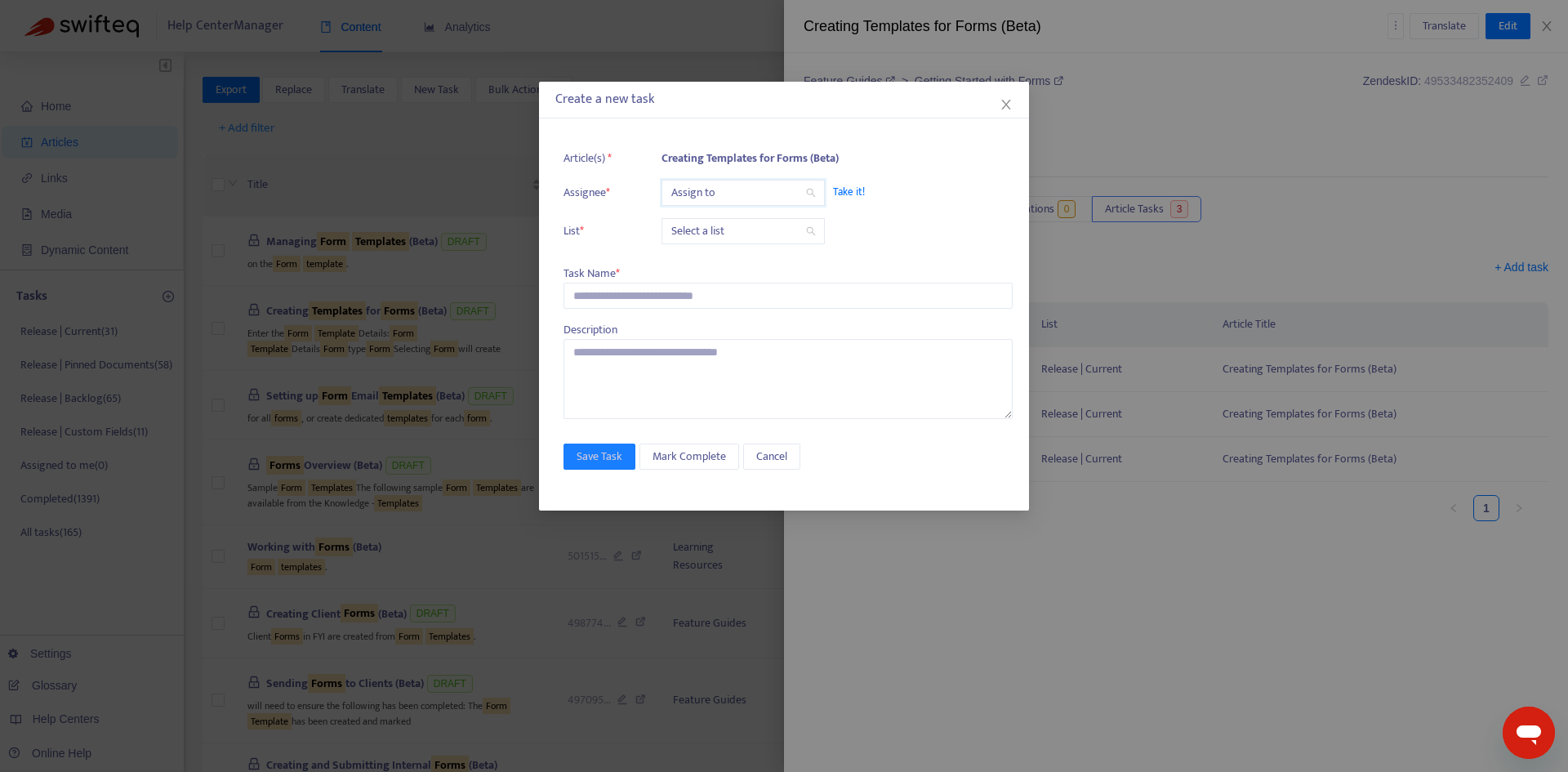
click at [695, 198] on input "search" at bounding box center [743, 193] width 143 height 25
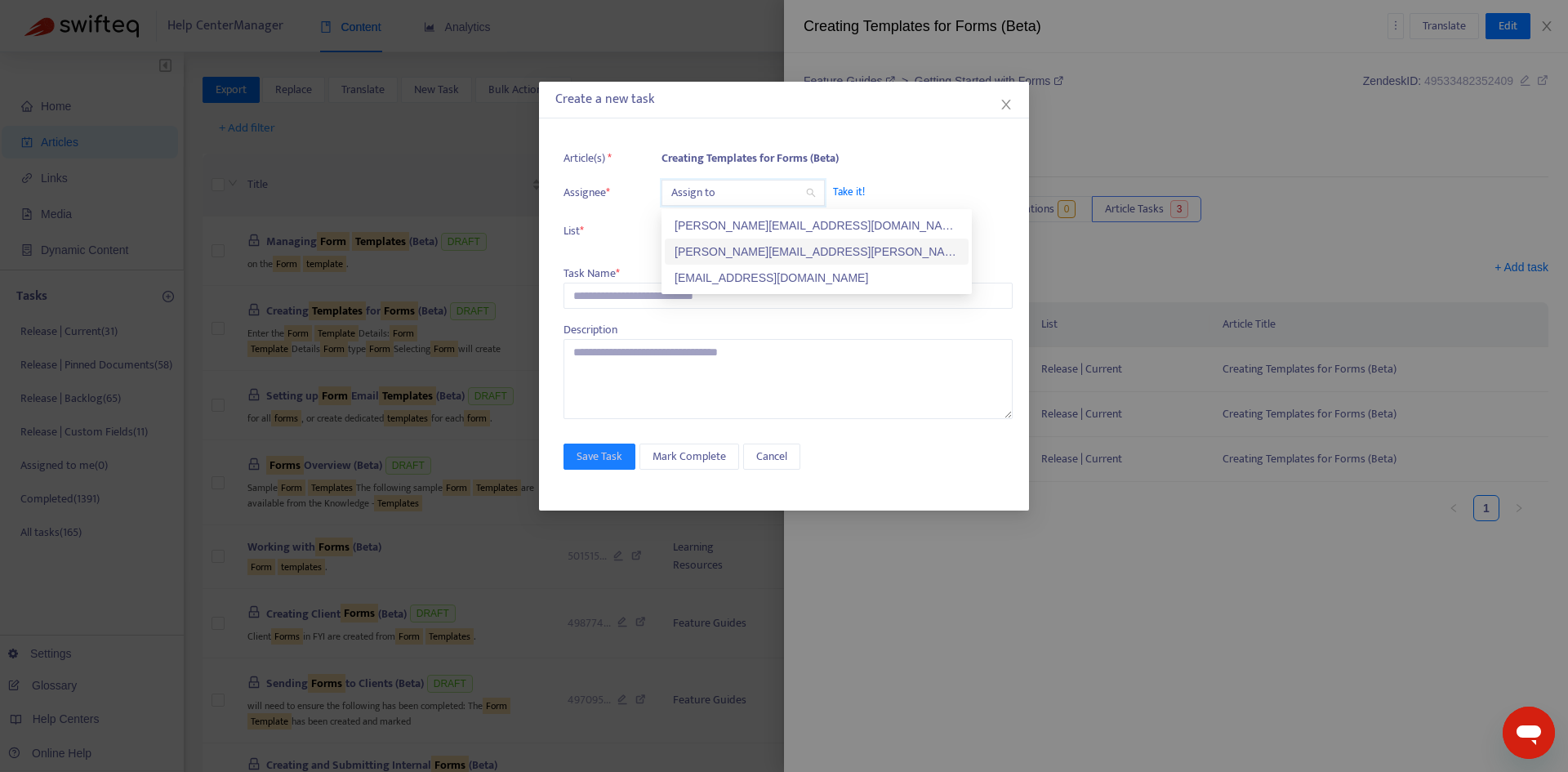
click at [716, 249] on div "[PERSON_NAME][EMAIL_ADDRESS][PERSON_NAME][DOMAIN_NAME]" at bounding box center [817, 251] width 284 height 18
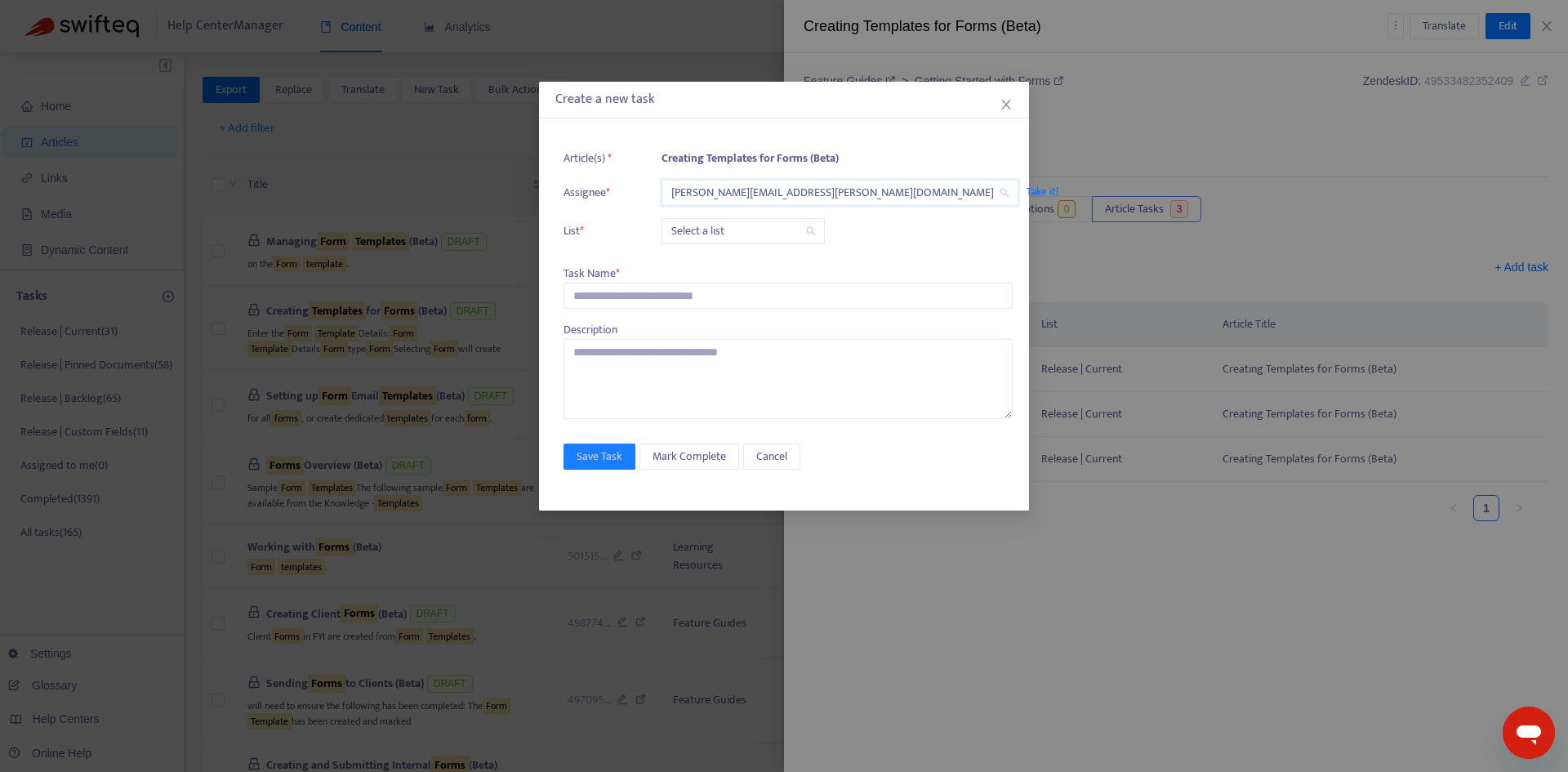
click at [695, 240] on input "search" at bounding box center [743, 231] width 143 height 25
click at [702, 262] on div "Release | Current" at bounding box center [817, 263] width 284 height 18
click at [615, 306] on input "text" at bounding box center [788, 295] width 449 height 26
paste input "**********"
type input "**********"
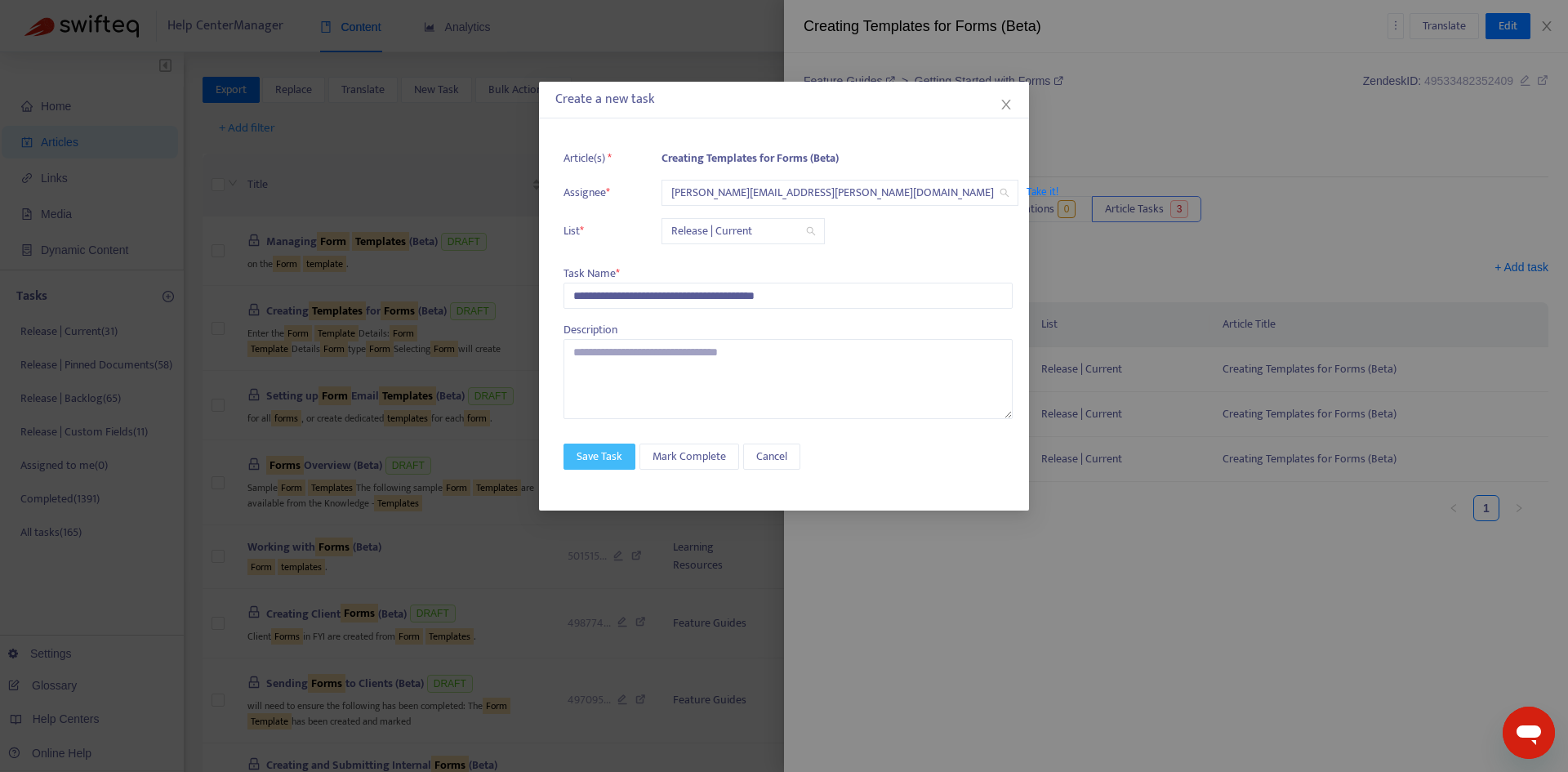
click at [599, 448] on span "Save Task" at bounding box center [599, 456] width 45 height 18
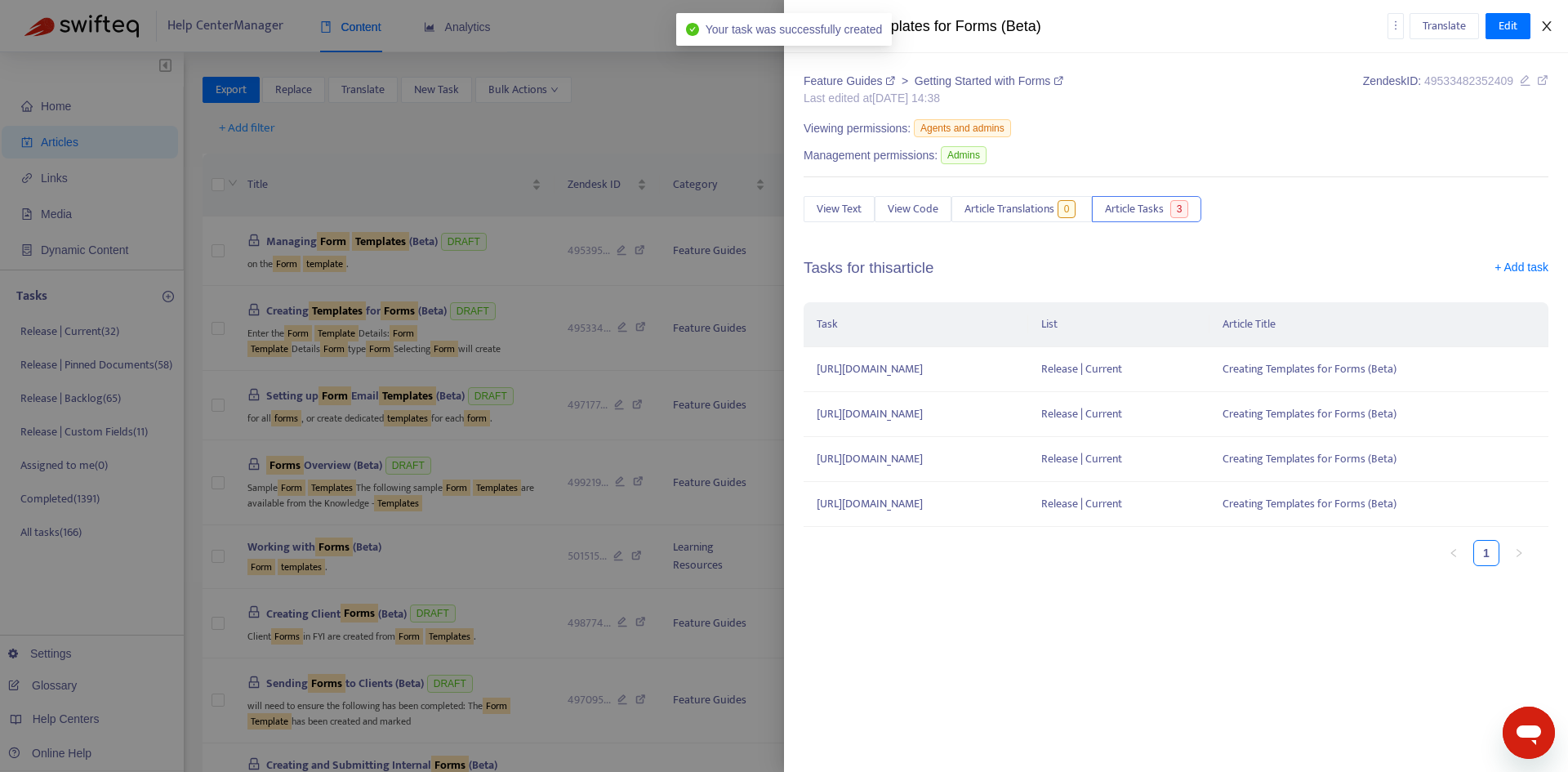
click at [1540, 28] on button "Close" at bounding box center [1546, 26] width 23 height 15
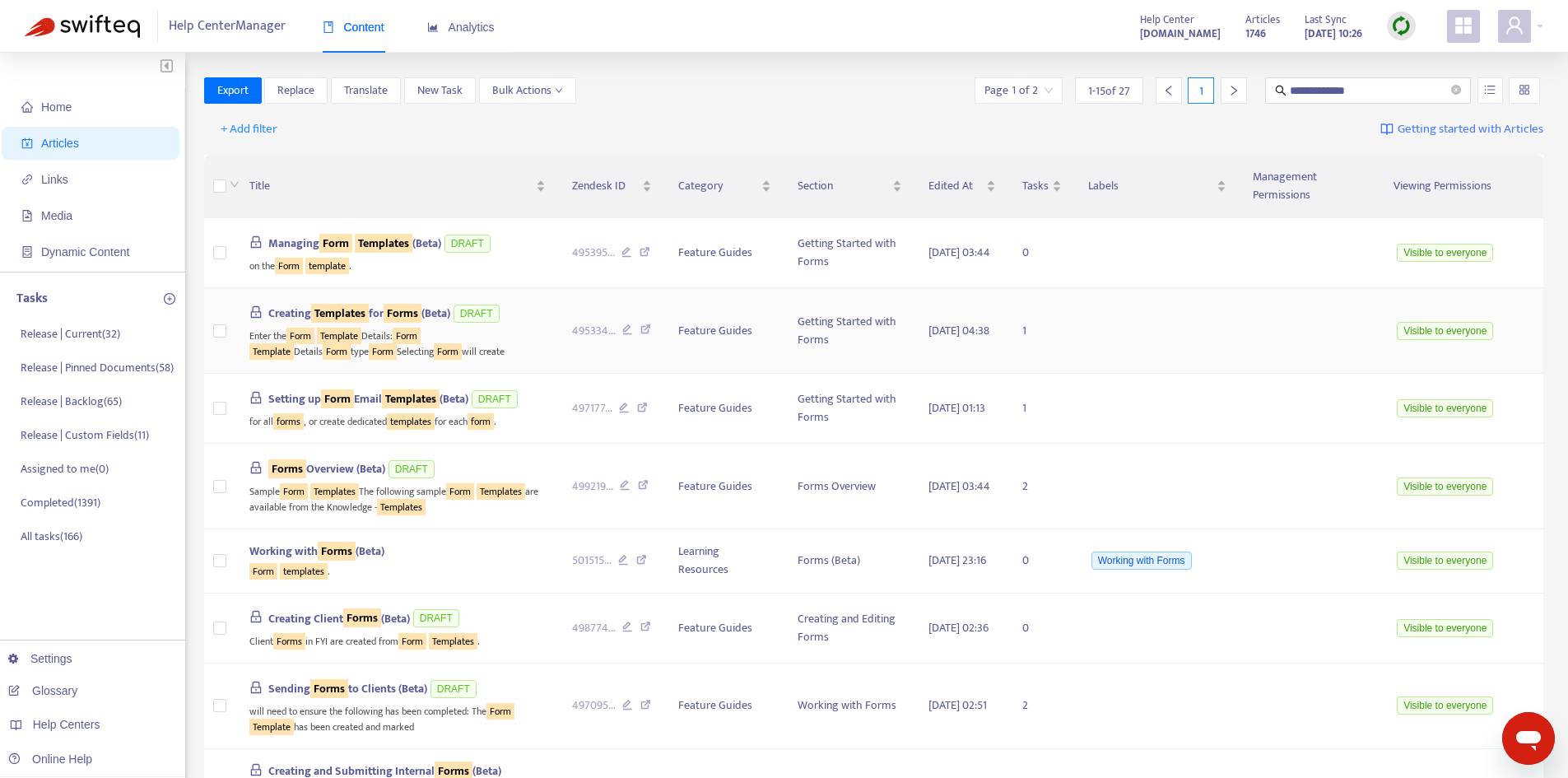
click at [396, 303] on sqkw "Forms" at bounding box center [402, 313] width 38 height 19
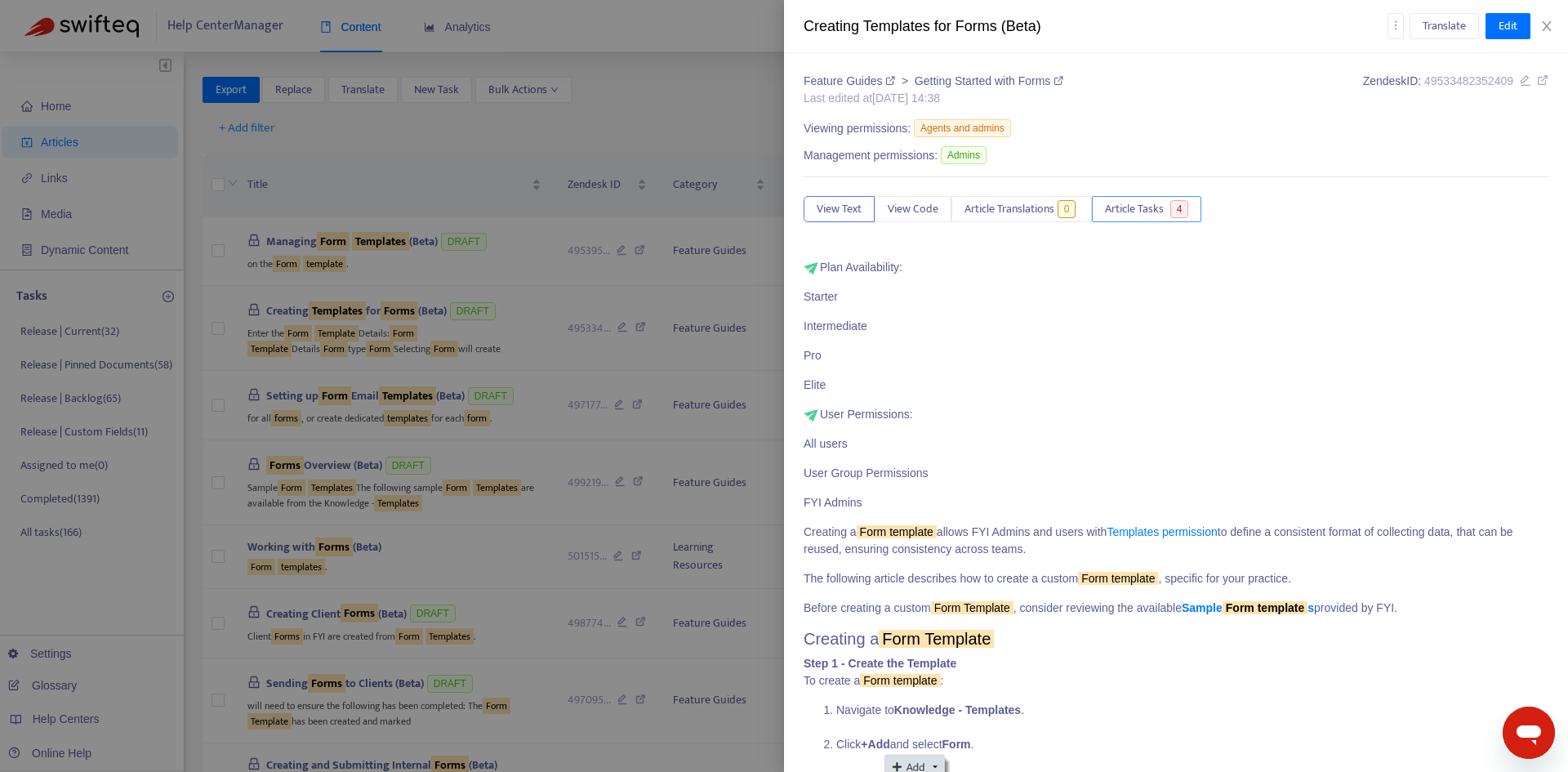
click at [1178, 210] on span "4" at bounding box center [1180, 209] width 19 height 18
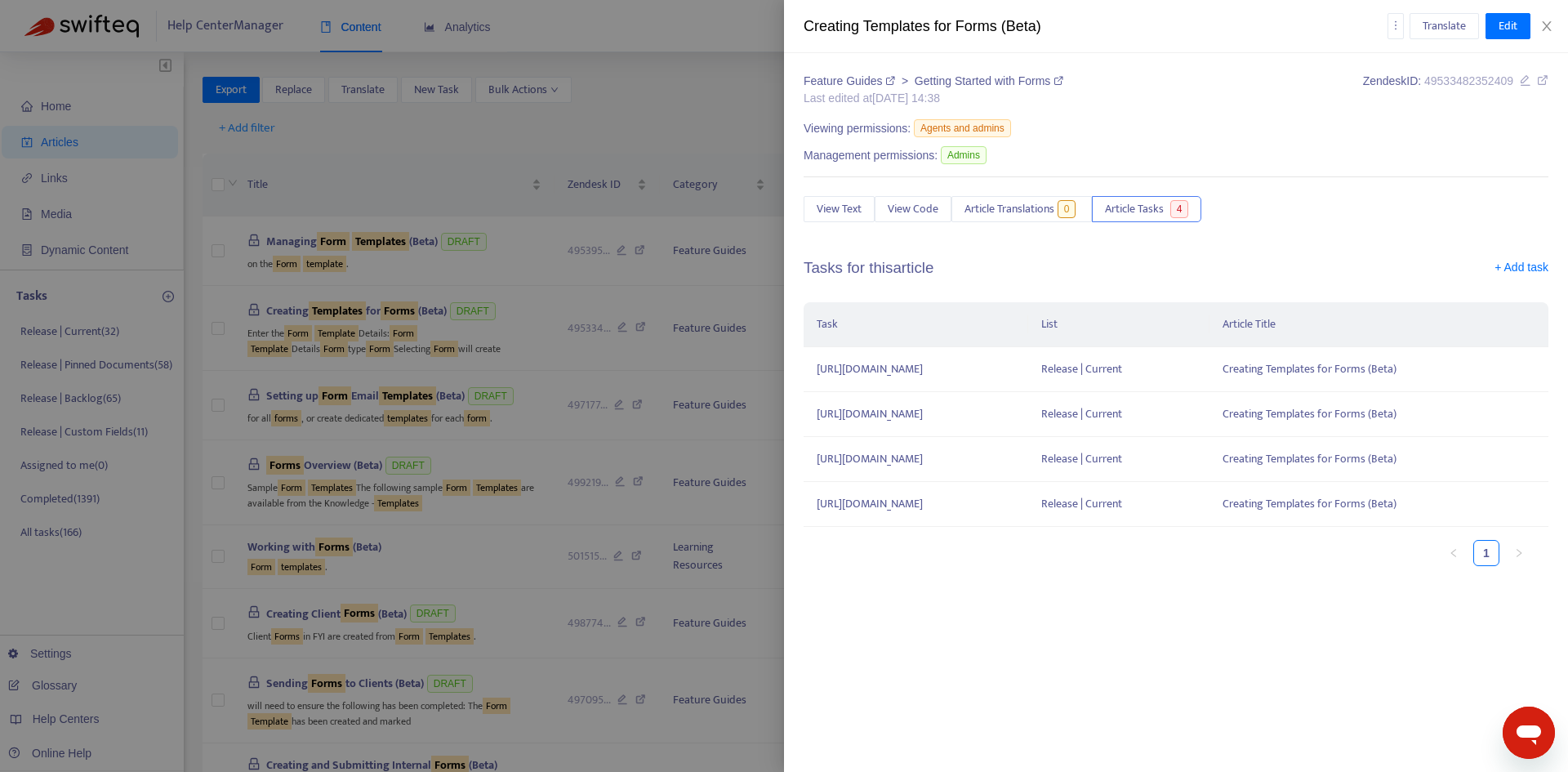
click at [1549, 33] on div "Creating Templates for Forms (Beta) Translate Edit" at bounding box center [1176, 26] width 784 height 53
click at [1546, 28] on icon "close" at bounding box center [1547, 26] width 13 height 13
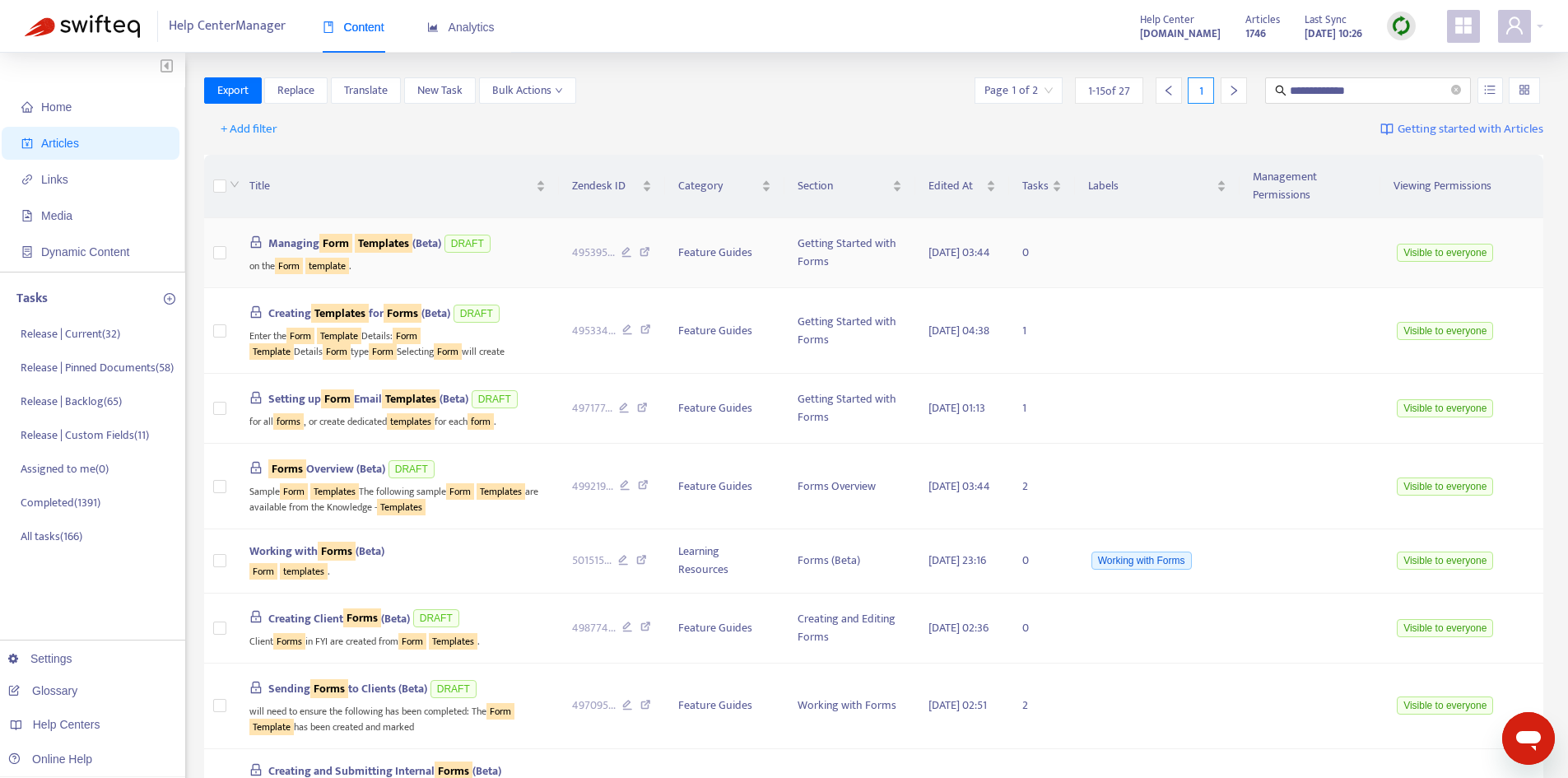
click at [359, 234] on sqkw "Templates" at bounding box center [383, 243] width 58 height 19
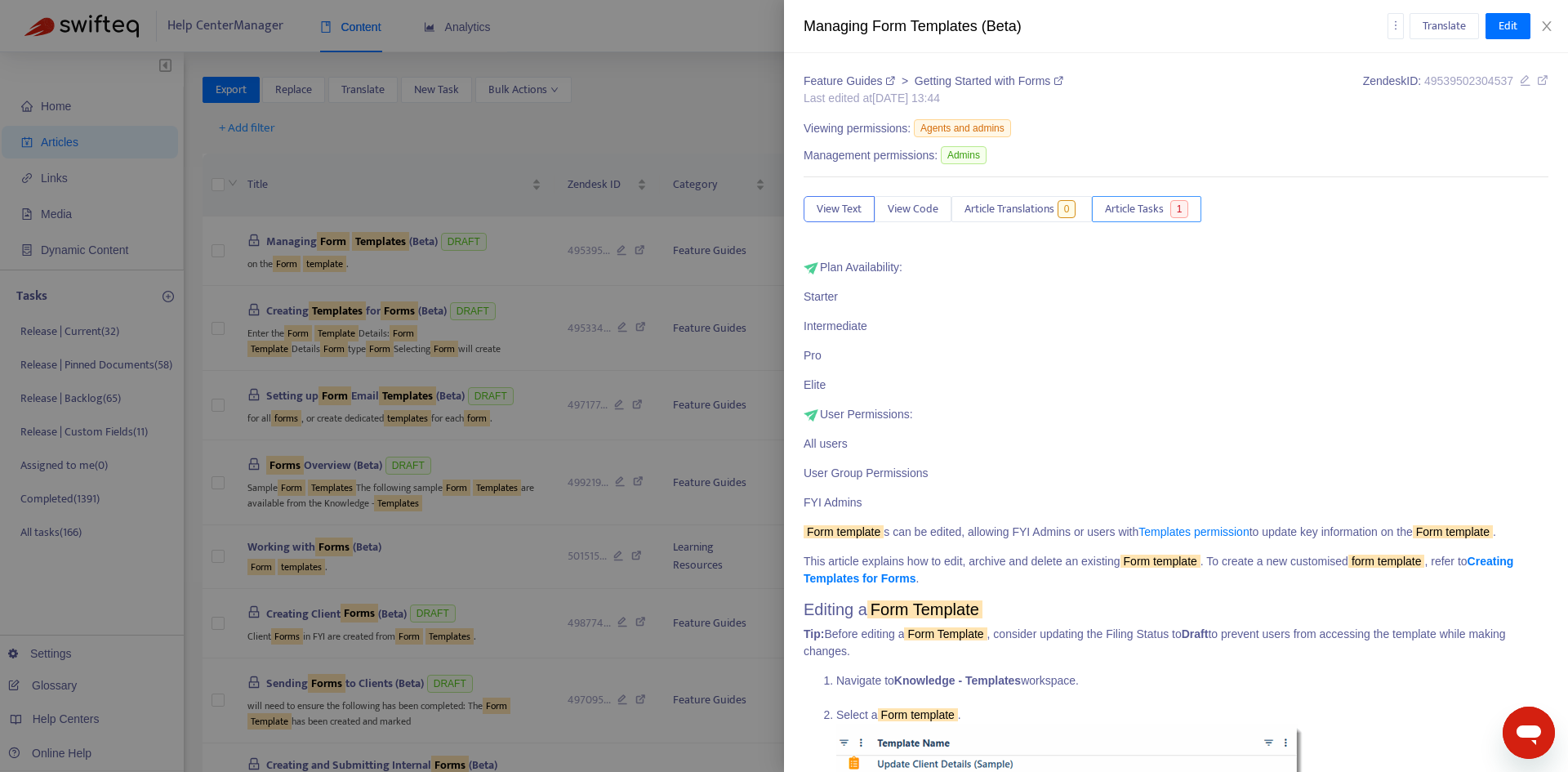
click at [1159, 203] on span "Article Tasks" at bounding box center [1135, 209] width 59 height 18
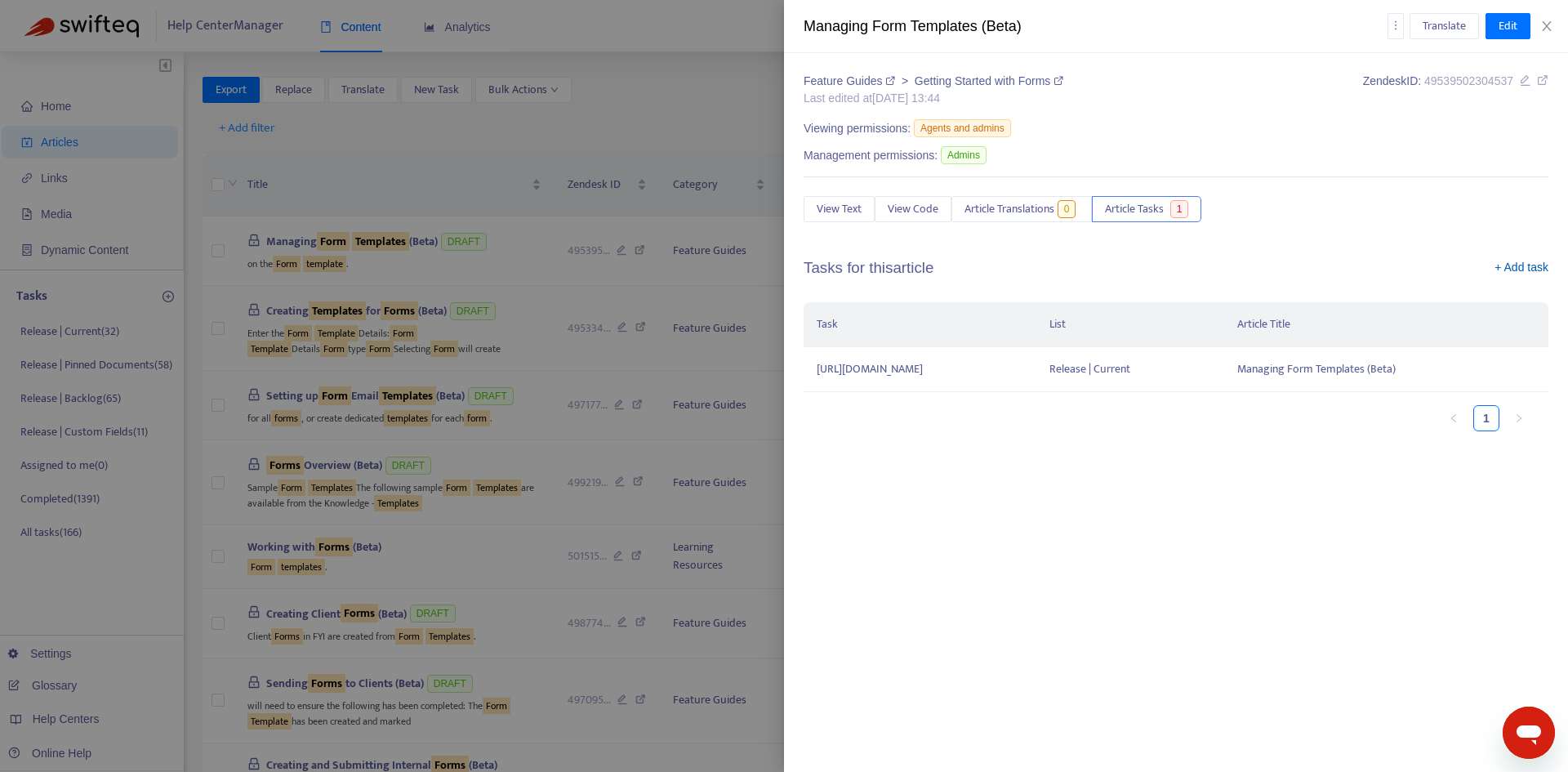
click at [1523, 262] on link "+ Add task" at bounding box center [1521, 271] width 54 height 25
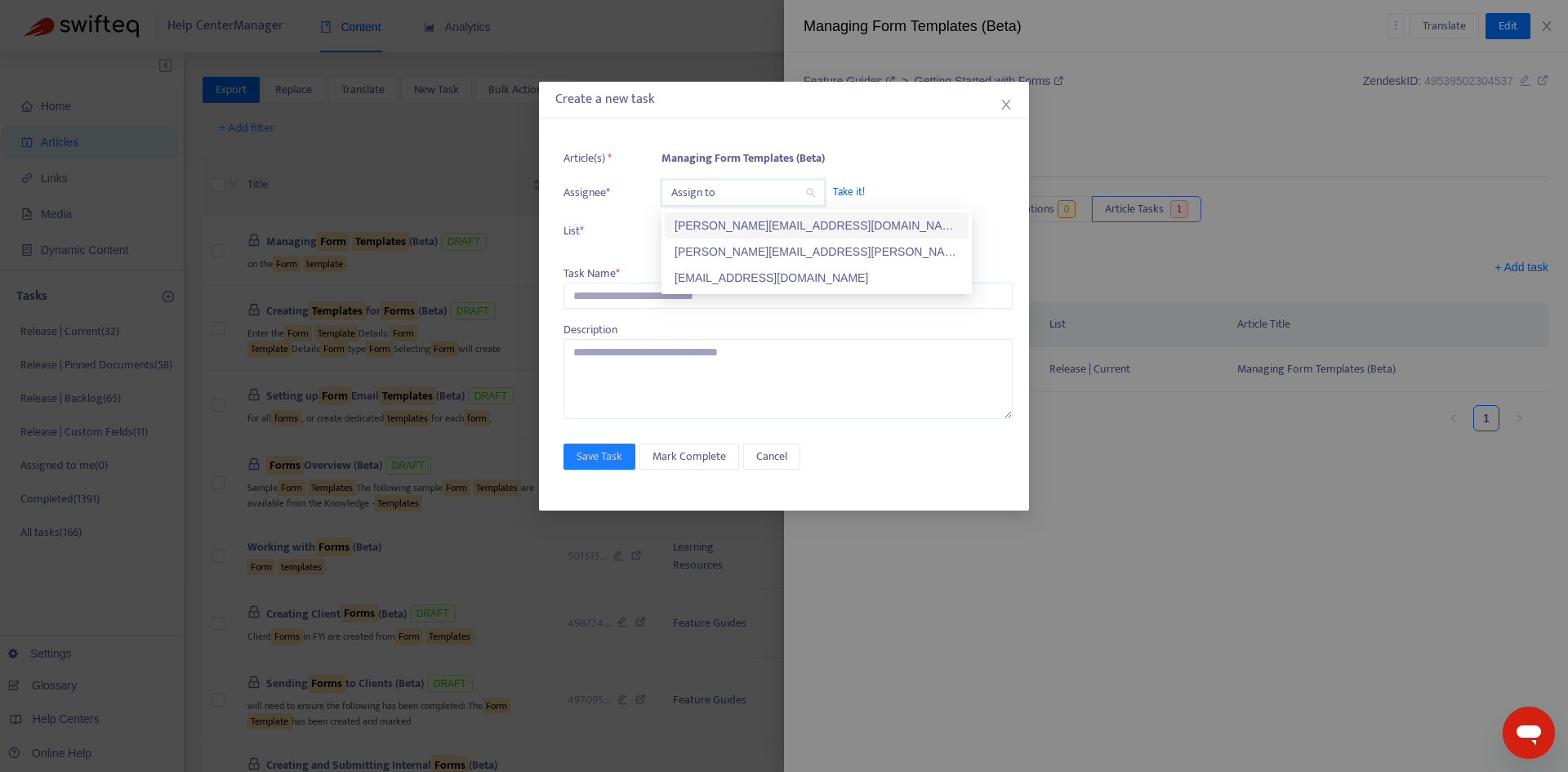
click at [712, 200] on input "search" at bounding box center [743, 193] width 143 height 25
click at [733, 246] on div "[PERSON_NAME][EMAIL_ADDRESS][PERSON_NAME][DOMAIN_NAME]" at bounding box center [817, 251] width 284 height 18
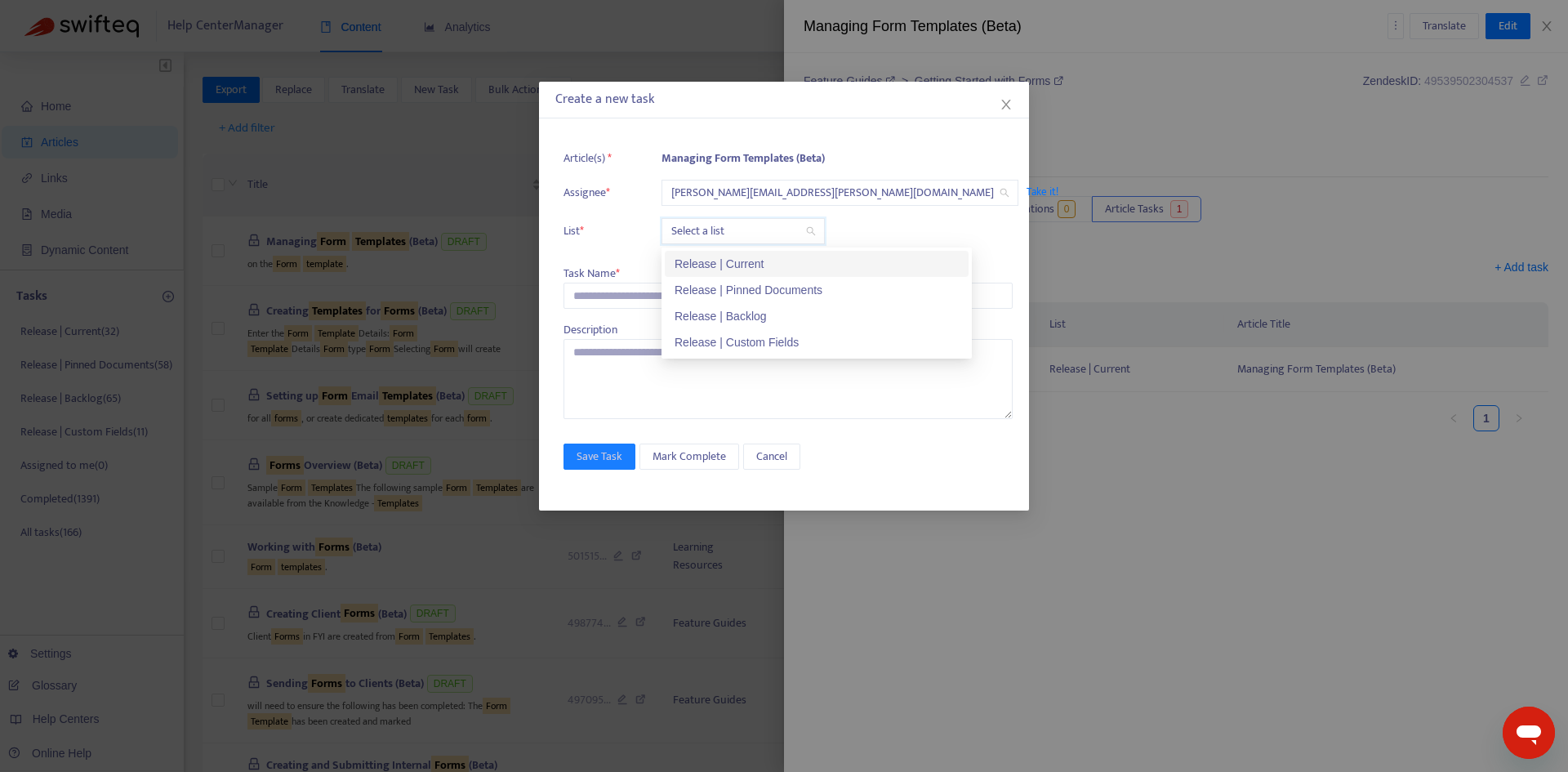
click at [727, 226] on input "search" at bounding box center [743, 231] width 143 height 25
click at [731, 260] on div "Release | Current" at bounding box center [817, 263] width 284 height 18
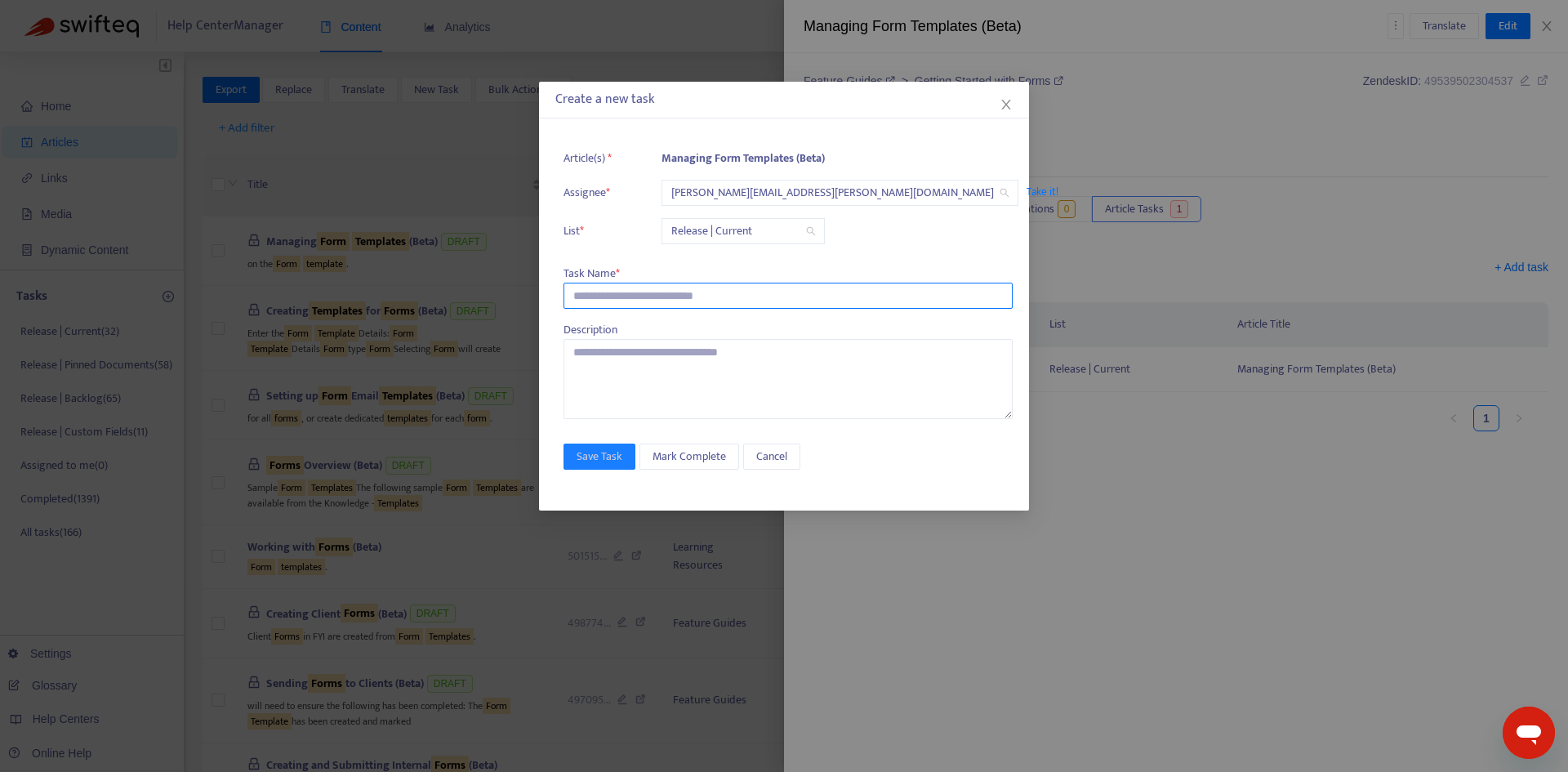
click at [675, 294] on input "text" at bounding box center [788, 295] width 449 height 26
paste input "**********"
type input "**********"
click at [574, 448] on button "Save Task" at bounding box center [599, 457] width 72 height 26
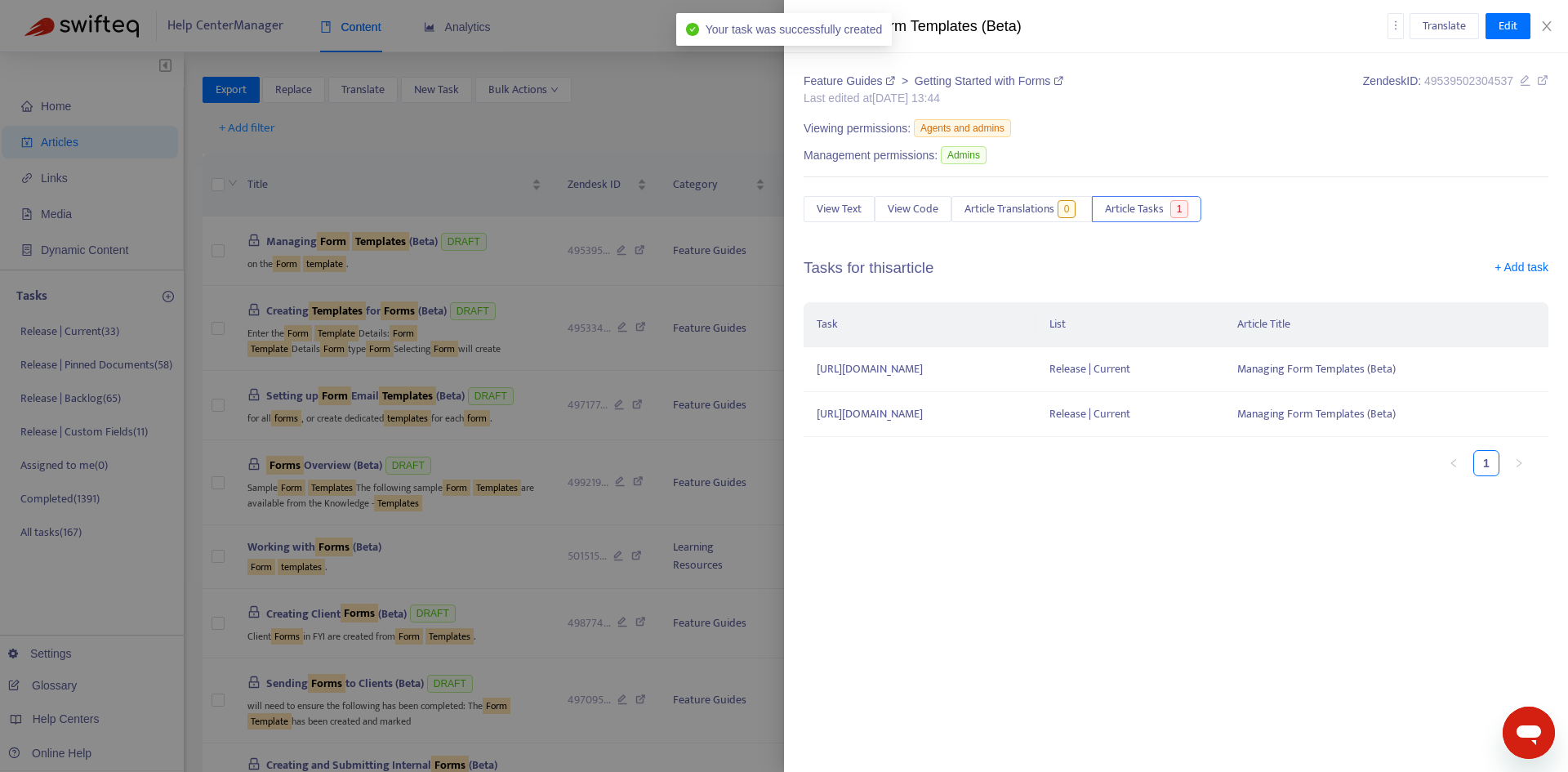
click at [1542, 78] on icon at bounding box center [1543, 80] width 11 height 11
